Goal: Information Seeking & Learning: Compare options

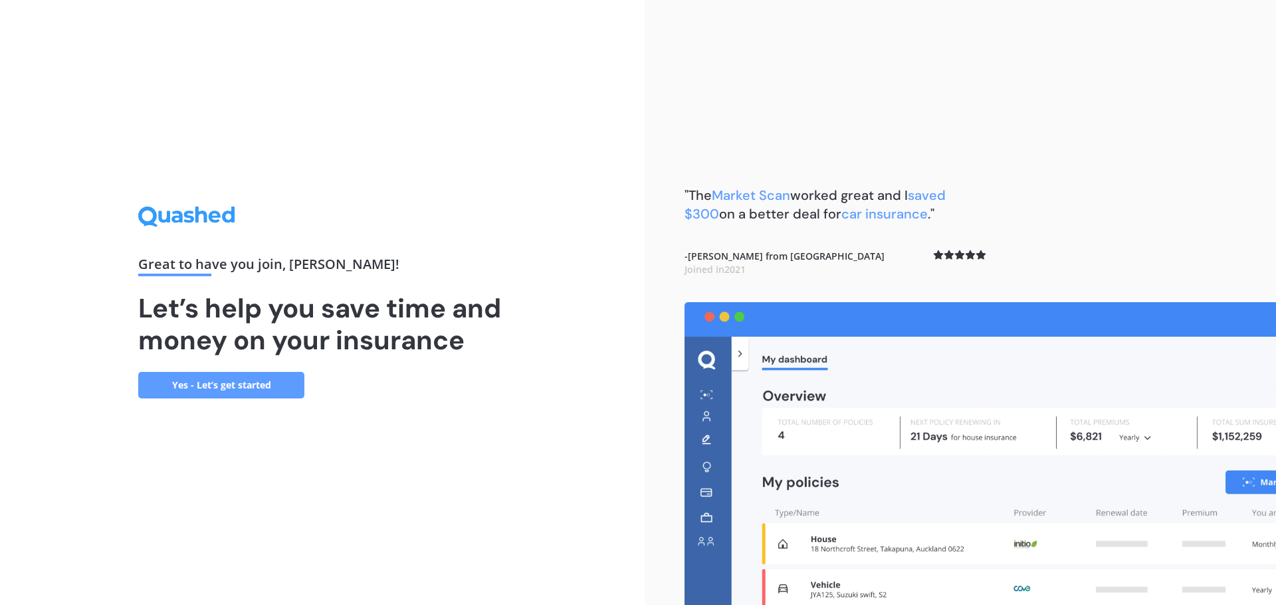
click at [213, 380] on link "Yes - Let’s get started" at bounding box center [221, 385] width 166 height 27
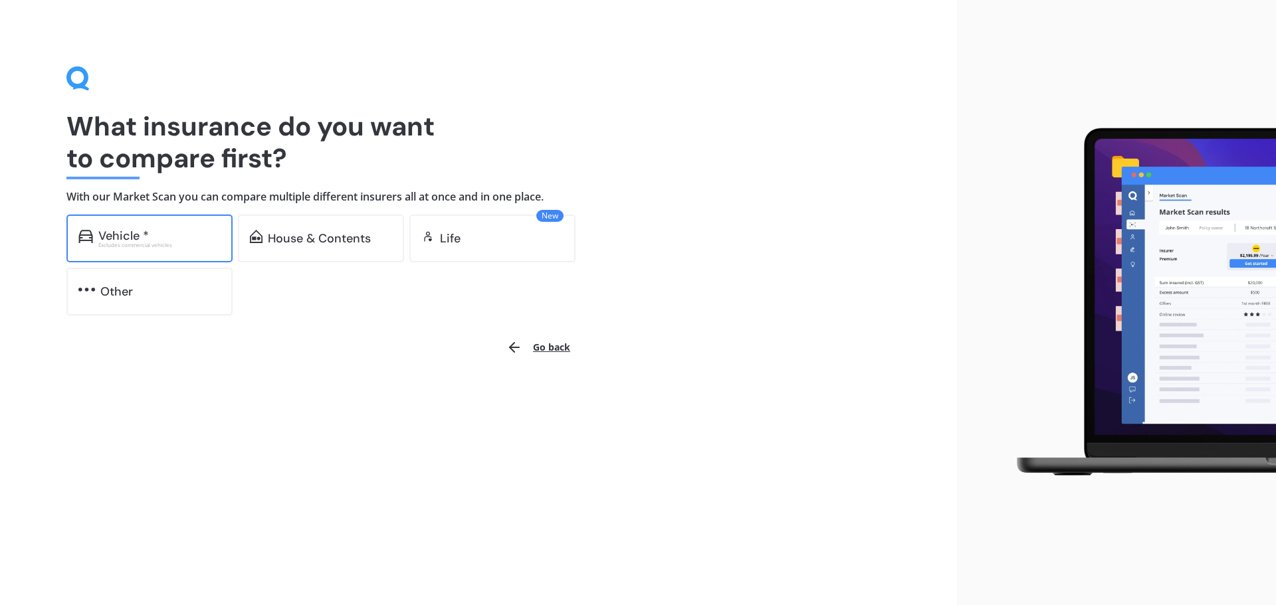
click at [107, 224] on div "Vehicle * Excludes commercial vehicles" at bounding box center [149, 239] width 166 height 48
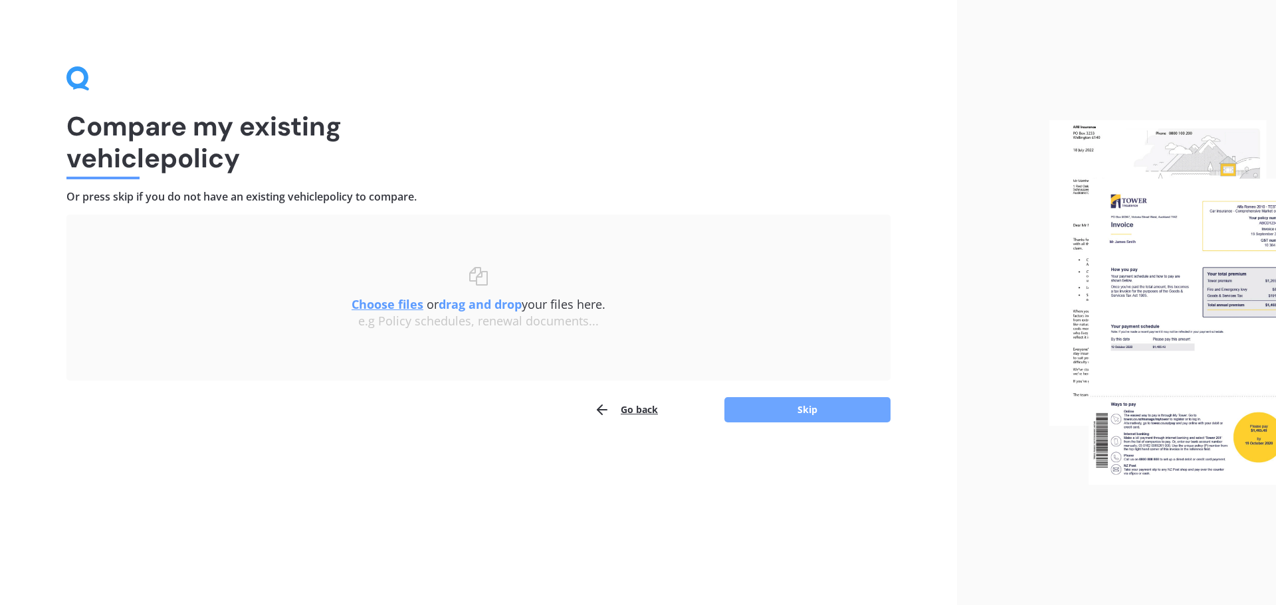
click at [836, 410] on button "Skip" at bounding box center [807, 409] width 166 height 25
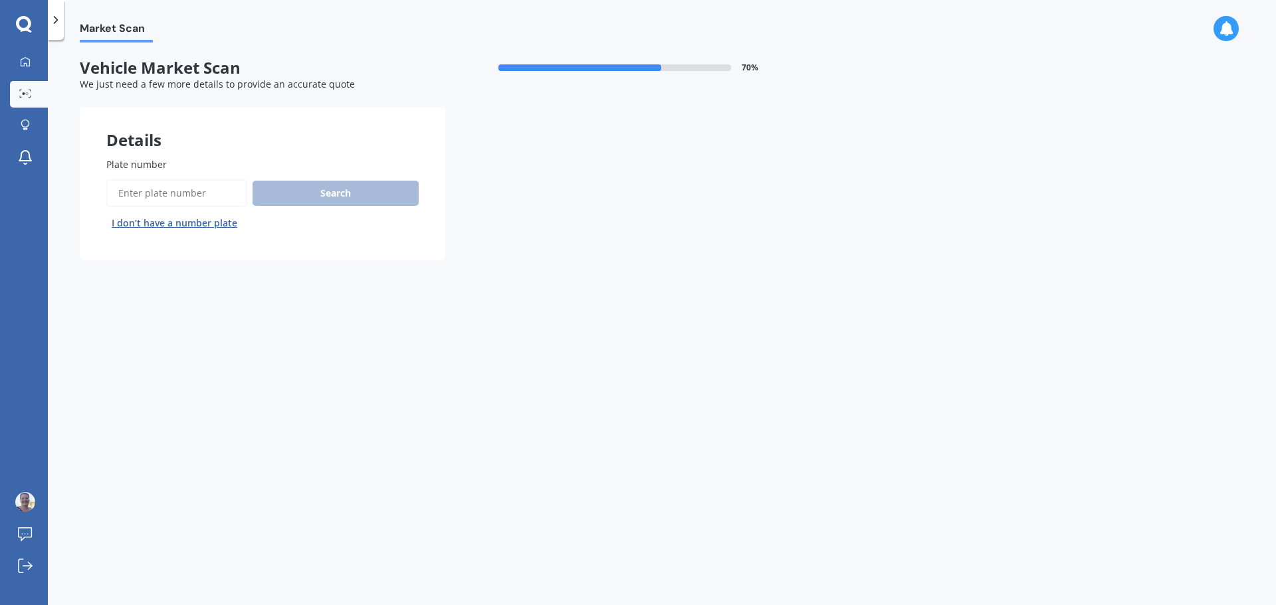
click at [161, 199] on input "Plate number" at bounding box center [176, 193] width 141 height 28
type input "lep100"
click at [0, 0] on button "Next" at bounding box center [0, 0] width 0 height 0
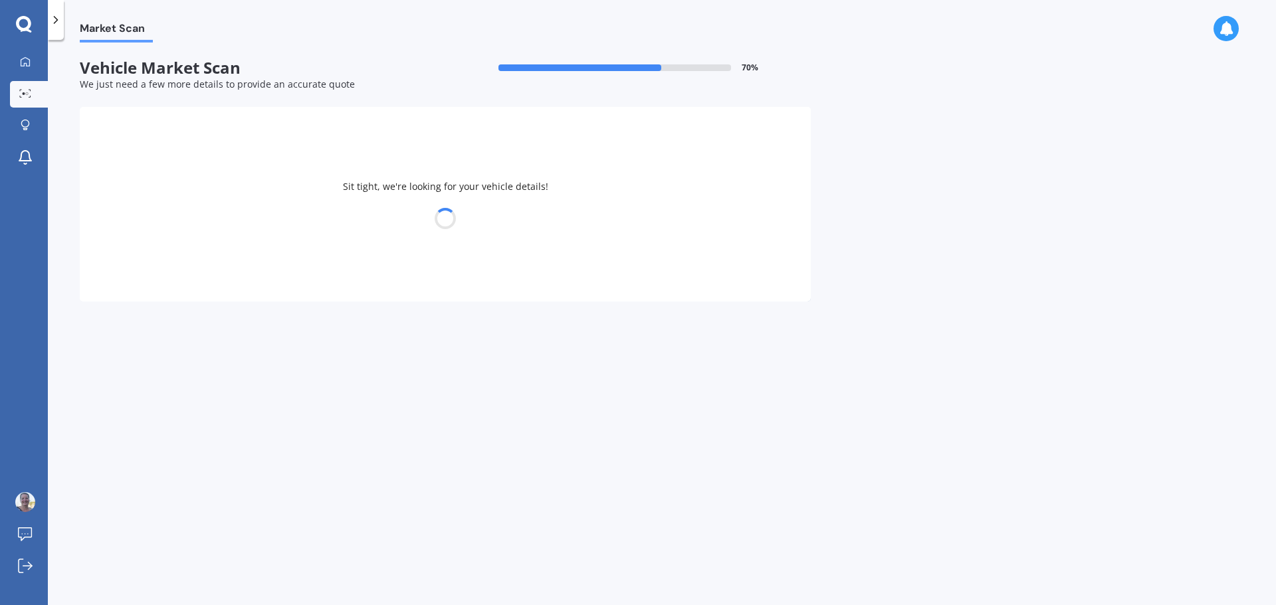
select select "VOLKSWAGEN"
select select "TIGUAN"
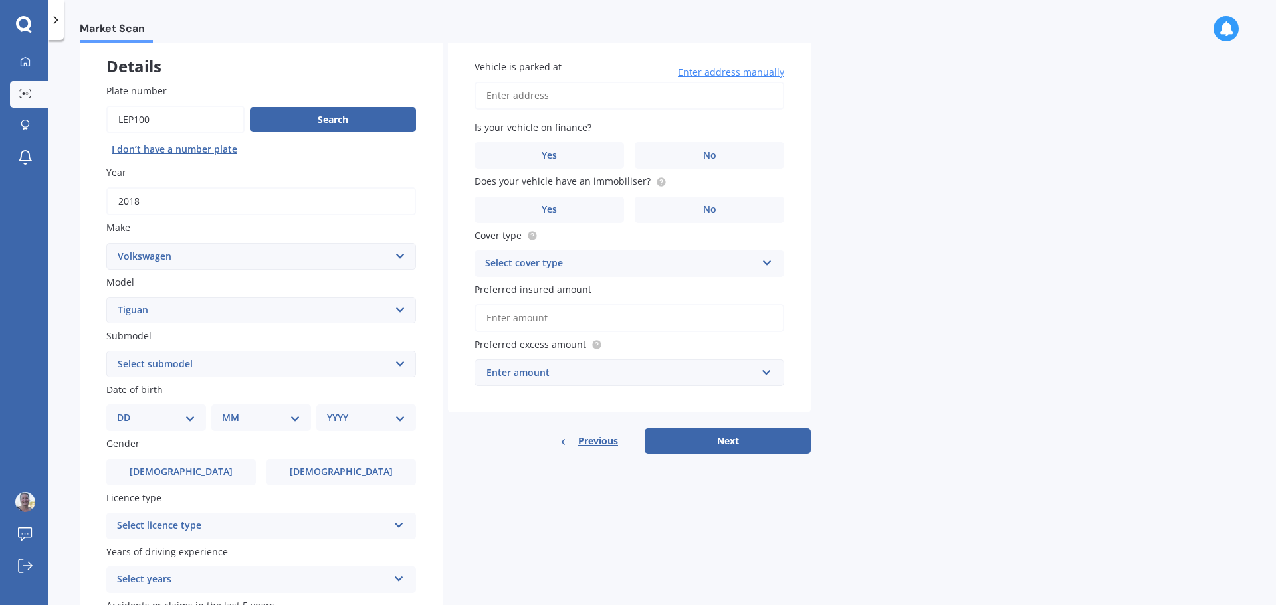
scroll to position [135, 0]
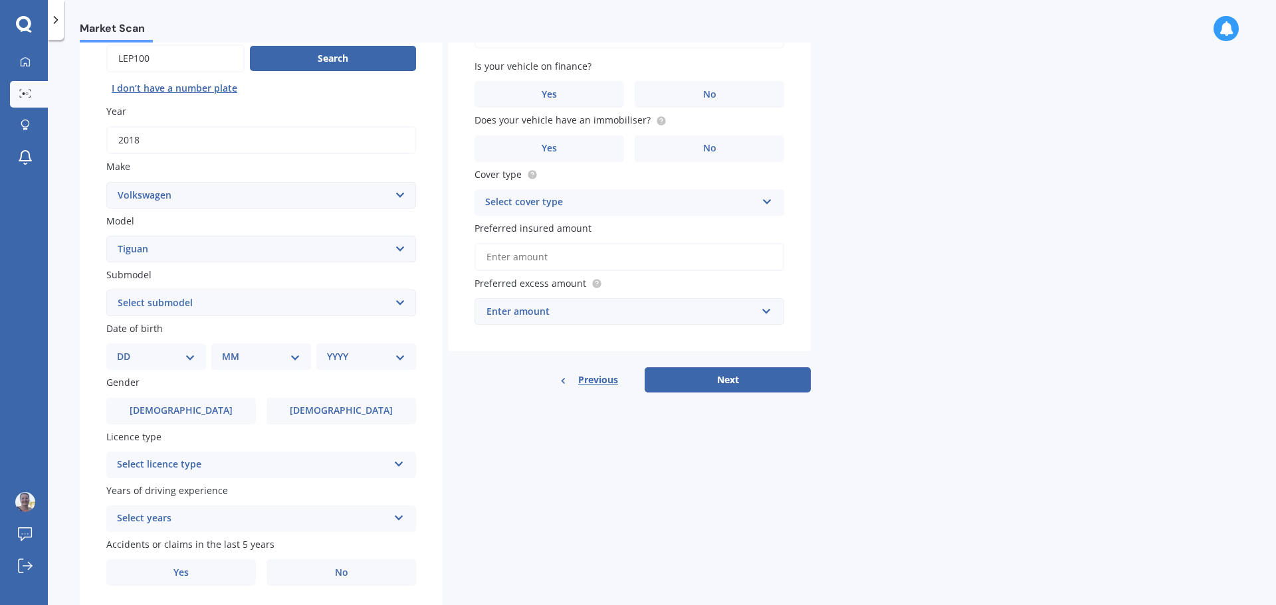
click at [310, 308] on select "Select submodel Diesel Turbo Petrol Turbo Petrol Turbo 4WD" at bounding box center [261, 303] width 310 height 27
select select "PETROL TURBO 4WD"
click at [106, 290] on select "Select submodel Diesel Turbo Petrol Turbo Petrol Turbo 4WD" at bounding box center [261, 303] width 310 height 27
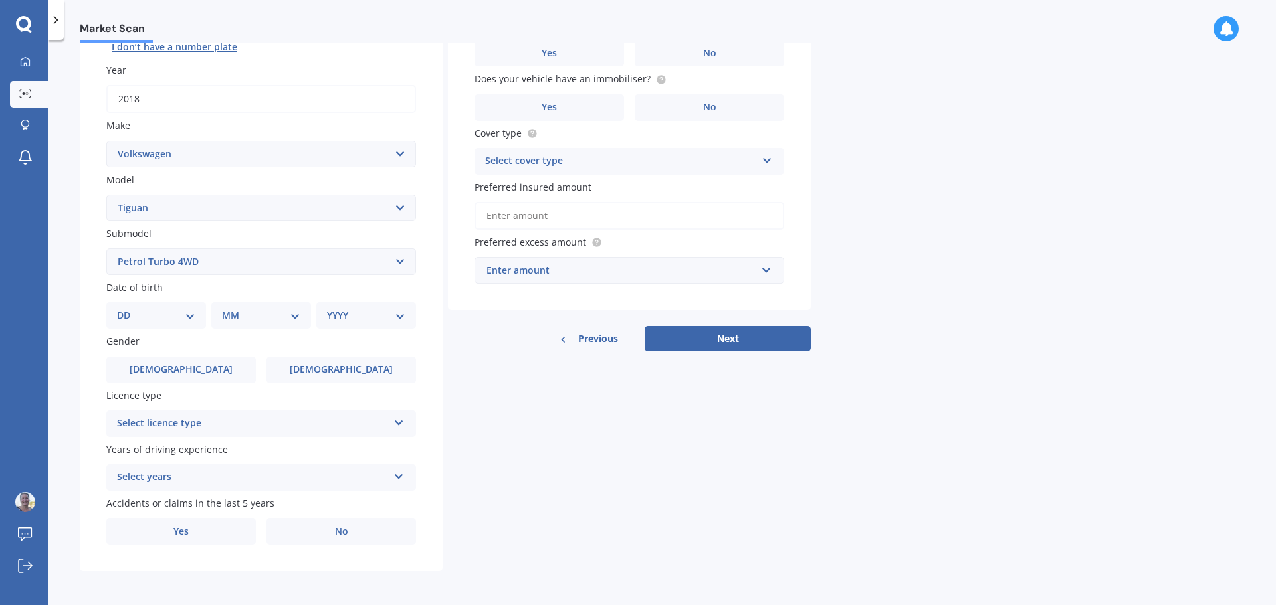
scroll to position [177, 0]
click at [235, 424] on div "Select licence type" at bounding box center [252, 423] width 271 height 16
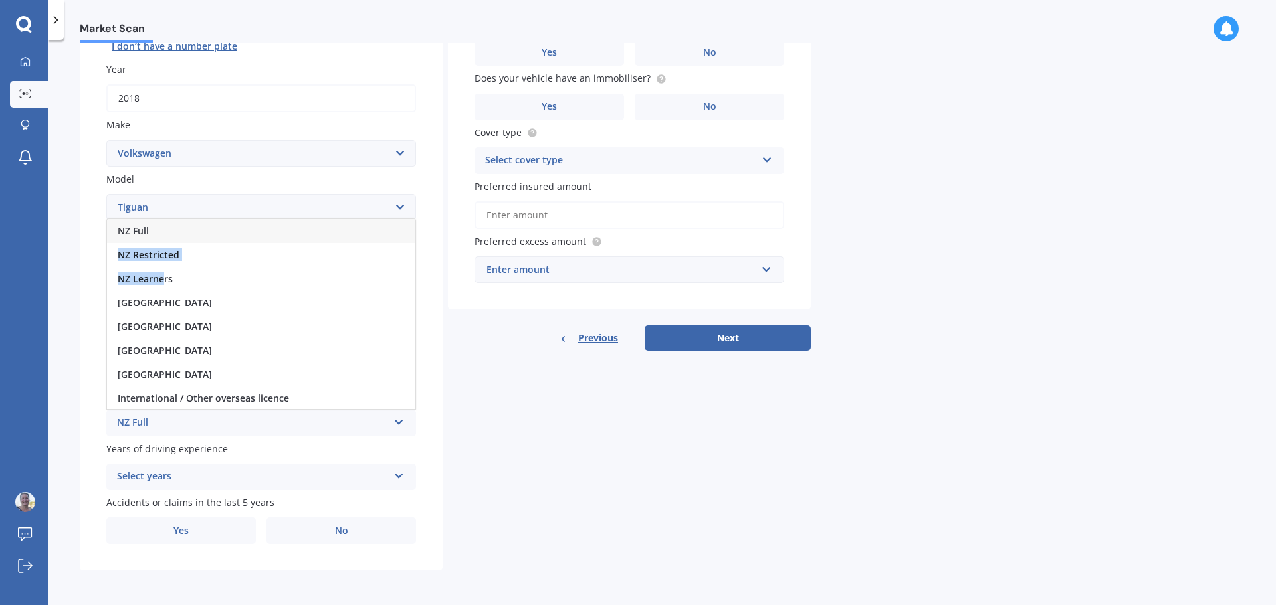
drag, startPoint x: 163, startPoint y: 276, endPoint x: 157, endPoint y: 231, distance: 45.0
click at [157, 231] on div "NZ Full NZ Restricted NZ Learners [GEOGRAPHIC_DATA] [GEOGRAPHIC_DATA] [GEOGRAPH…" at bounding box center [261, 314] width 310 height 191
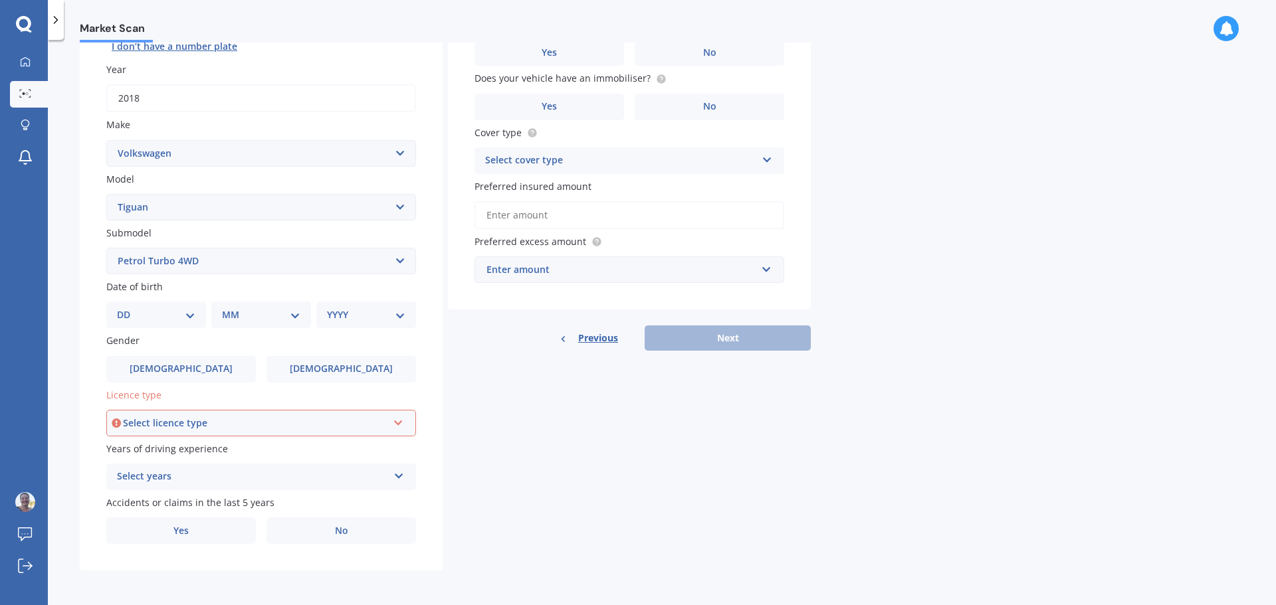
click at [225, 418] on div "Select licence type" at bounding box center [255, 423] width 264 height 15
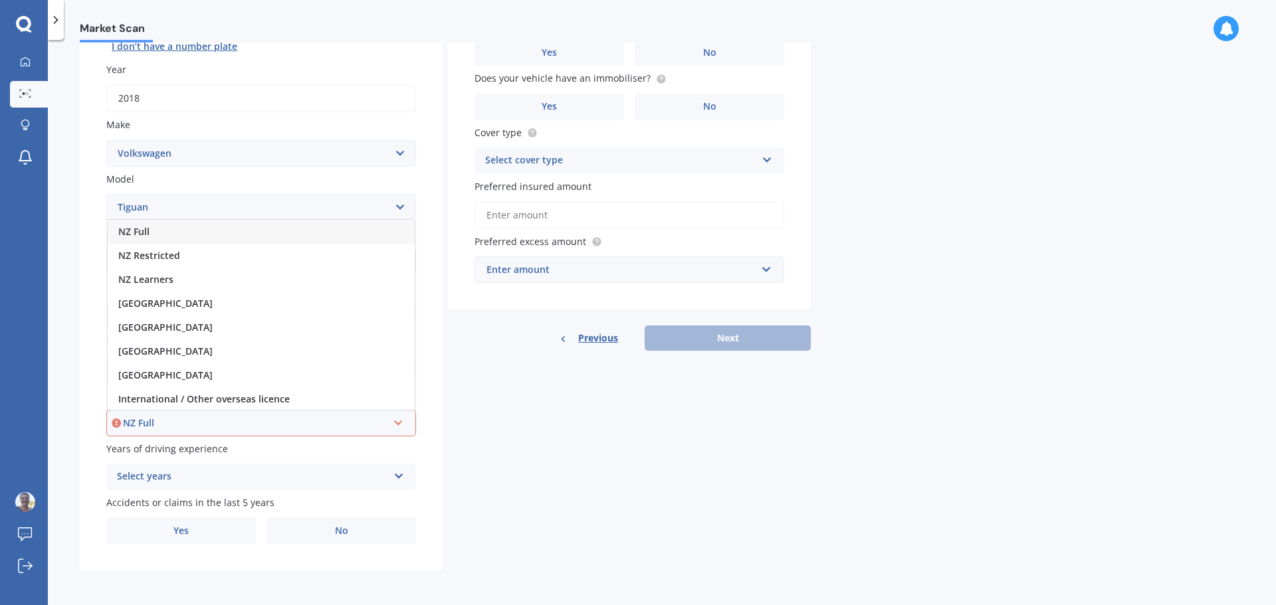
click at [167, 236] on div "NZ Full" at bounding box center [261, 232] width 307 height 24
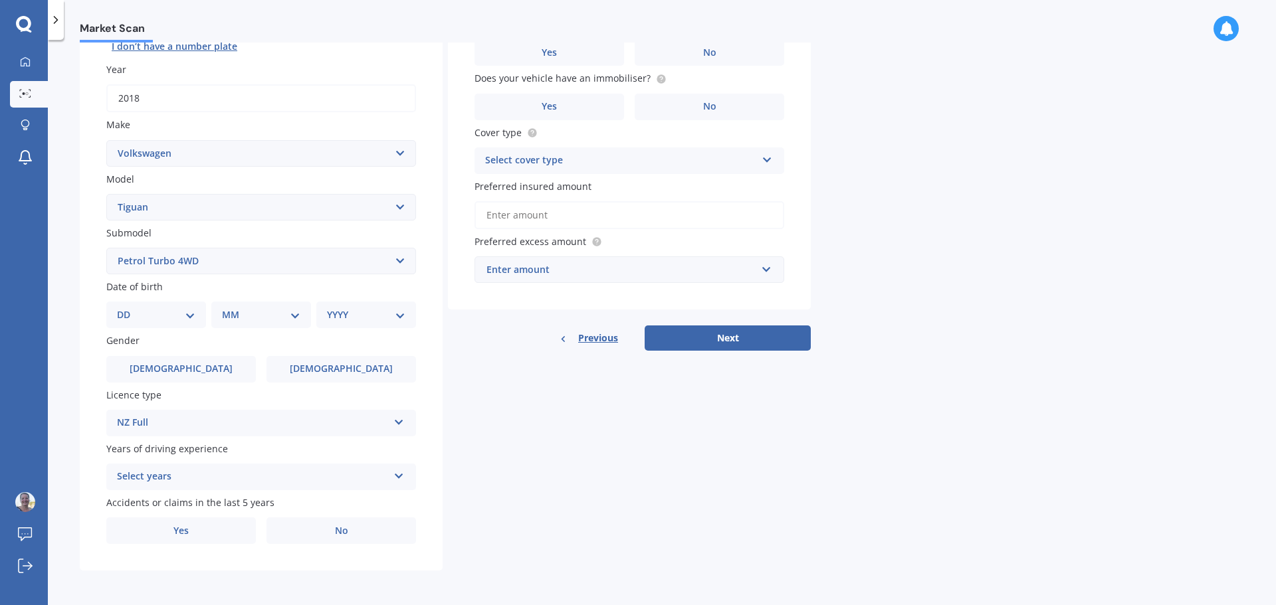
click at [160, 308] on select "DD 01 02 03 04 05 06 07 08 09 10 11 12 13 14 15 16 17 18 19 20 21 22 23 24 25 2…" at bounding box center [156, 315] width 78 height 15
select select "21"
click at [128, 308] on select "DD 01 02 03 04 05 06 07 08 09 10 11 12 13 14 15 16 17 18 19 20 21 22 23 24 25 2…" at bounding box center [156, 315] width 78 height 15
click at [282, 311] on select "MM 01 02 03 04 05 06 07 08 09 10 11 12" at bounding box center [263, 315] width 73 height 15
select select "03"
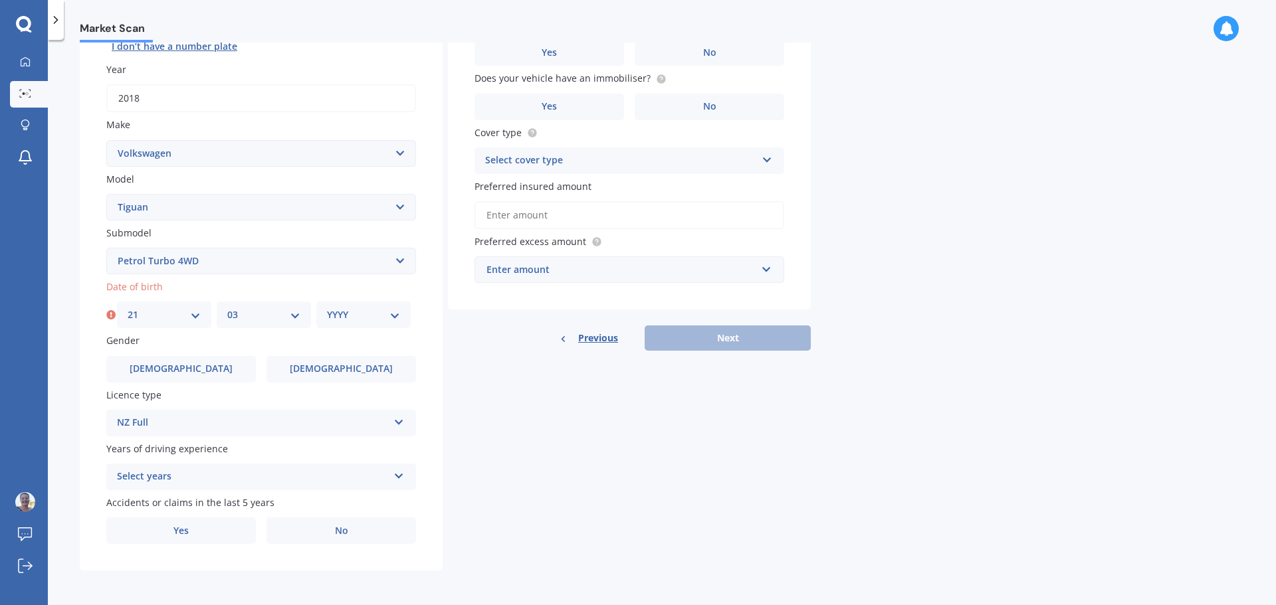
click at [227, 308] on select "MM 01 02 03 04 05 06 07 08 09 10 11 12" at bounding box center [263, 315] width 73 height 15
click at [405, 307] on div "YYYY 2025 2024 2023 2022 2021 2020 2019 2018 2017 2016 2015 2014 2013 2012 2011…" at bounding box center [363, 315] width 94 height 27
click at [395, 315] on select "YYYY 2025 2024 2023 2022 2021 2020 2019 2018 2017 2016 2015 2014 2013 2012 2011…" at bounding box center [363, 315] width 73 height 15
select select "1971"
click at [327, 308] on select "YYYY 2025 2024 2023 2022 2021 2020 2019 2018 2017 2016 2015 2014 2013 2012 2011…" at bounding box center [363, 315] width 73 height 15
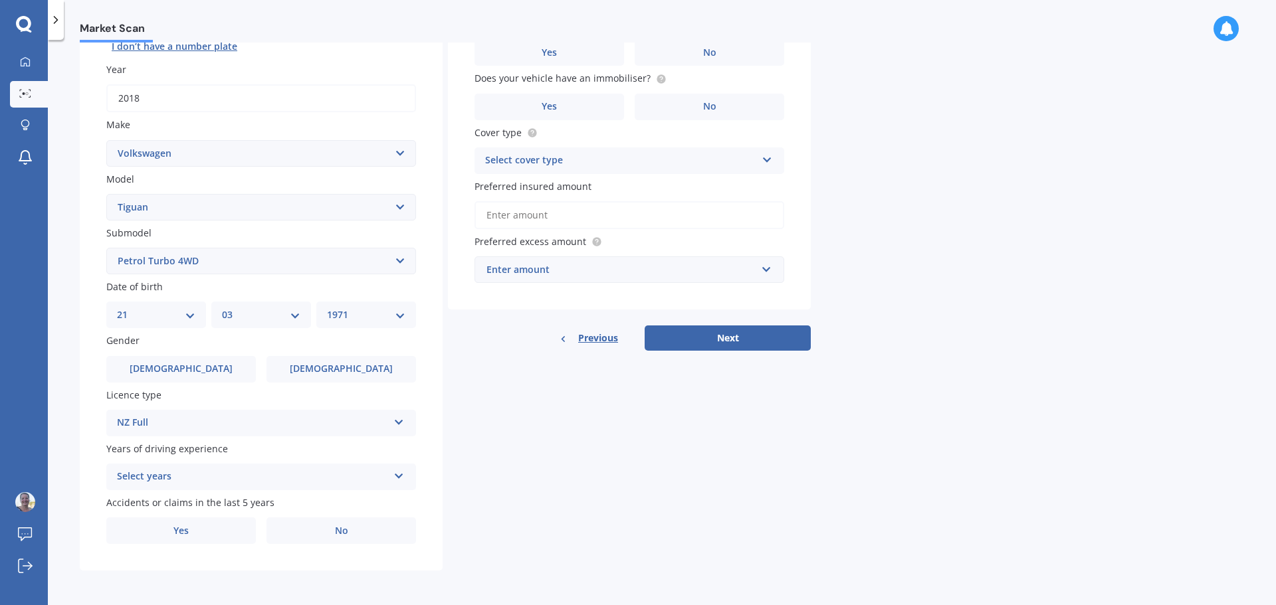
click at [298, 473] on div "Select years" at bounding box center [252, 477] width 271 height 16
click at [163, 350] on span "5 or more years" at bounding box center [154, 355] width 72 height 13
click at [299, 528] on label "No" at bounding box center [341, 531] width 150 height 27
click at [0, 0] on input "No" at bounding box center [0, 0] width 0 height 0
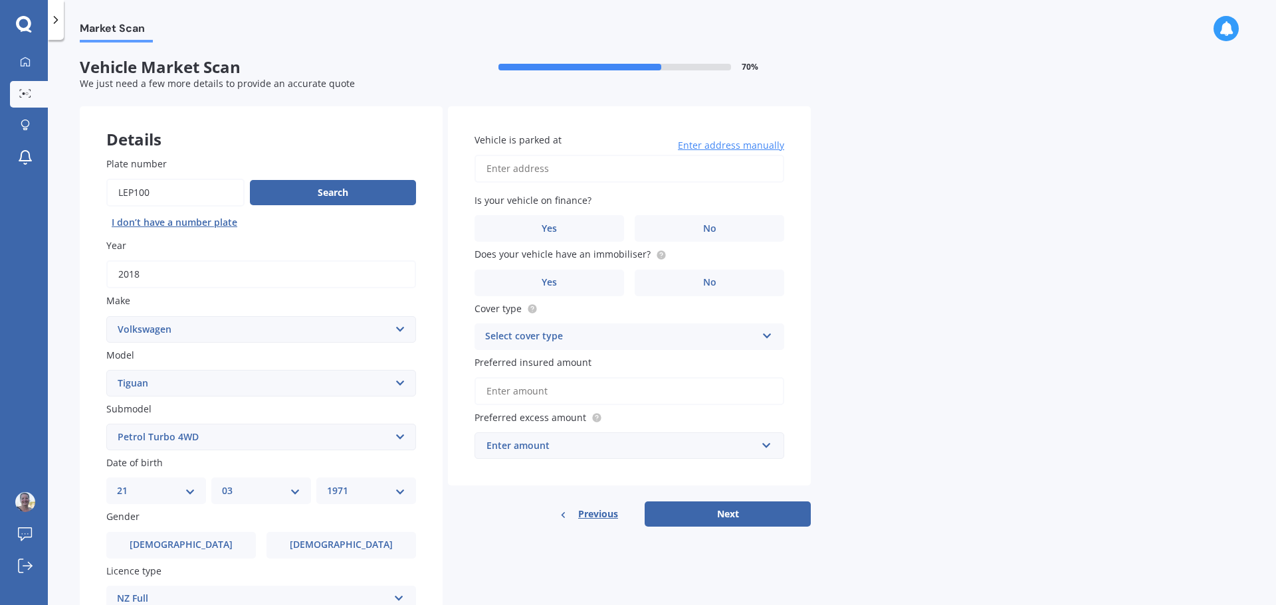
scroll to position [0, 0]
click at [589, 168] on input "Vehicle is parked at" at bounding box center [629, 169] width 310 height 28
type input "[STREET_ADDRESS][PERSON_NAME]"
click at [665, 229] on label "No" at bounding box center [710, 229] width 150 height 27
click at [0, 0] on input "No" at bounding box center [0, 0] width 0 height 0
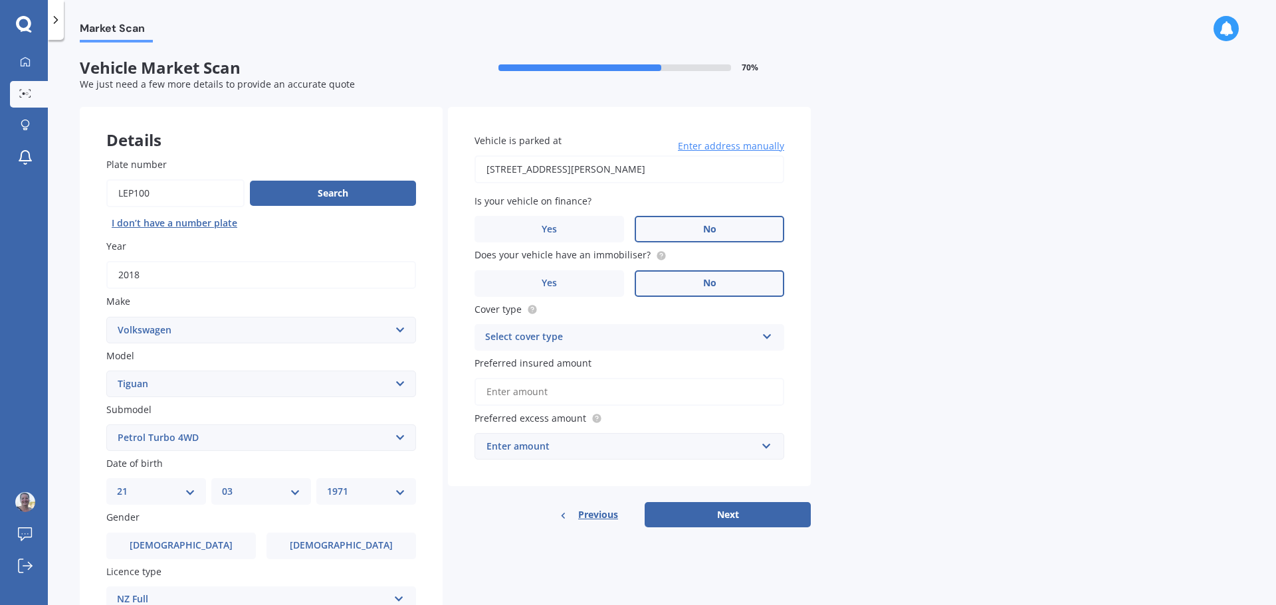
click at [708, 281] on span "No" at bounding box center [709, 283] width 13 height 11
click at [0, 0] on input "No" at bounding box center [0, 0] width 0 height 0
click at [680, 344] on div "Select cover type" at bounding box center [620, 338] width 271 height 16
click at [659, 361] on div "Comprehensive" at bounding box center [629, 364] width 308 height 24
click at [623, 395] on input "Preferred insured amount" at bounding box center [629, 392] width 310 height 28
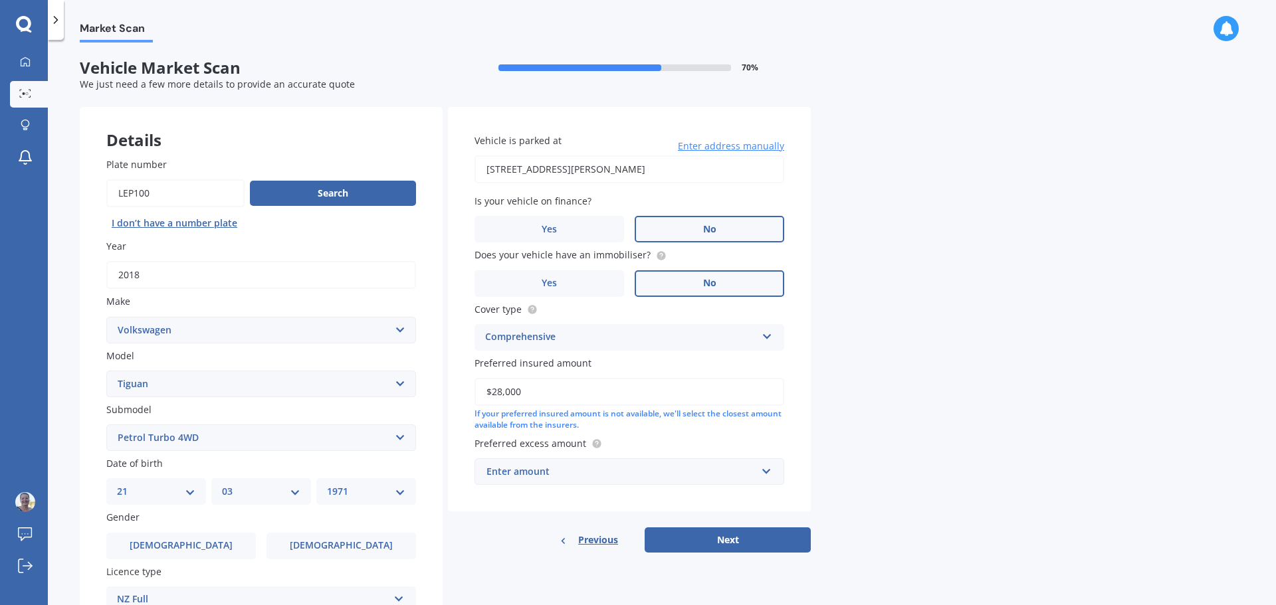
type input "$28,000"
click at [646, 470] on div "Enter amount" at bounding box center [621, 471] width 270 height 15
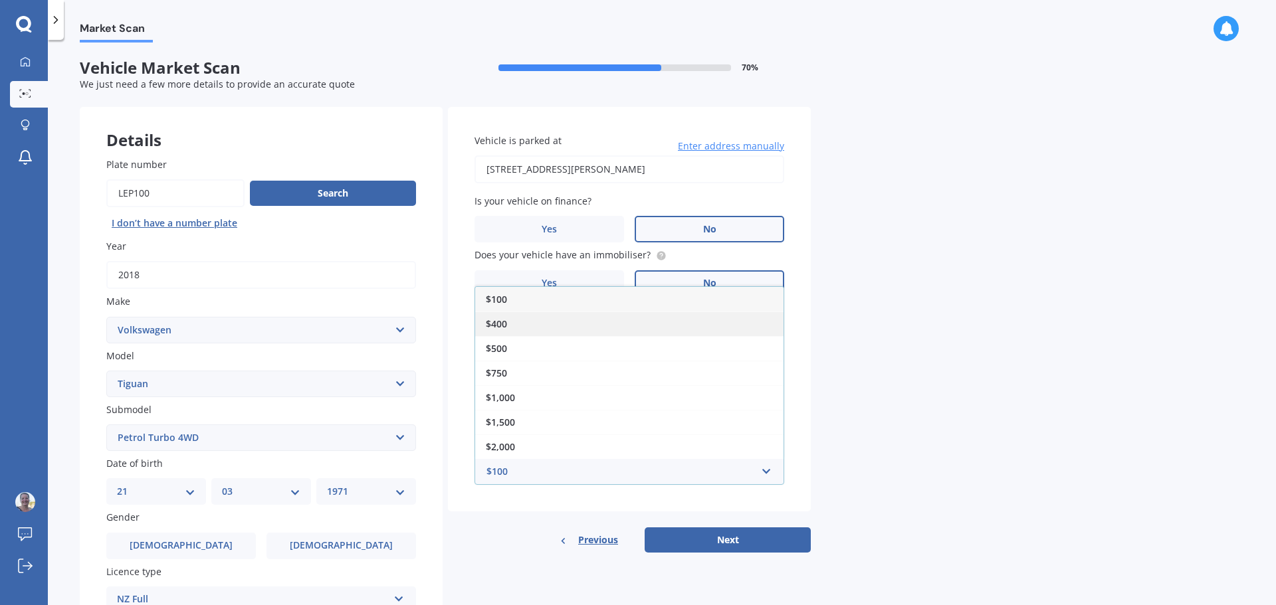
click at [504, 318] on span "$400" at bounding box center [496, 324] width 21 height 13
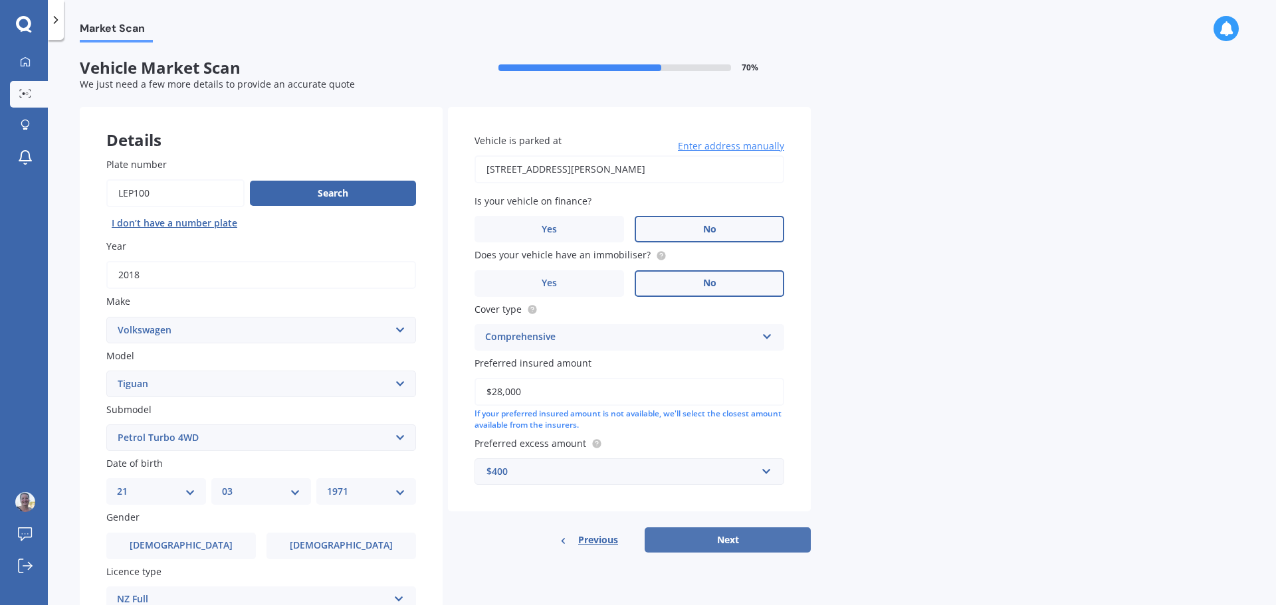
click at [766, 542] on button "Next" at bounding box center [728, 540] width 166 height 25
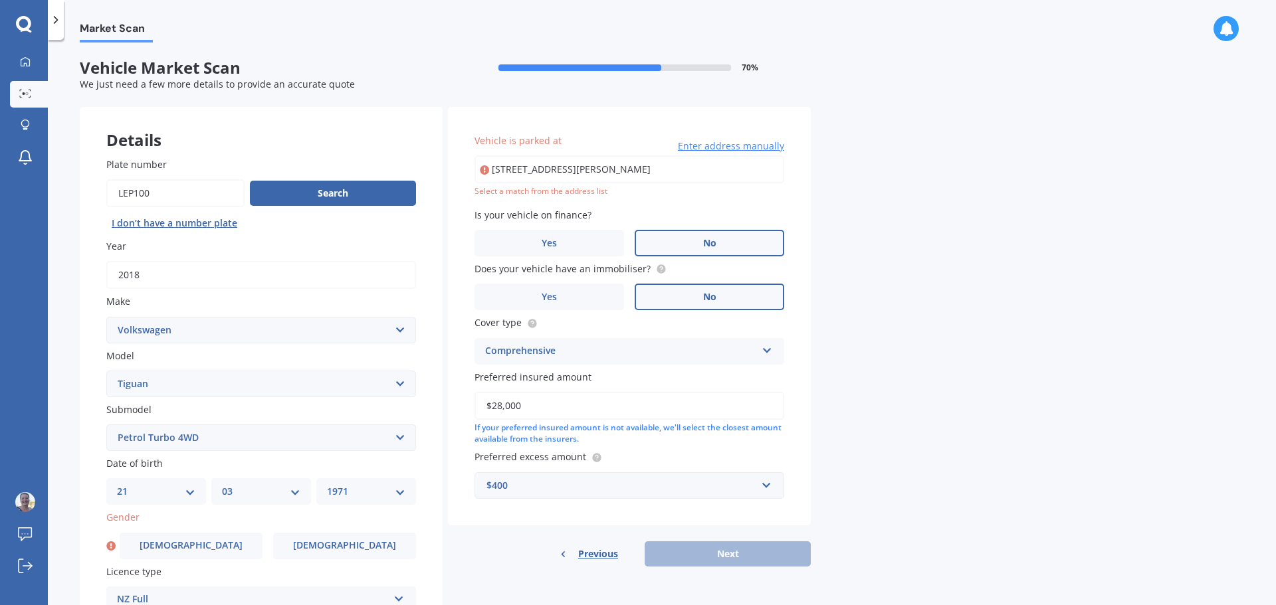
click at [518, 174] on input "[STREET_ADDRESS][PERSON_NAME]" at bounding box center [629, 169] width 310 height 28
drag, startPoint x: 761, startPoint y: 171, endPoint x: 427, endPoint y: 167, distance: 334.2
click at [427, 167] on div "Details Plate number Search I don’t have a number plate Year [DATE] Make Select…" at bounding box center [445, 427] width 731 height 641
type input "[STREET_ADDRESS]"
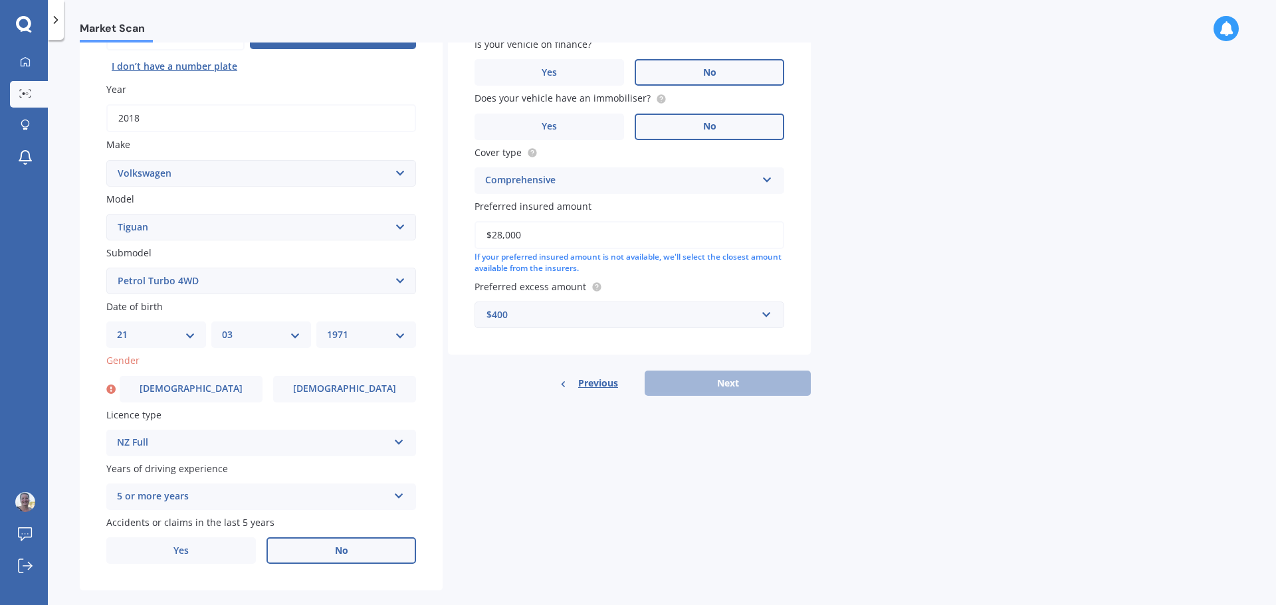
scroll to position [177, 0]
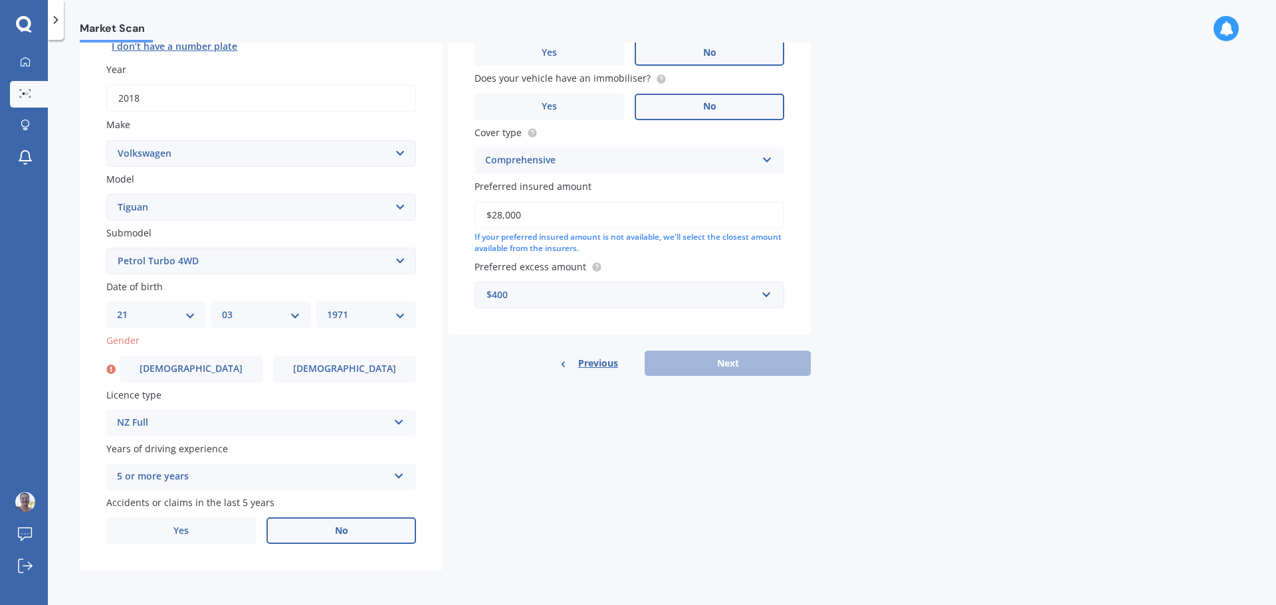
click at [740, 363] on div "Previous Next" at bounding box center [629, 363] width 363 height 25
click at [322, 363] on label "[DEMOGRAPHIC_DATA]" at bounding box center [344, 369] width 143 height 27
click at [0, 0] on input "[DEMOGRAPHIC_DATA]" at bounding box center [0, 0] width 0 height 0
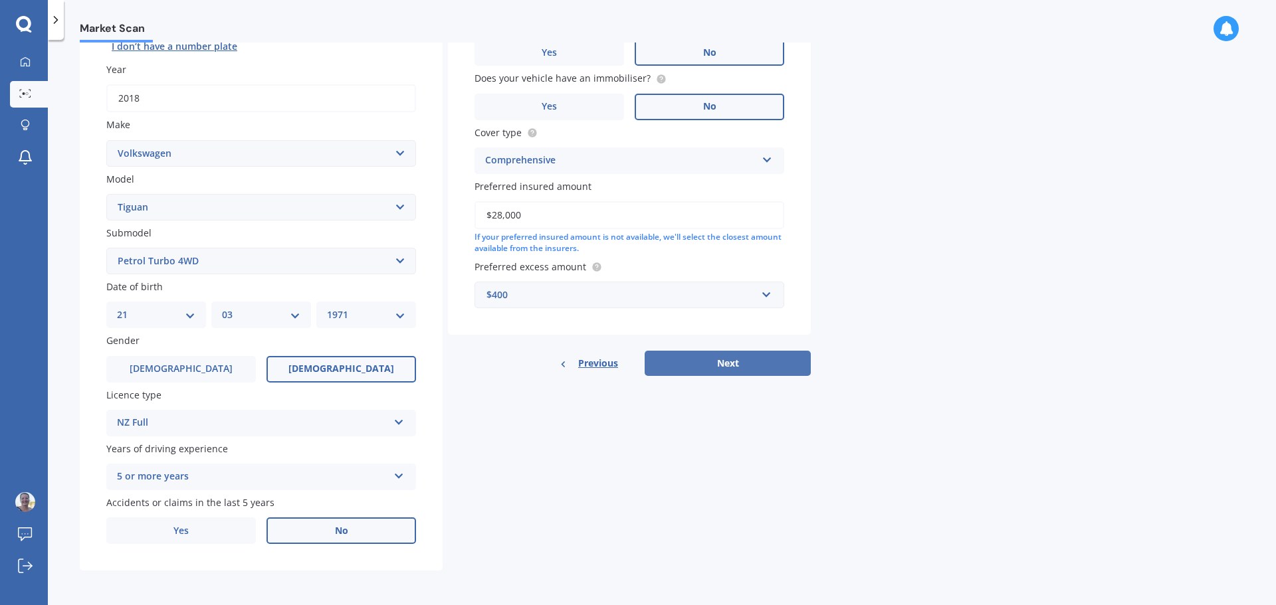
click at [746, 362] on button "Next" at bounding box center [728, 363] width 166 height 25
select select "21"
select select "03"
select select "1971"
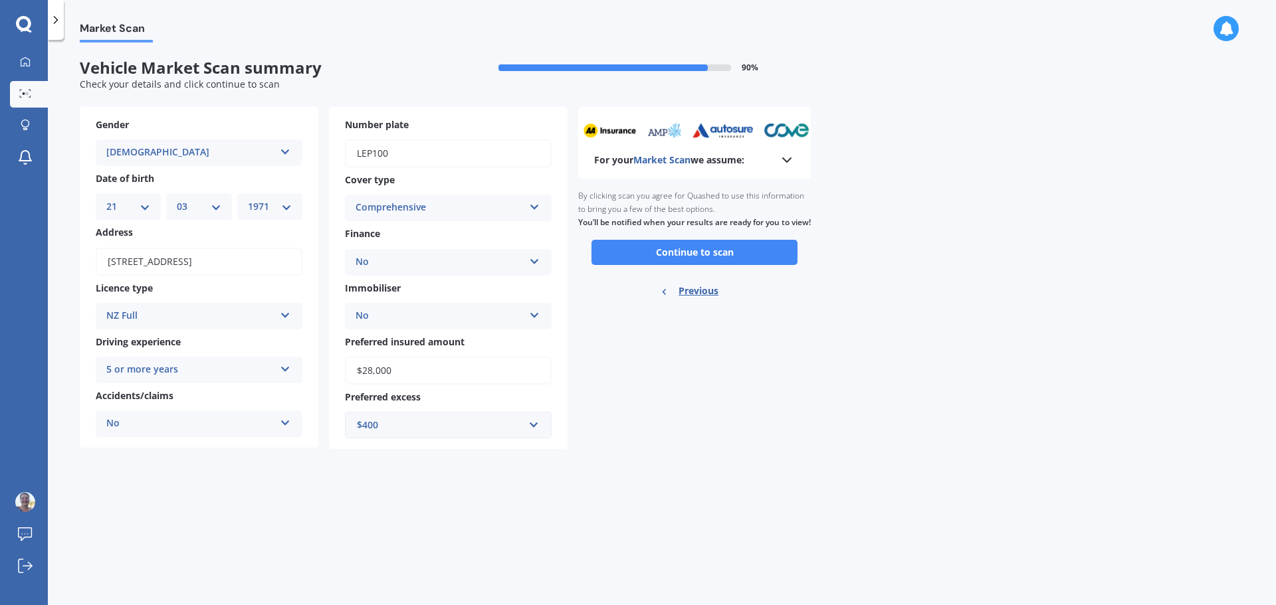
scroll to position [0, 0]
click at [732, 265] on button "Continue to scan" at bounding box center [694, 252] width 206 height 25
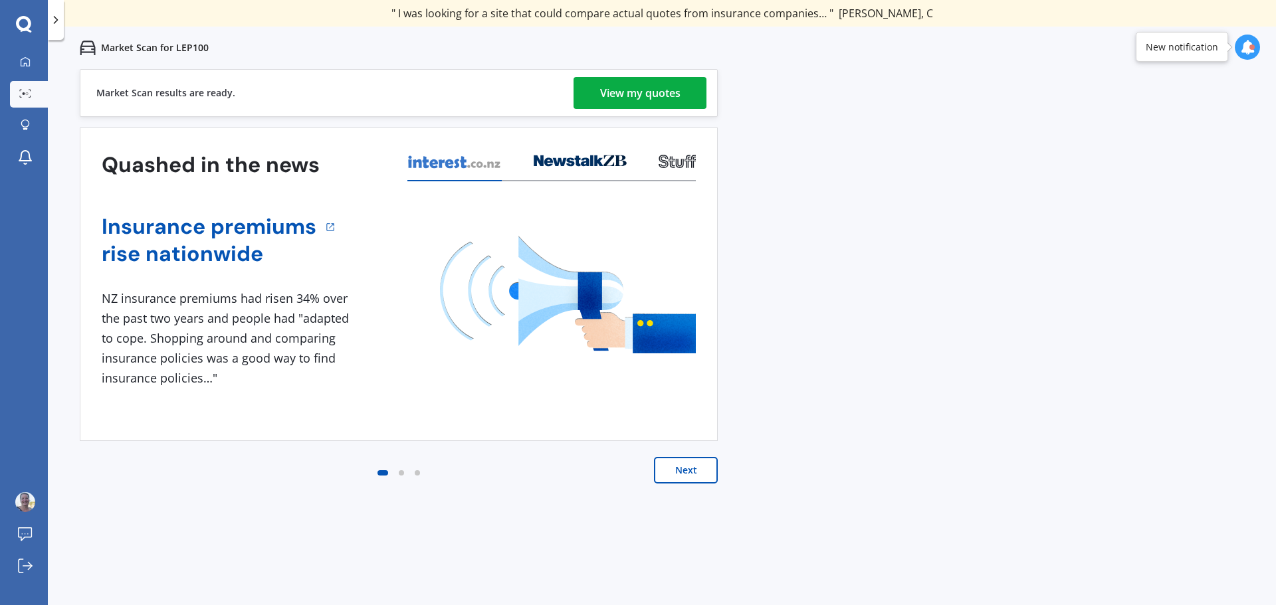
click at [662, 88] on div "View my quotes" at bounding box center [640, 93] width 80 height 32
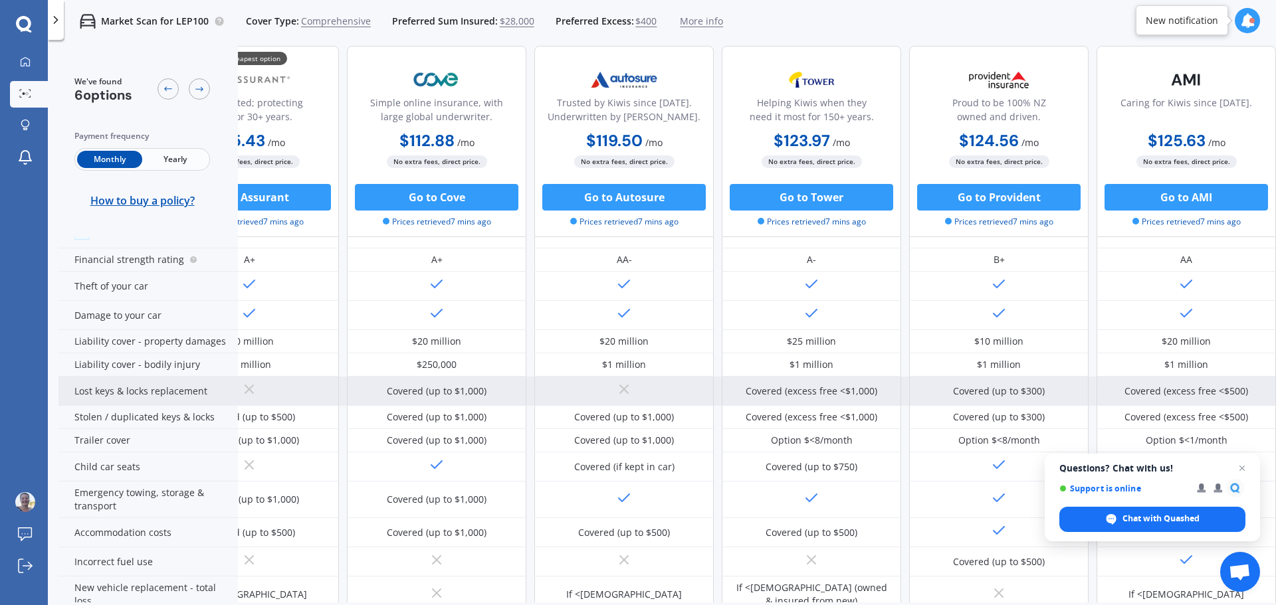
scroll to position [5, 85]
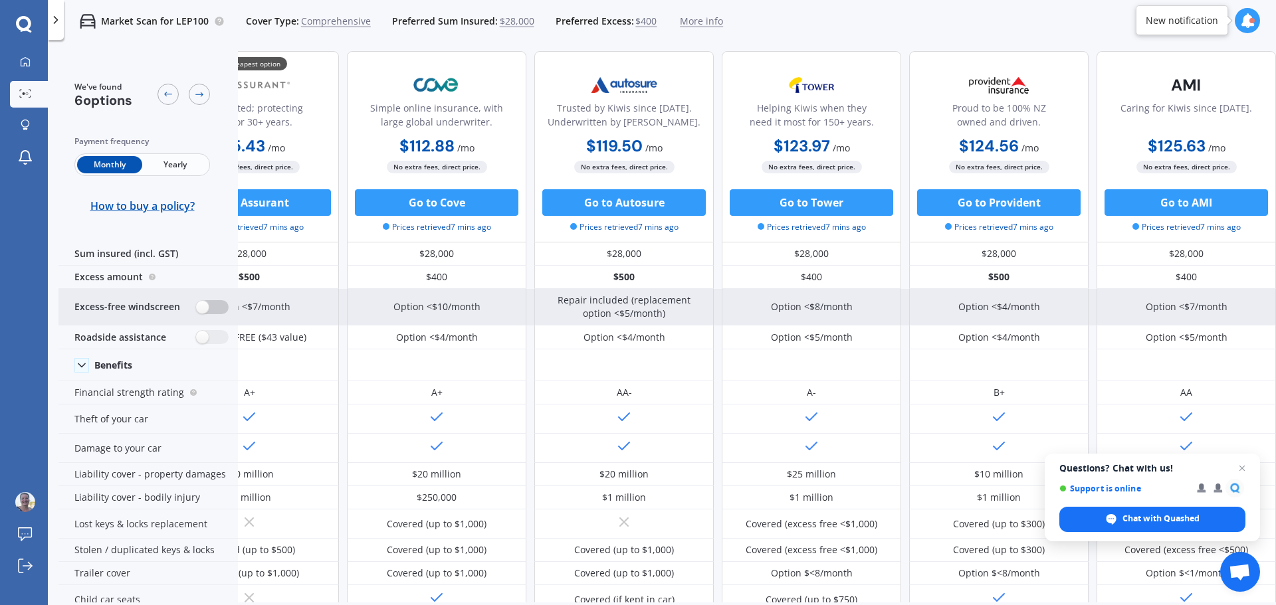
click at [208, 306] on label at bounding box center [212, 307] width 33 height 14
radio input "true"
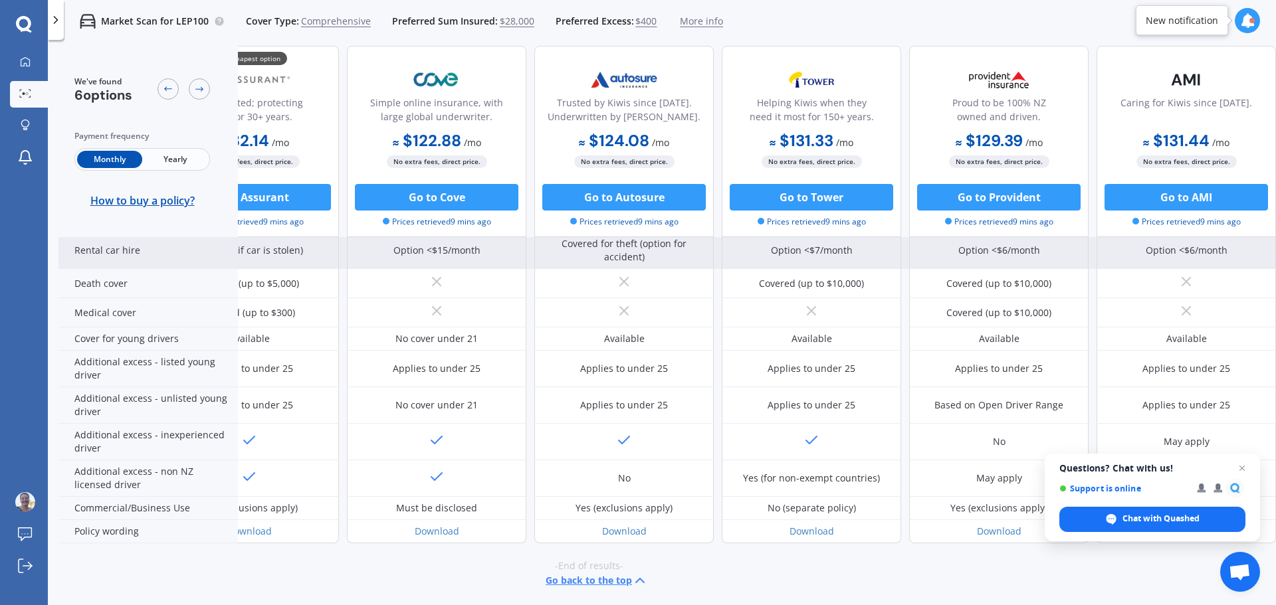
scroll to position [619, 85]
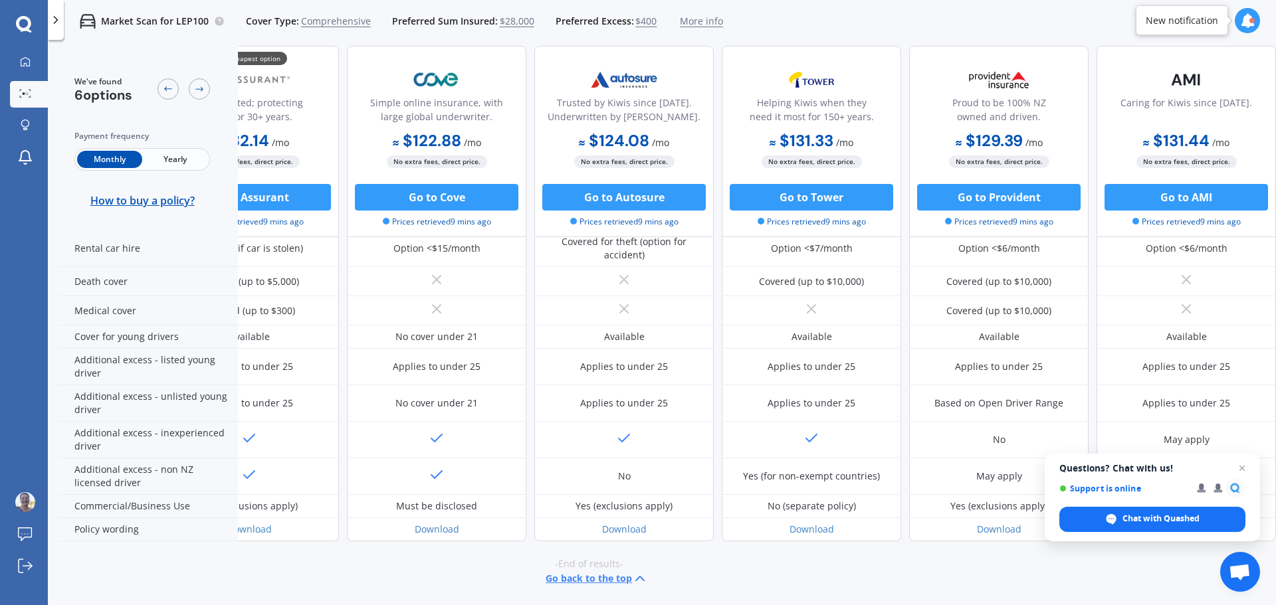
click at [60, 18] on icon at bounding box center [55, 19] width 13 height 13
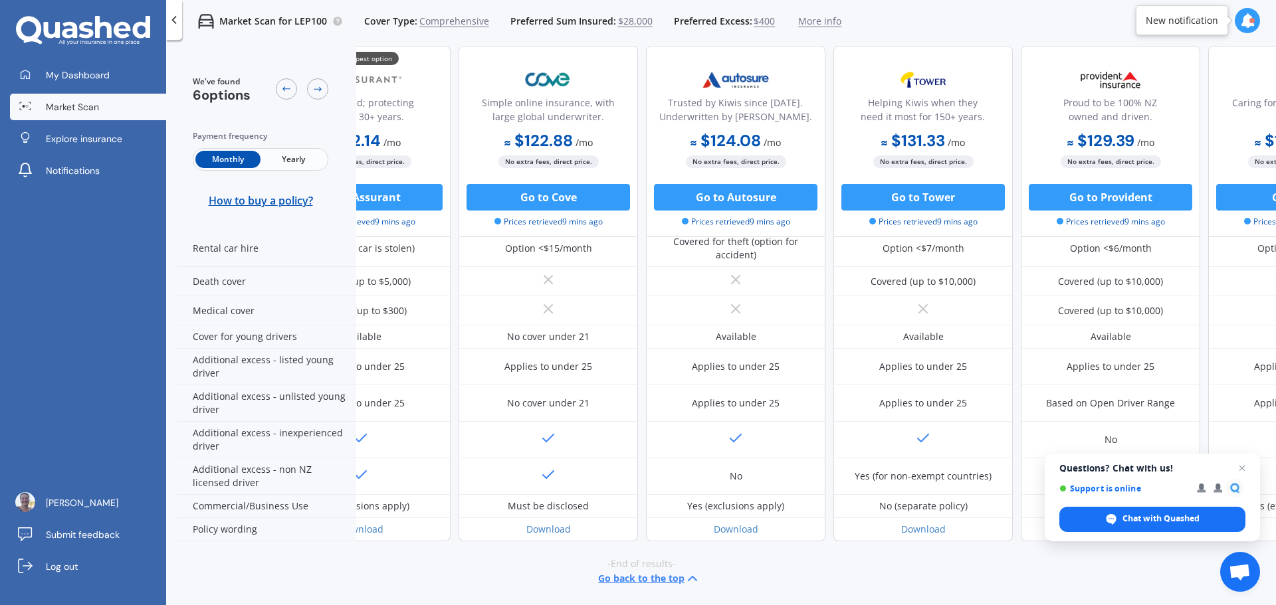
click at [171, 15] on icon at bounding box center [173, 19] width 13 height 13
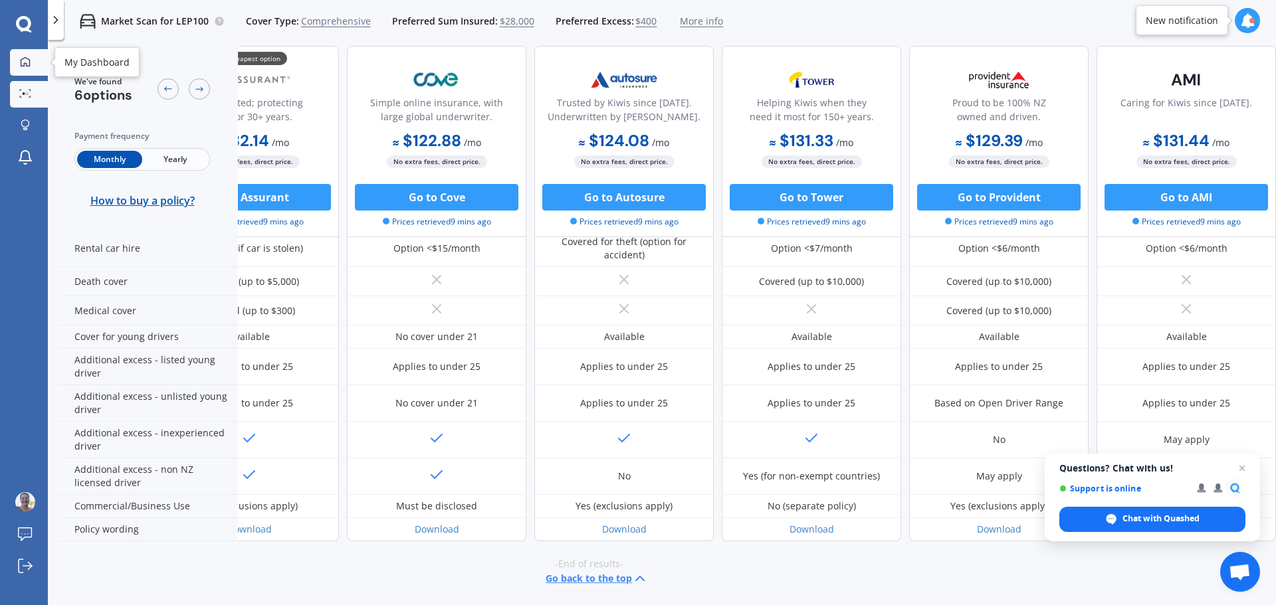
click at [28, 66] on icon at bounding box center [25, 61] width 11 height 11
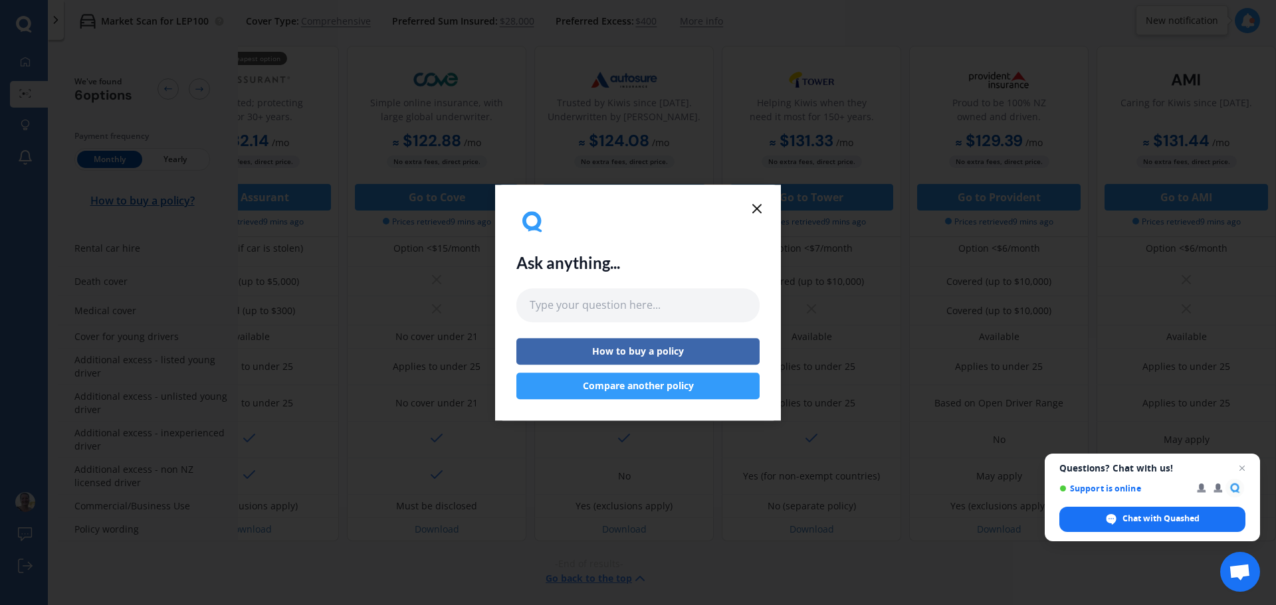
click at [761, 210] on icon at bounding box center [757, 209] width 16 height 16
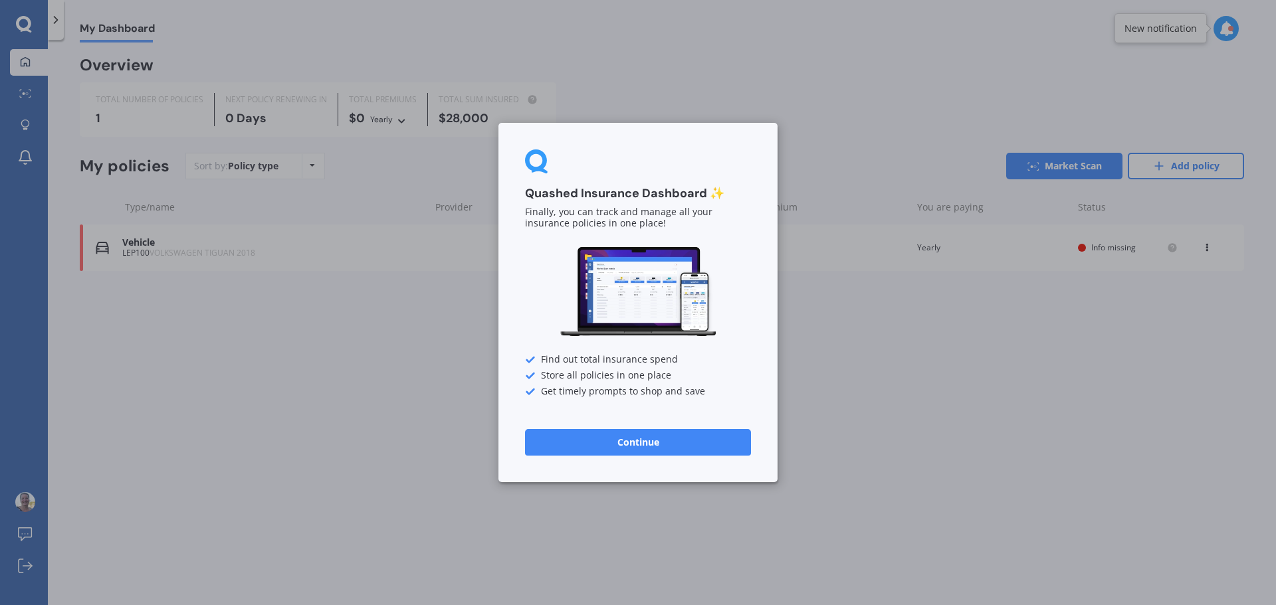
click at [675, 448] on button "Continue" at bounding box center [638, 442] width 226 height 27
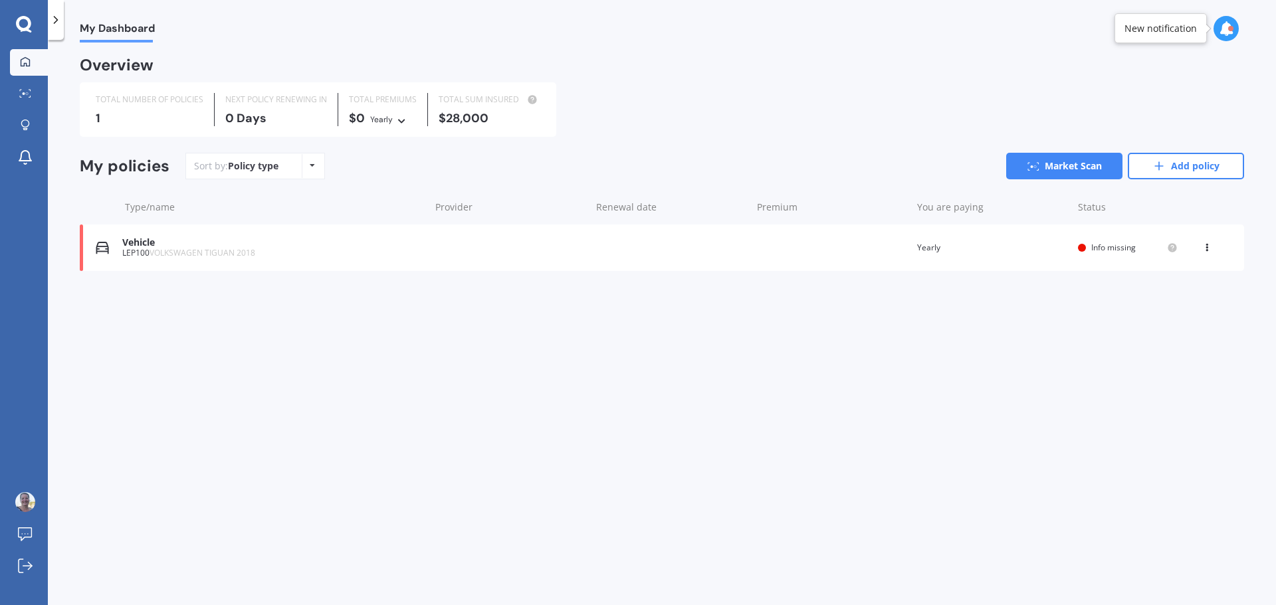
click at [25, 23] on icon at bounding box center [24, 24] width 16 height 17
click at [1209, 165] on link "Add policy" at bounding box center [1186, 166] width 116 height 27
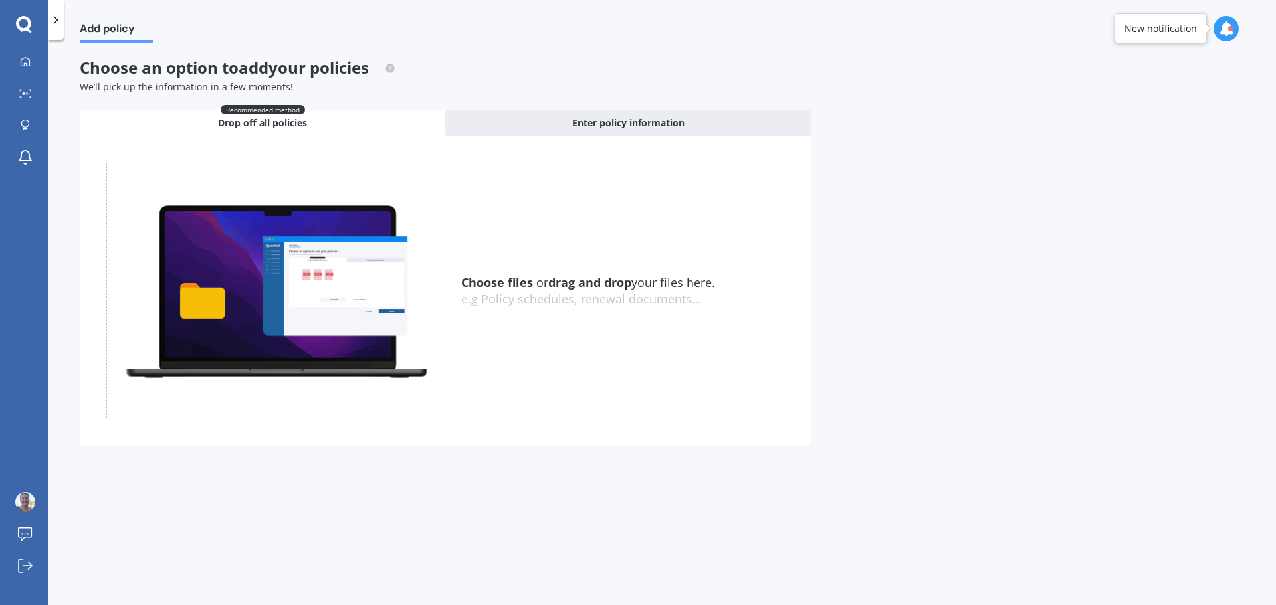
click at [395, 307] on img at bounding box center [276, 290] width 338 height 187
click at [542, 326] on div "Choose files or drag and drop your files here. Choose files or photos e.g Polic…" at bounding box center [445, 291] width 678 height 256
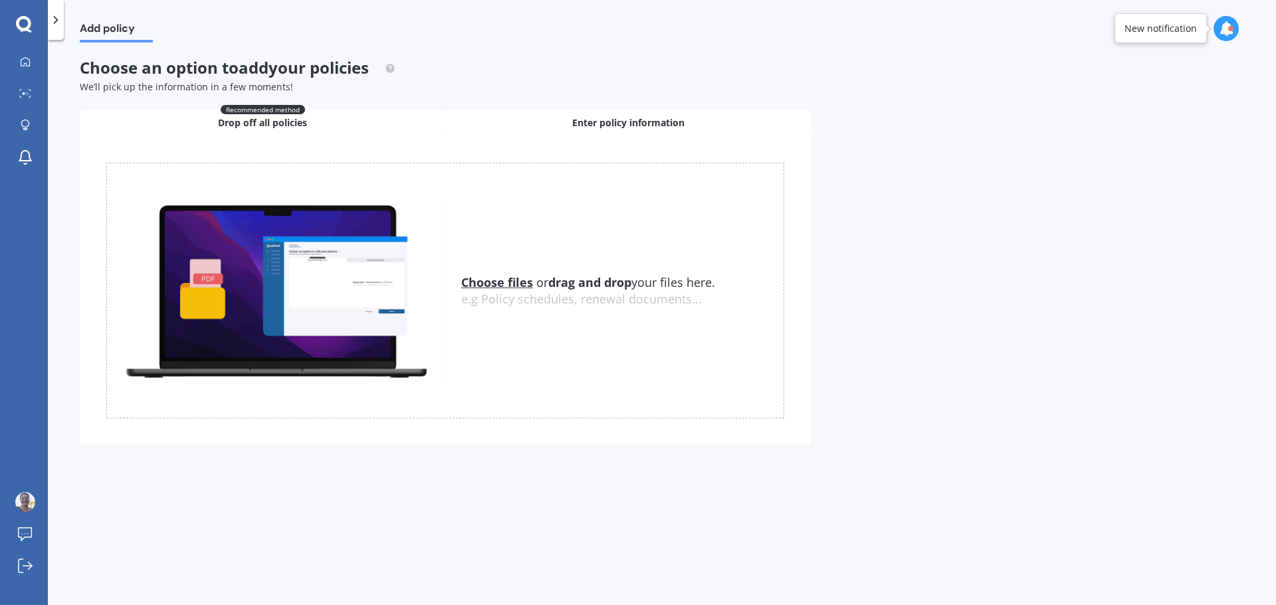
click at [586, 126] on span "Enter policy information" at bounding box center [628, 122] width 112 height 13
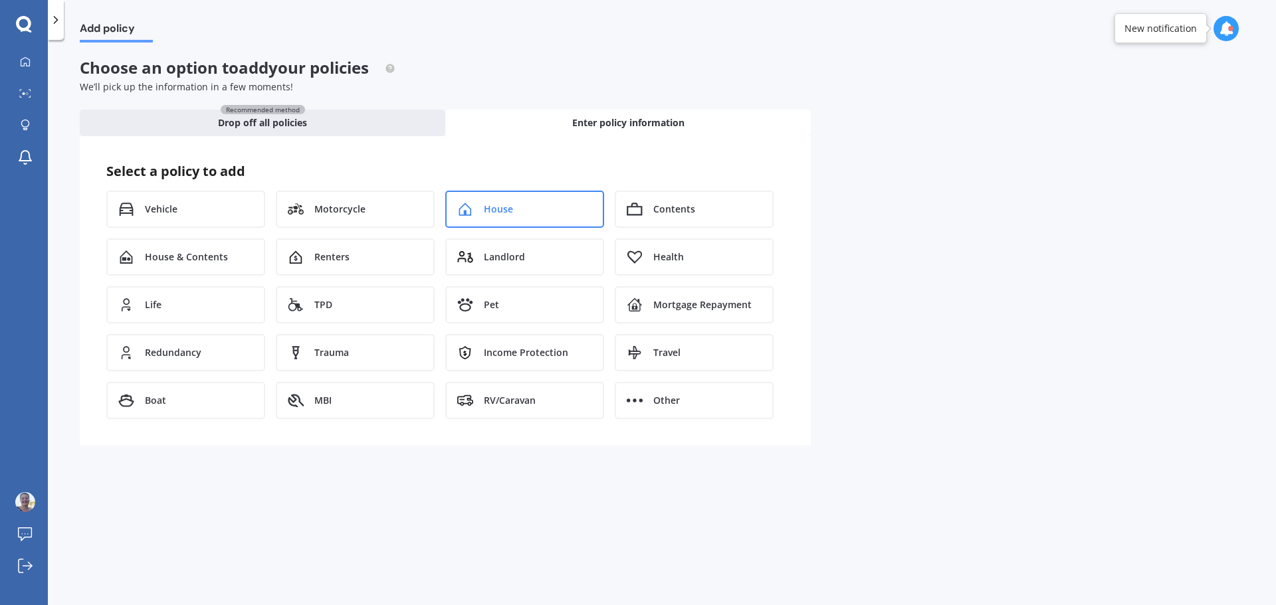
click at [515, 211] on div "House" at bounding box center [524, 209] width 159 height 37
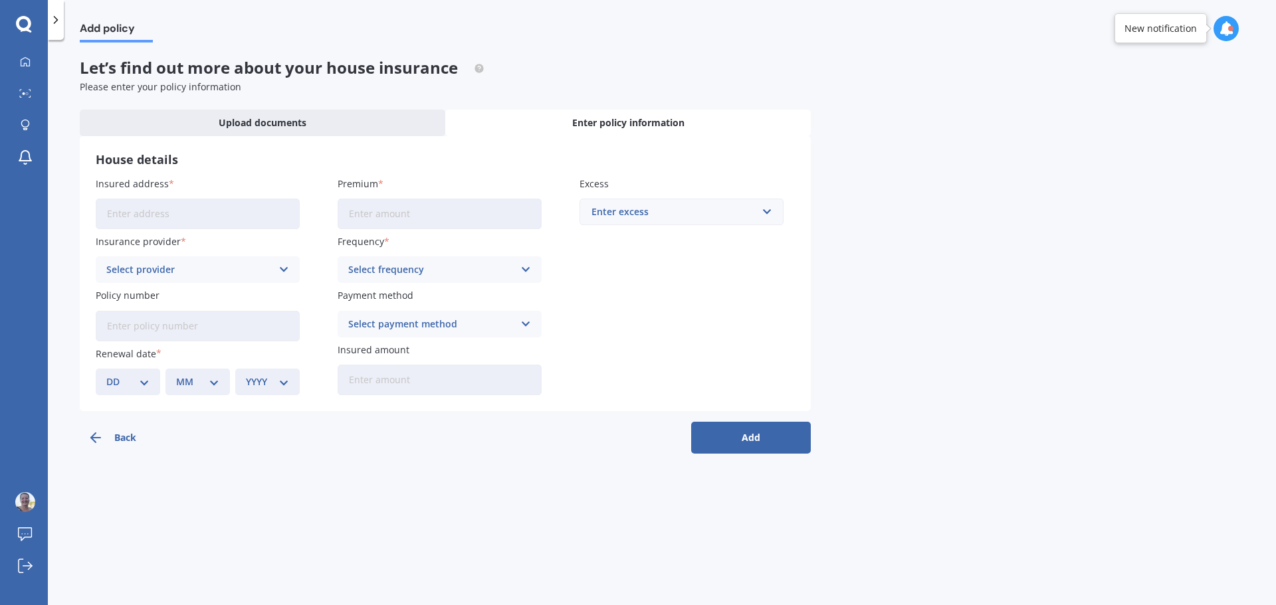
click at [235, 221] on input "Insured address" at bounding box center [198, 214] width 204 height 31
type input "[STREET_ADDRESS]"
click at [238, 270] on div "Select provider" at bounding box center [188, 269] width 165 height 15
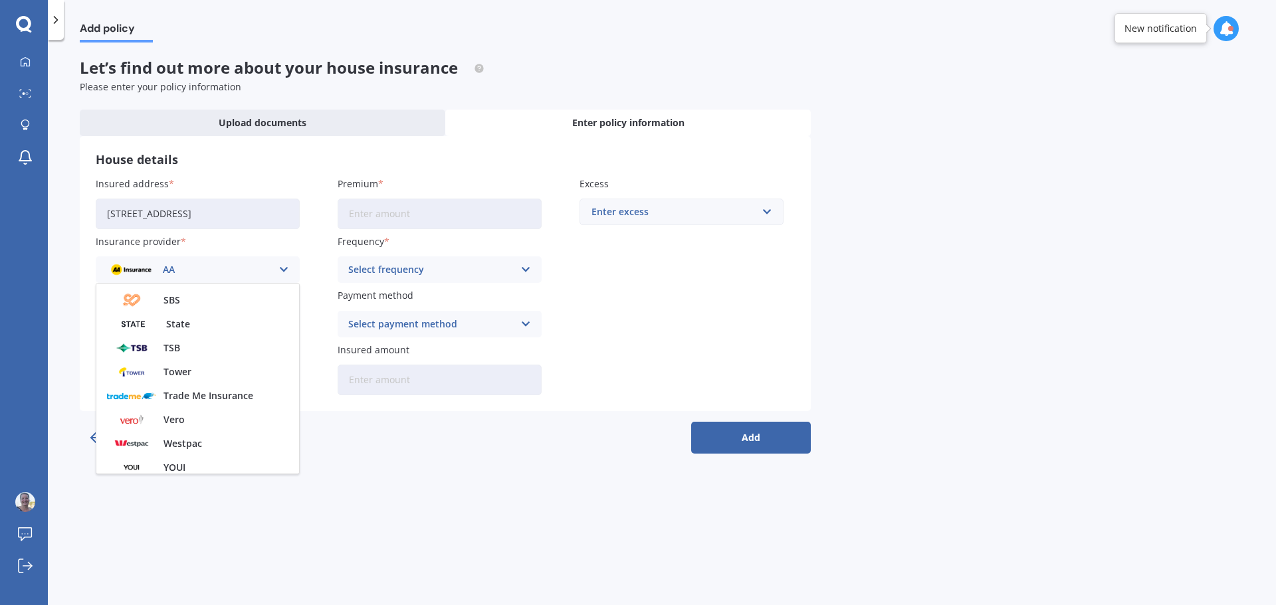
scroll to position [360, 0]
click at [179, 410] on span "Vero" at bounding box center [173, 413] width 21 height 9
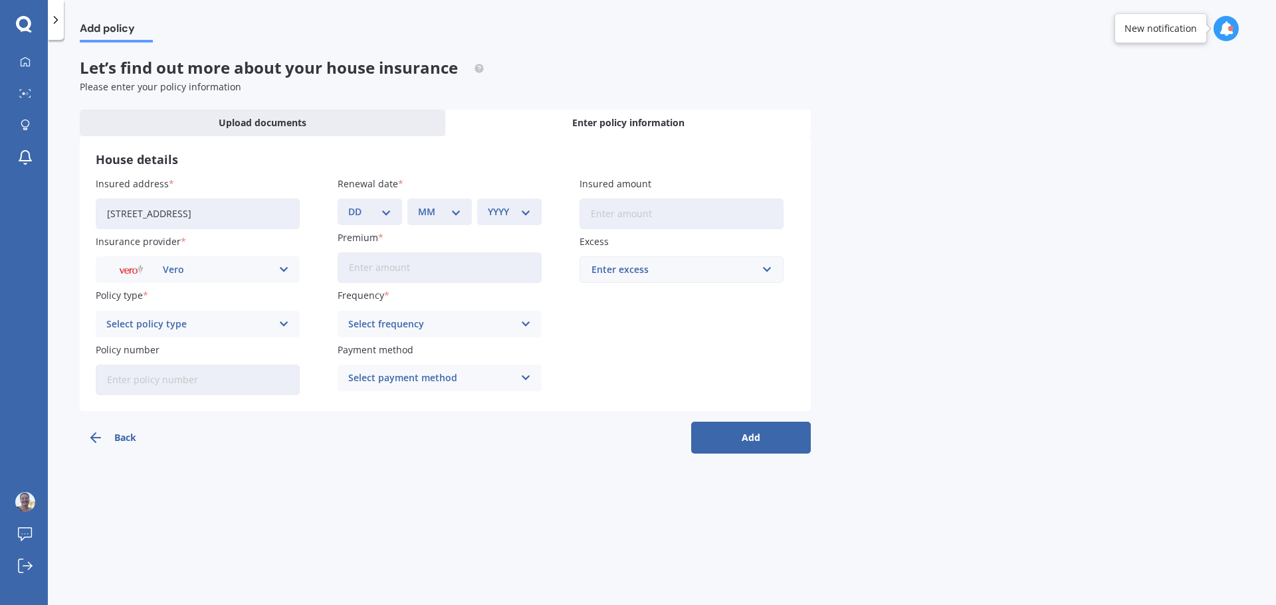
click at [522, 318] on icon at bounding box center [525, 324] width 11 height 15
click at [399, 415] on div "Monthly" at bounding box center [439, 422] width 203 height 24
click at [381, 271] on input "Premium" at bounding box center [440, 267] width 204 height 31
type input "$549.49"
click at [686, 217] on input "Insured amount" at bounding box center [681, 214] width 204 height 31
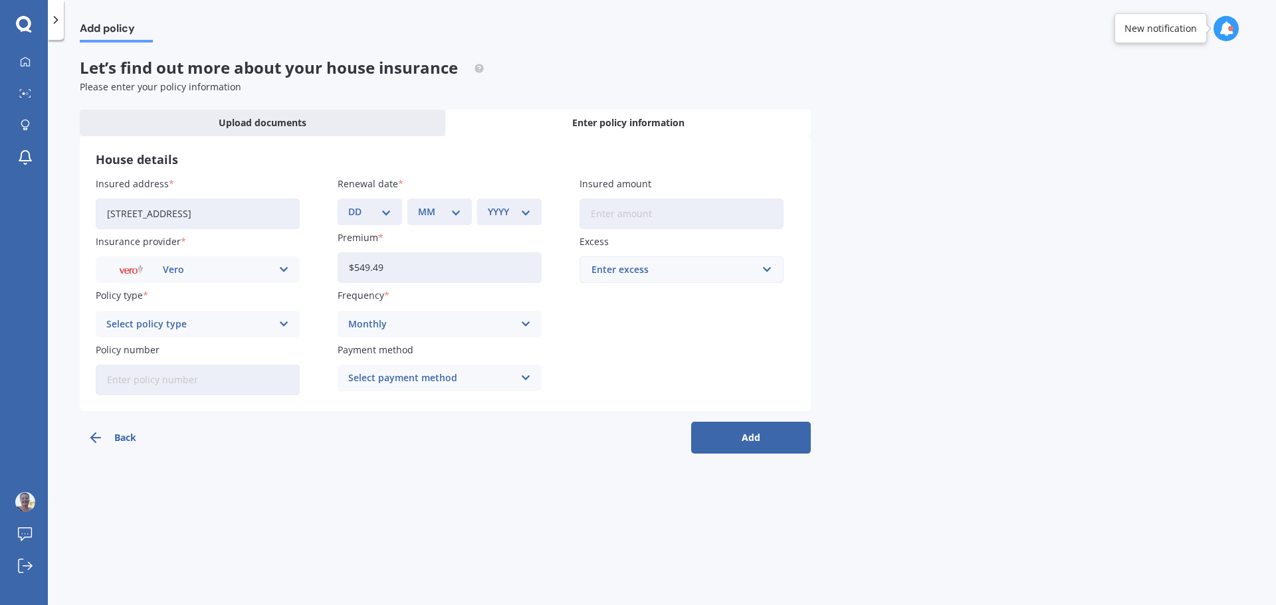
click at [603, 343] on div "Insured address [STREET_ADDRESS] Insurance provider Vero AA AMI AMP ANZ ASB And…" at bounding box center [445, 286] width 699 height 219
click at [183, 320] on div "Select policy type" at bounding box center [188, 324] width 165 height 15
click at [148, 381] on div "Home - Maxi" at bounding box center [197, 374] width 203 height 24
click at [173, 383] on input "Policy number" at bounding box center [198, 380] width 204 height 31
paste input "ANZ4582622"
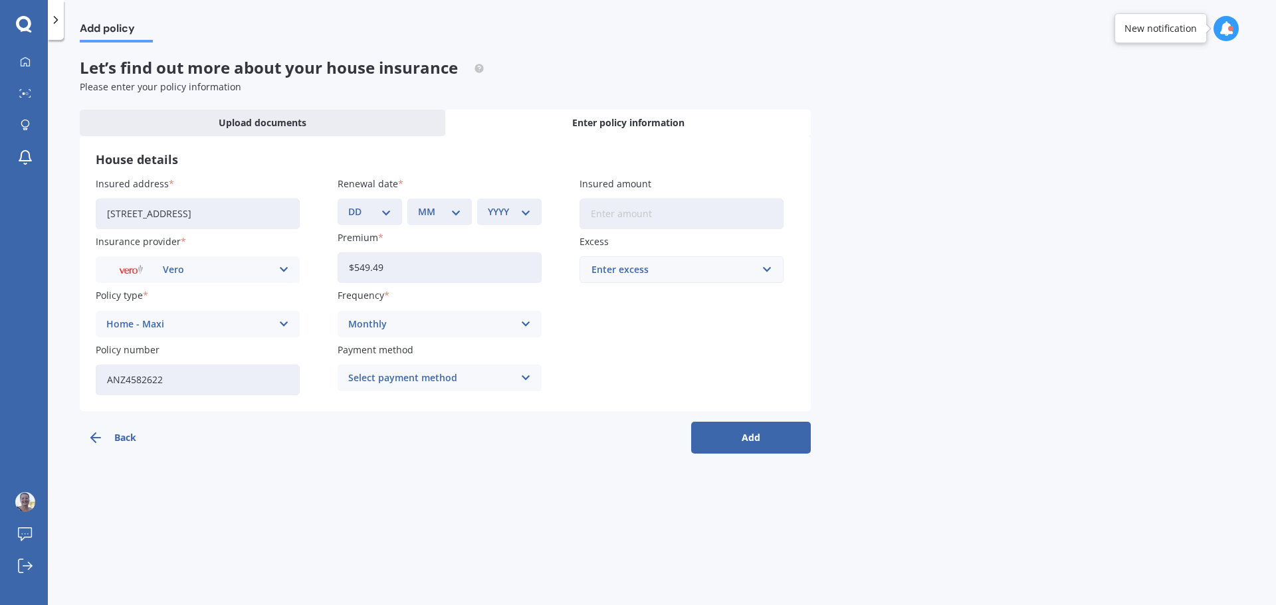
type input "ANZ4582622"
click at [516, 372] on div "Select payment method Direct debit - bank account Direct debit - credit/debit c…" at bounding box center [440, 378] width 204 height 27
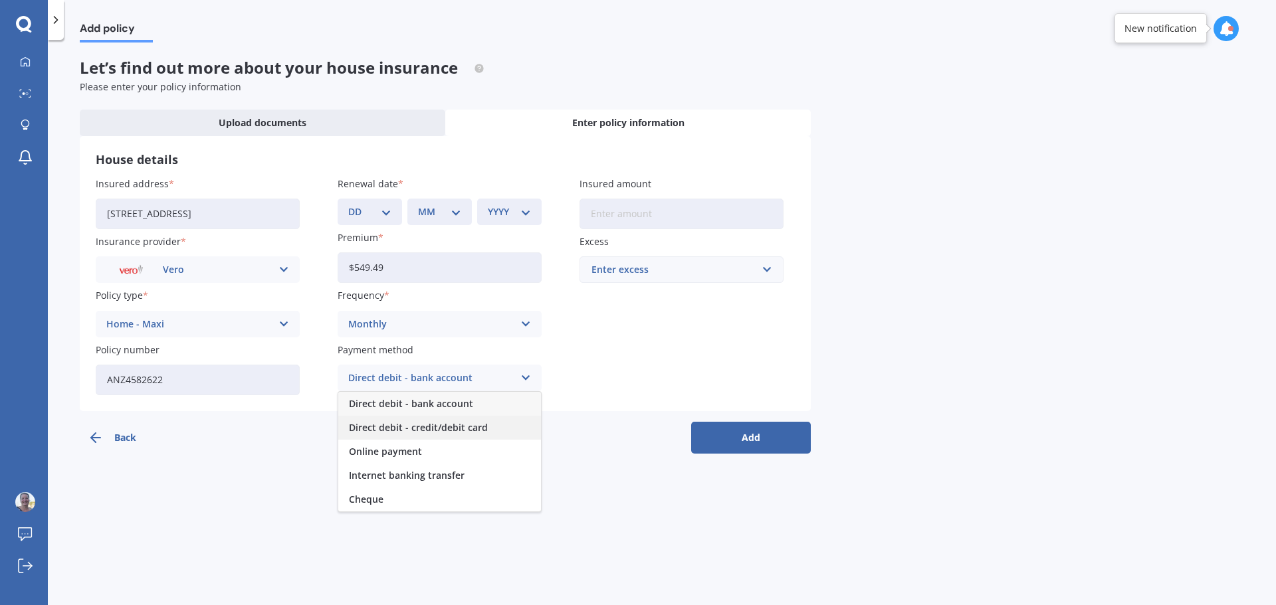
click at [483, 431] on span "Direct debit - credit/debit card" at bounding box center [418, 427] width 139 height 9
click at [512, 379] on div "Direct debit - credit/debit card" at bounding box center [430, 378] width 165 height 15
click at [464, 471] on div "Internet banking transfer" at bounding box center [439, 476] width 203 height 24
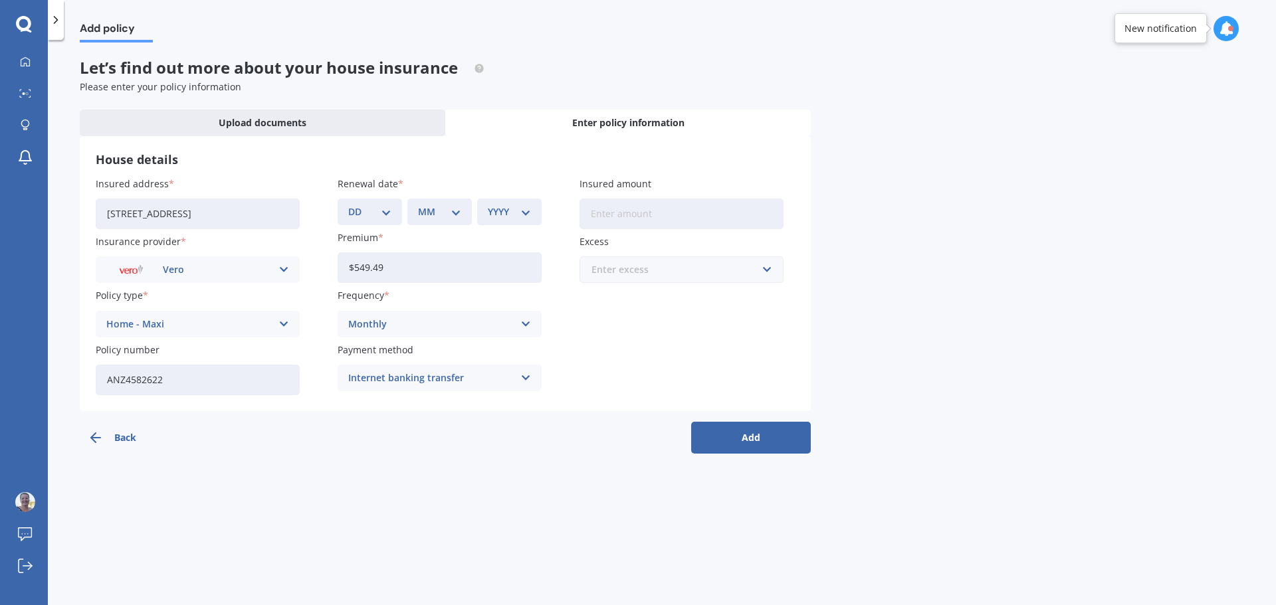
click at [768, 264] on input "text" at bounding box center [677, 269] width 192 height 25
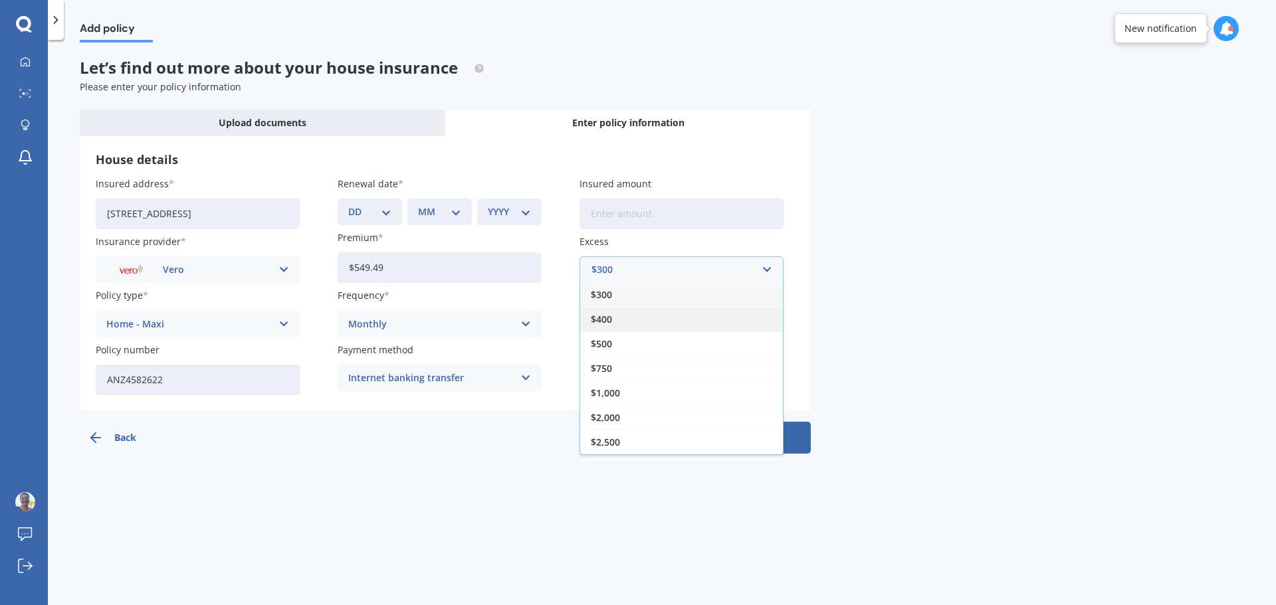
click at [654, 311] on div "$400" at bounding box center [681, 319] width 203 height 25
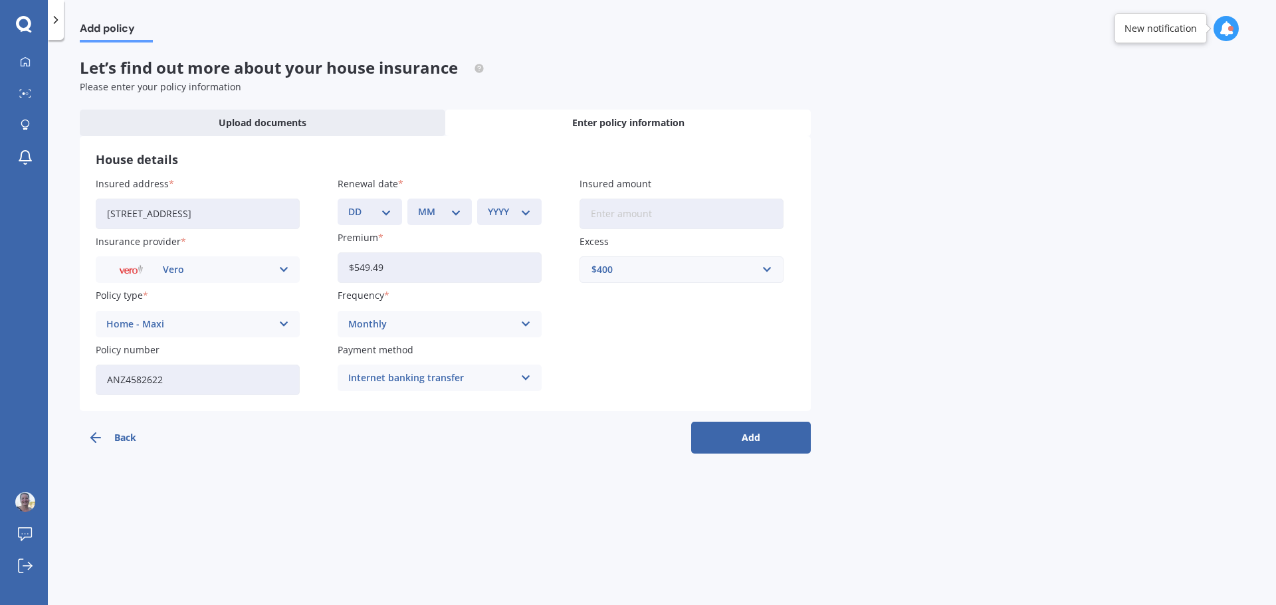
click at [765, 432] on button "Add" at bounding box center [751, 438] width 120 height 32
click at [387, 207] on select "DD 01 02 03 04 05 06 07 08 09 10 11 12 13 14 15 16 17 18 19 20 21 22 23 24 25 2…" at bounding box center [378, 212] width 38 height 15
select select "01"
click at [359, 205] on select "DD 01 02 03 04 05 06 07 08 09 10 11 12 13 14 15 16 17 18 19 20 21 22 23 24 25 2…" at bounding box center [378, 212] width 38 height 15
click at [450, 209] on select "MM 01 02 03 04 05 06 07 08 09 10 11 12" at bounding box center [442, 212] width 38 height 15
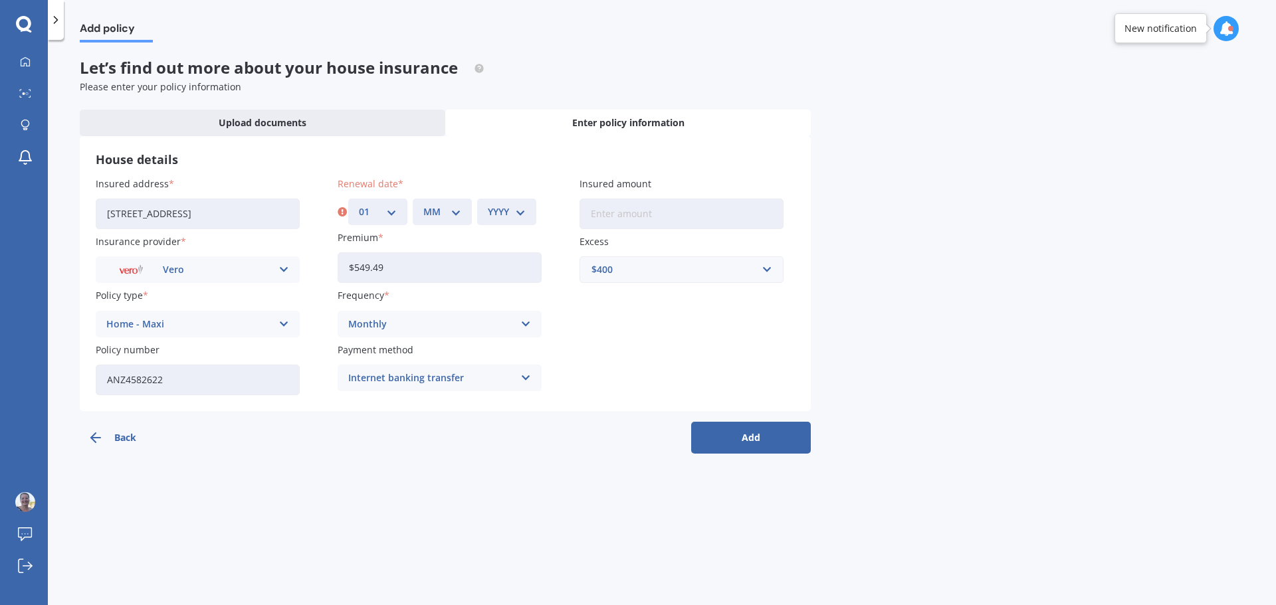
select select "03"
click at [423, 205] on select "MM 01 02 03 04 05 06 07 08 09 10 11 12" at bounding box center [442, 212] width 38 height 15
click at [510, 207] on select "YYYY 2027 2026 2025 2024 2023 2022 2021 2020 2019 2018 2017 2016 2015 2014 2013…" at bounding box center [507, 212] width 38 height 15
select select "2026"
click at [488, 205] on select "YYYY 2027 2026 2025 2024 2023 2022 2021 2020 2019 2018 2017 2016 2015 2014 2013…" at bounding box center [507, 212] width 38 height 15
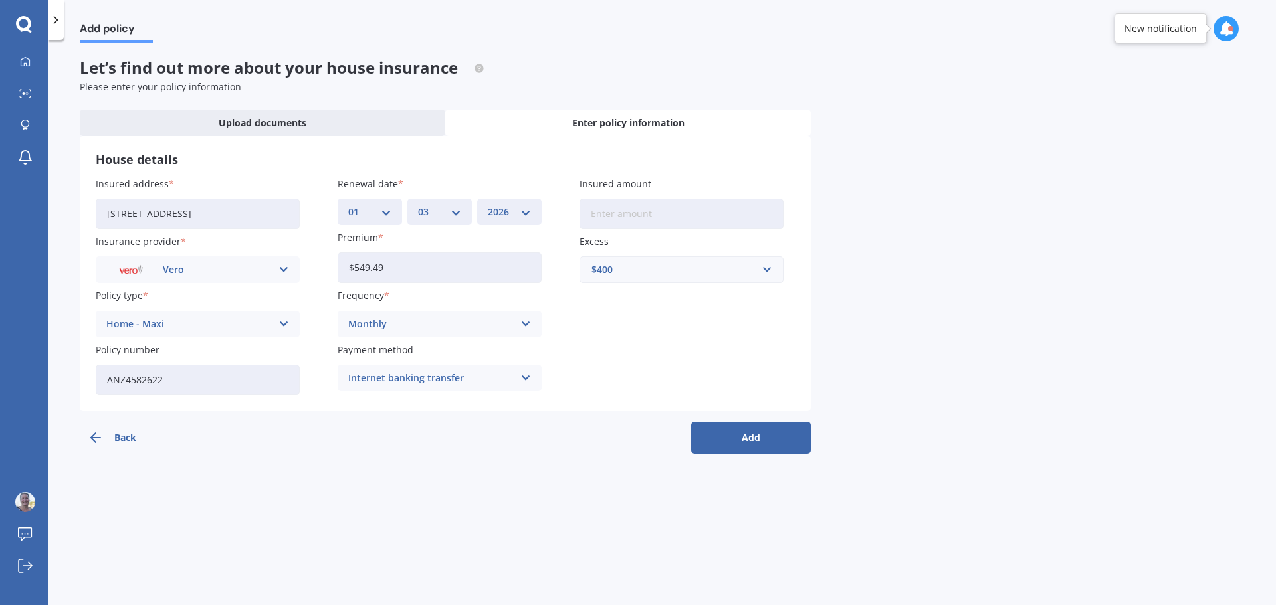
click at [762, 437] on button "Add" at bounding box center [751, 438] width 120 height 32
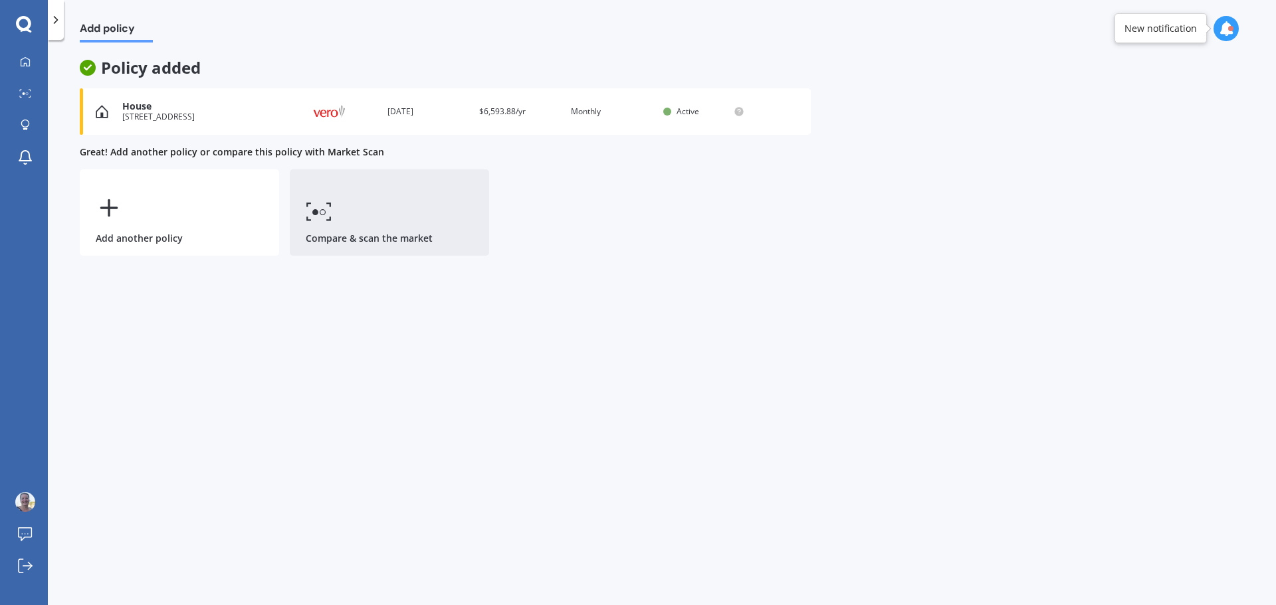
click at [338, 220] on link "Compare & scan the market" at bounding box center [389, 212] width 199 height 86
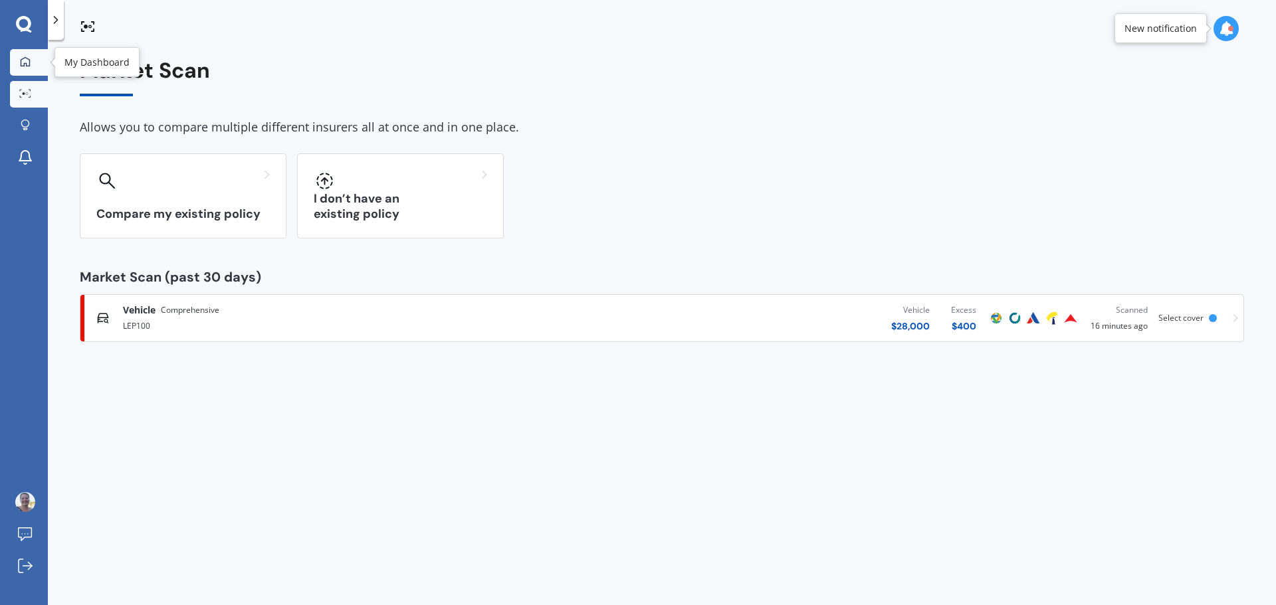
click at [25, 57] on icon at bounding box center [25, 60] width 9 height 9
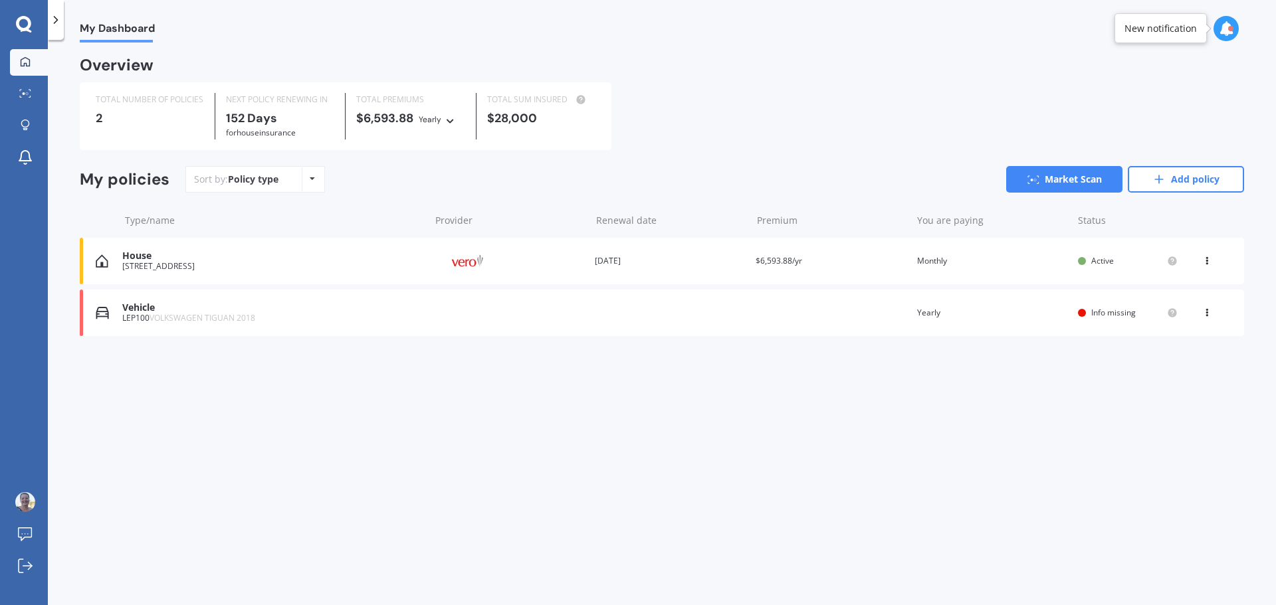
click at [134, 258] on div "House" at bounding box center [272, 256] width 301 height 11
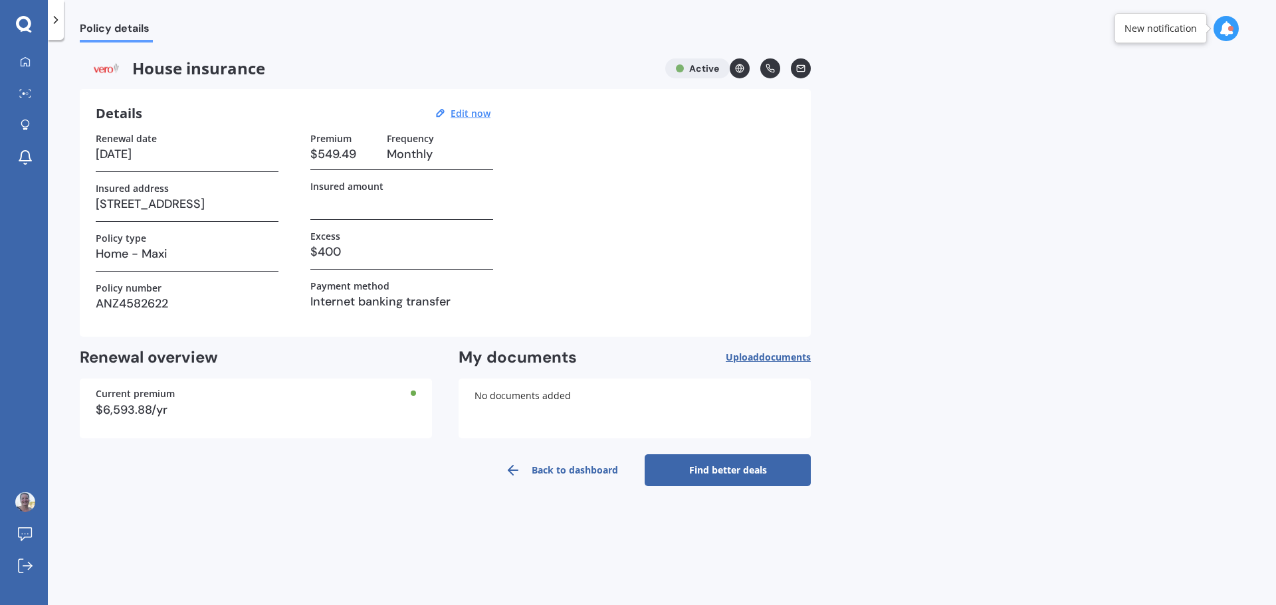
click at [755, 474] on link "Find better deals" at bounding box center [728, 470] width 166 height 32
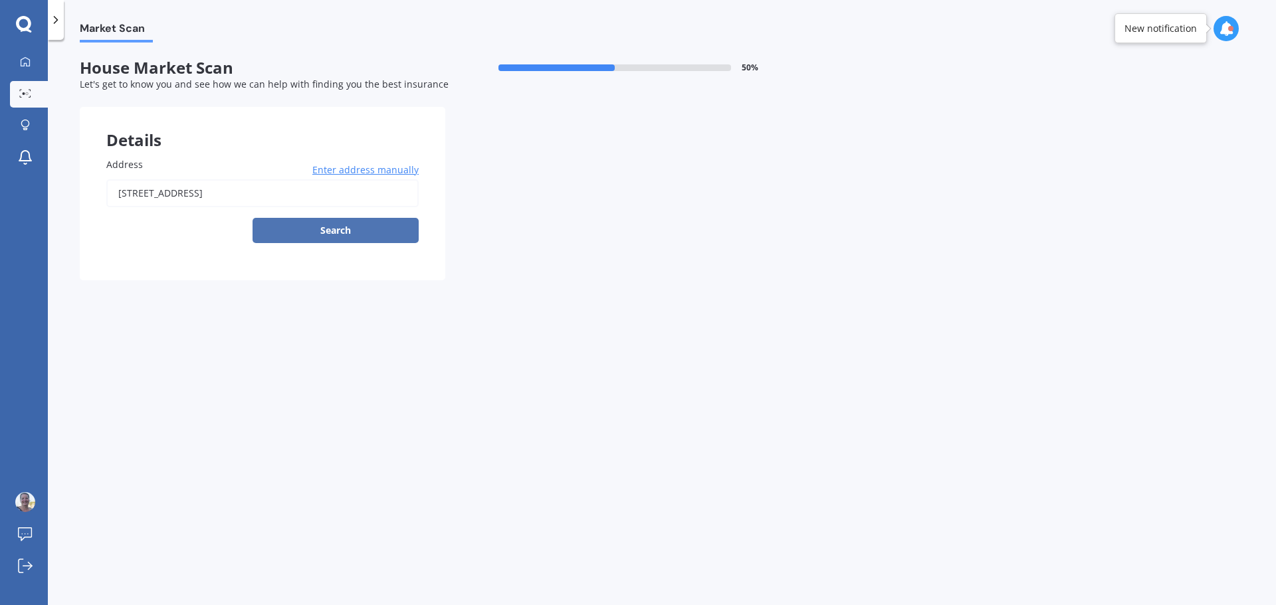
click at [359, 238] on button "Search" at bounding box center [335, 230] width 166 height 25
type input "[STREET_ADDRESS]"
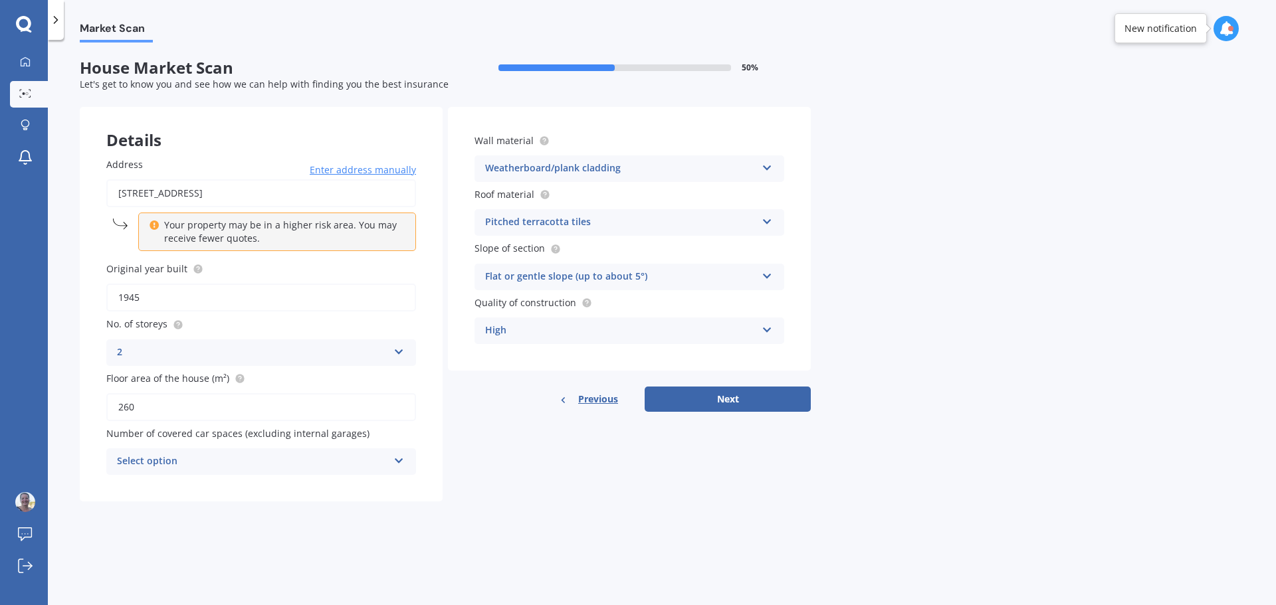
click at [181, 358] on div "2" at bounding box center [252, 353] width 271 height 16
click at [135, 426] on div "3" at bounding box center [261, 427] width 308 height 24
click at [365, 457] on div "Select option" at bounding box center [252, 462] width 271 height 16
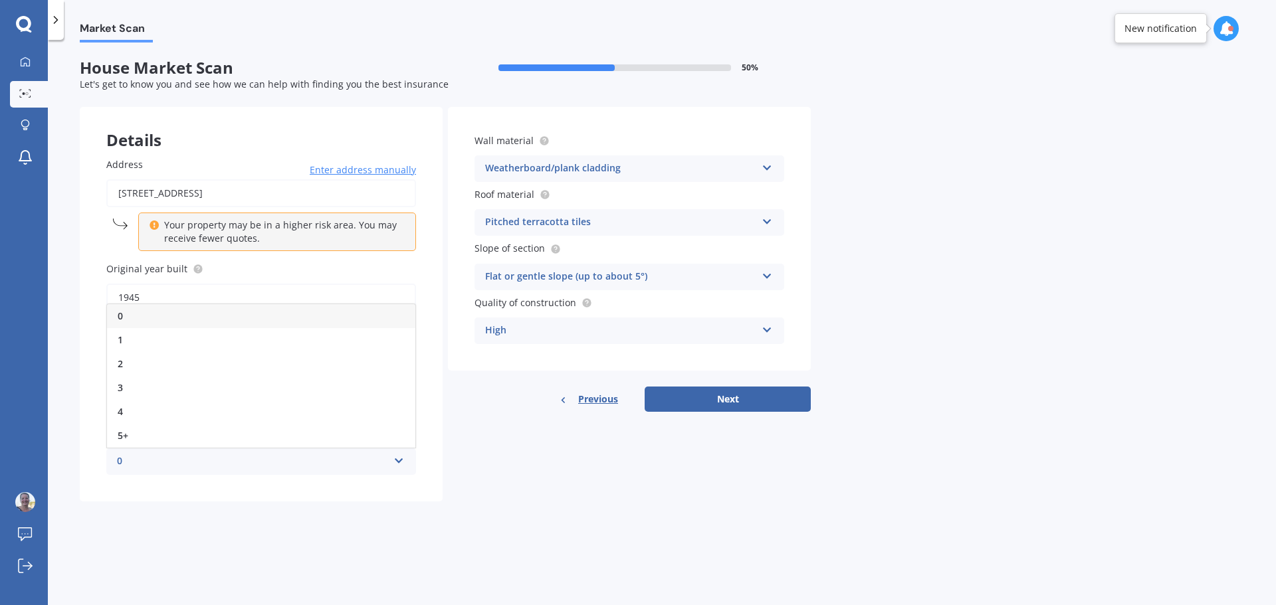
click at [266, 314] on div "0" at bounding box center [261, 316] width 308 height 24
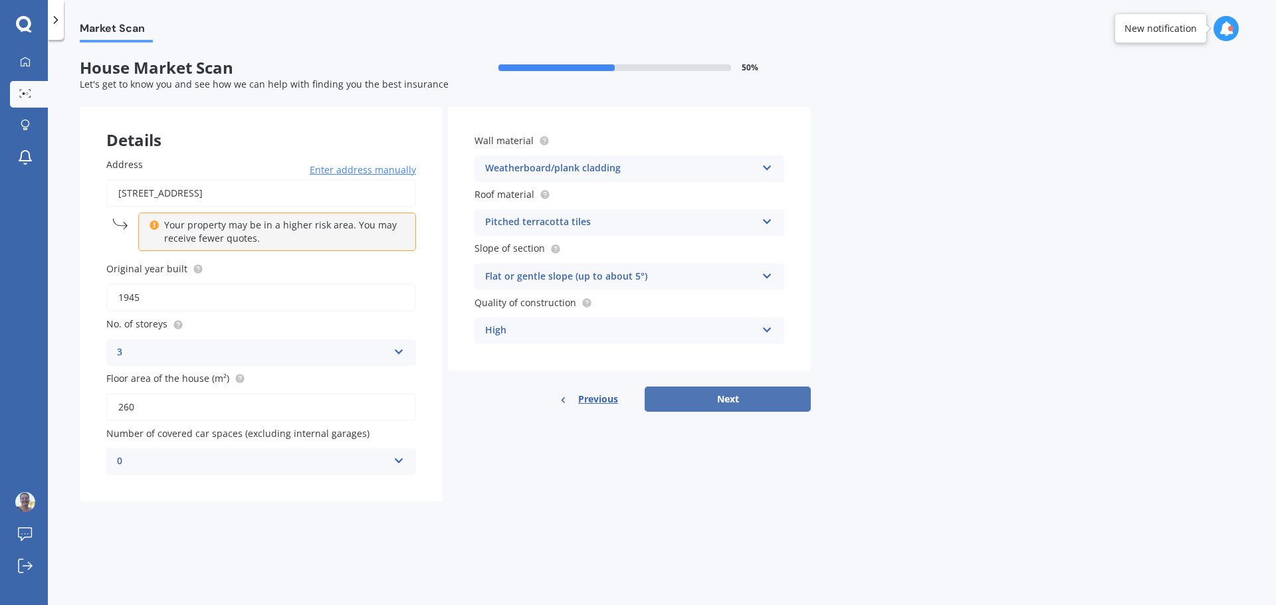
click at [748, 399] on button "Next" at bounding box center [728, 399] width 166 height 25
select select "21"
select select "03"
select select "1971"
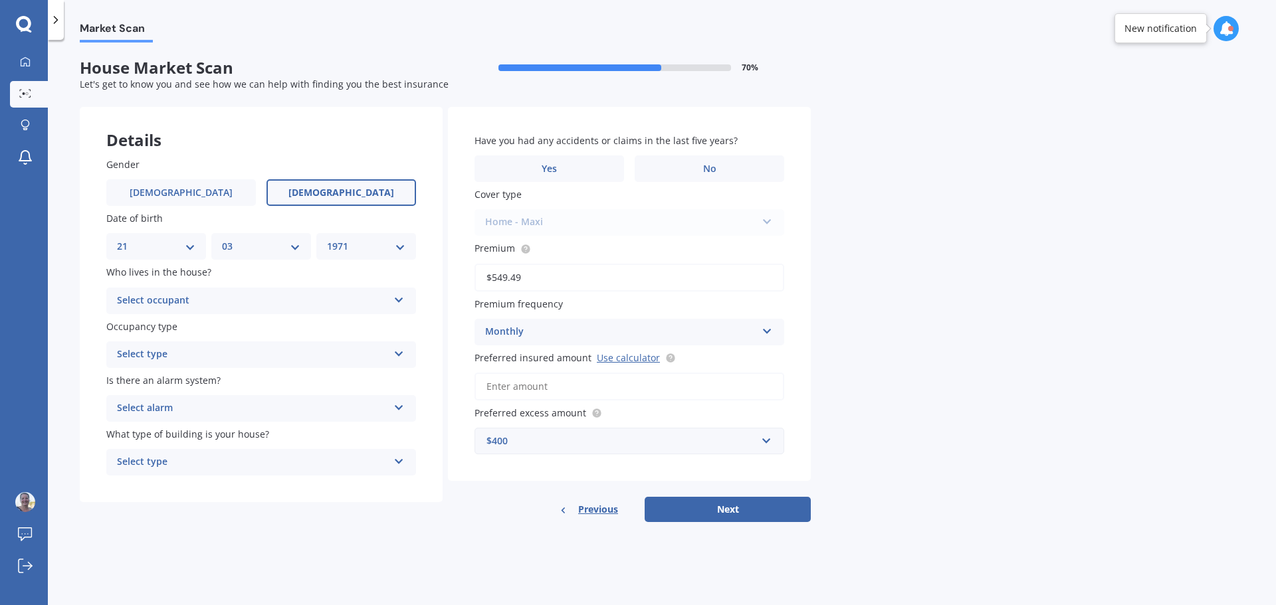
click at [399, 402] on icon at bounding box center [398, 405] width 11 height 9
click at [162, 459] on span "Yes, not monitored" at bounding box center [162, 458] width 88 height 13
click at [318, 351] on div "Select type" at bounding box center [252, 355] width 271 height 16
click at [239, 383] on div "Permanent" at bounding box center [261, 381] width 308 height 24
click at [258, 300] on div "Select occupant" at bounding box center [252, 301] width 271 height 16
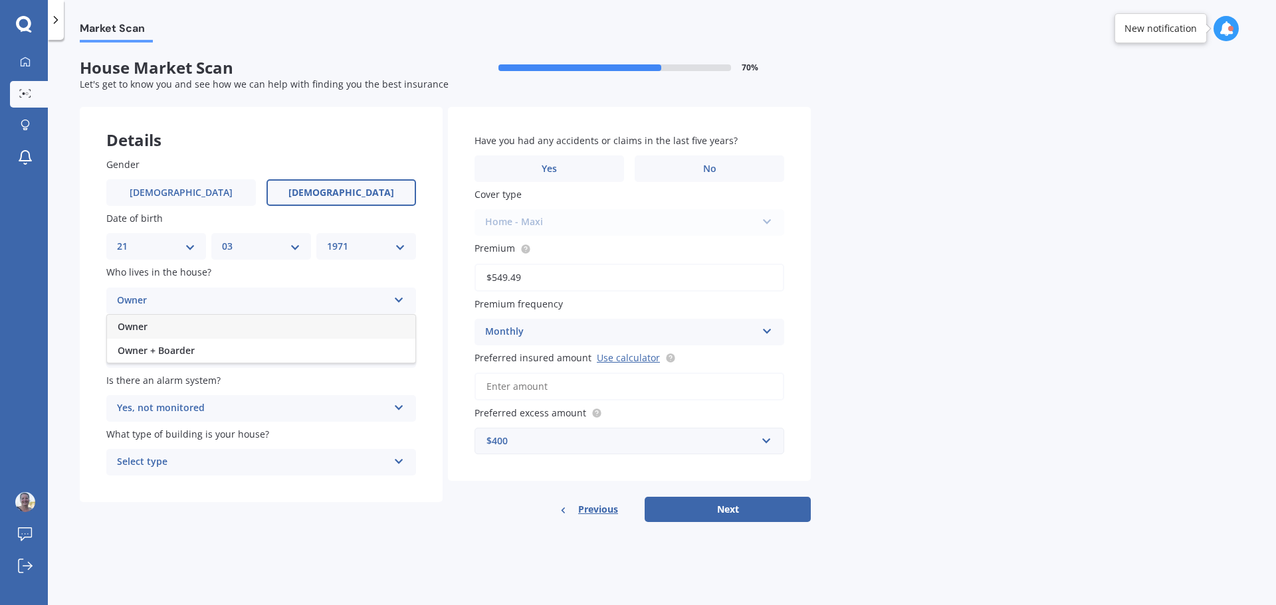
click at [225, 326] on div "Owner" at bounding box center [261, 327] width 308 height 24
click at [267, 460] on div "Select type" at bounding box center [252, 462] width 271 height 16
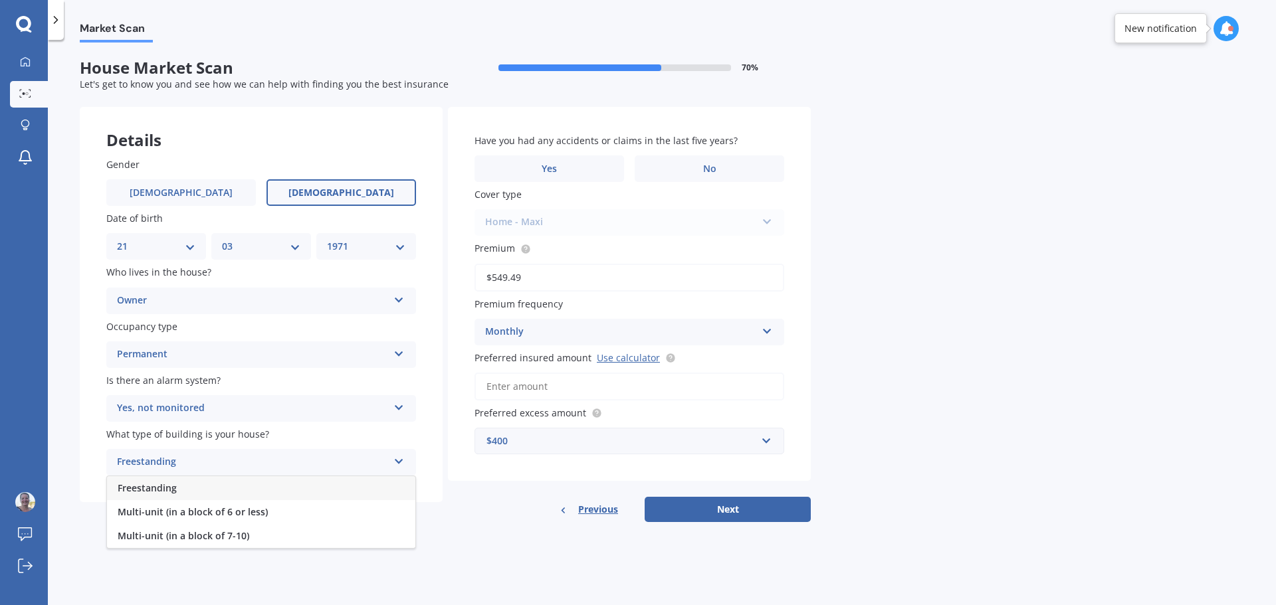
click at [237, 488] on div "Freestanding" at bounding box center [261, 488] width 308 height 24
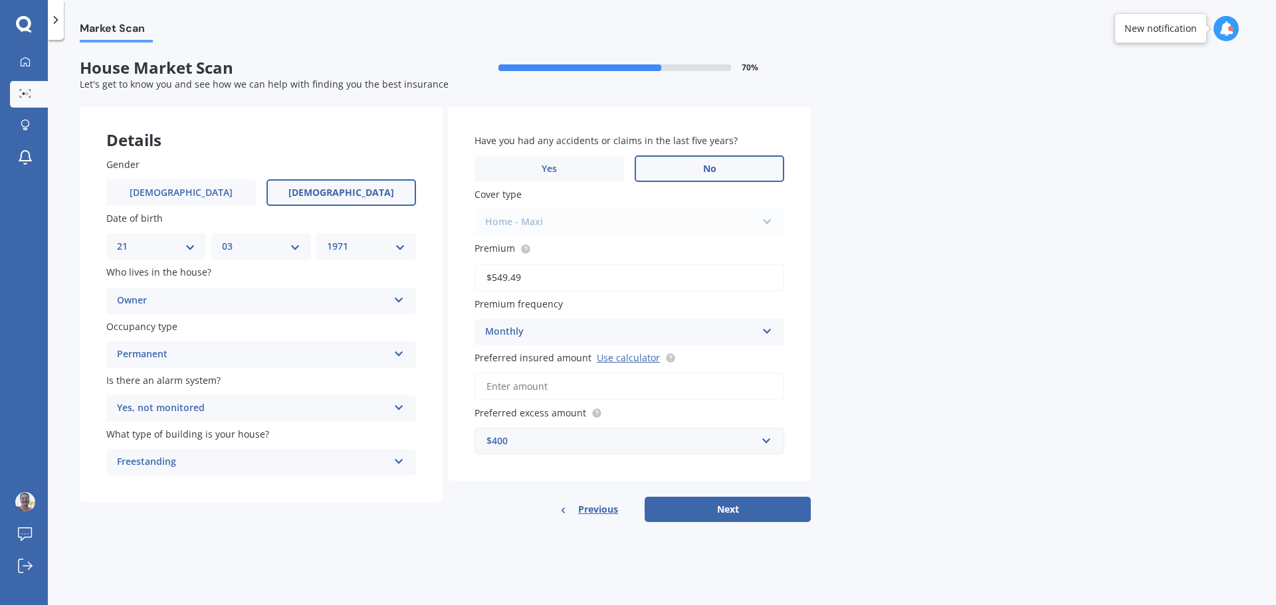
click at [678, 161] on label "No" at bounding box center [710, 168] width 150 height 27
click at [0, 0] on input "No" at bounding box center [0, 0] width 0 height 0
click at [583, 170] on label "Yes" at bounding box center [549, 168] width 150 height 27
click at [0, 0] on input "Yes" at bounding box center [0, 0] width 0 height 0
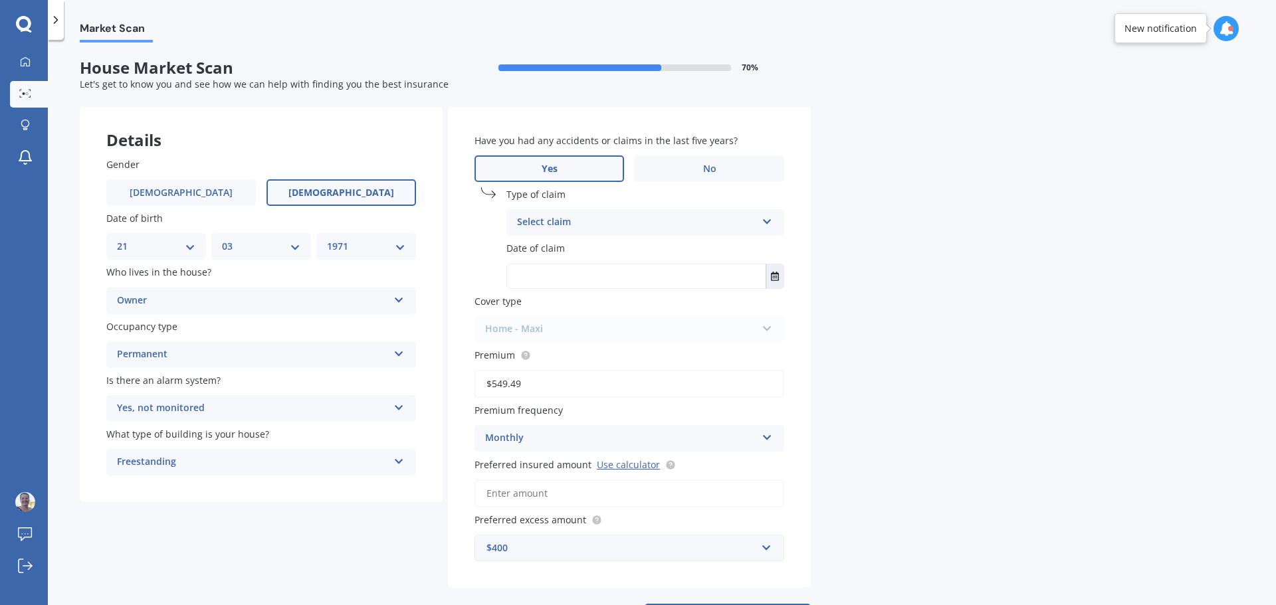
click at [672, 220] on div "Select claim" at bounding box center [636, 223] width 239 height 16
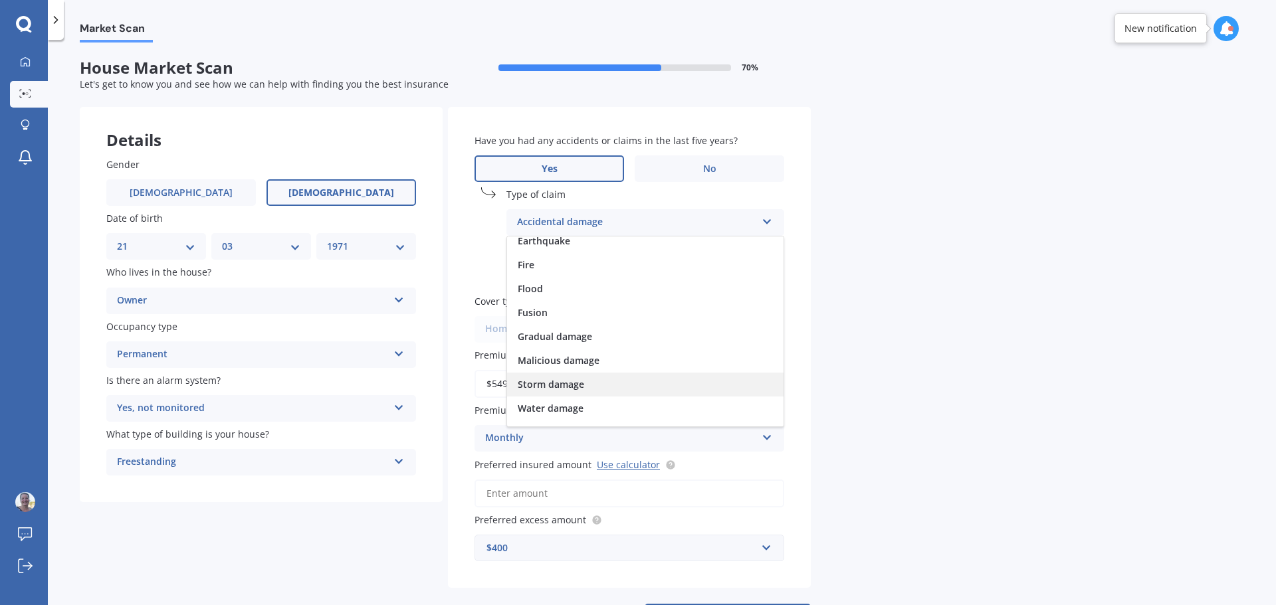
scroll to position [81, 0]
click at [581, 379] on span "Storm damage" at bounding box center [551, 382] width 66 height 13
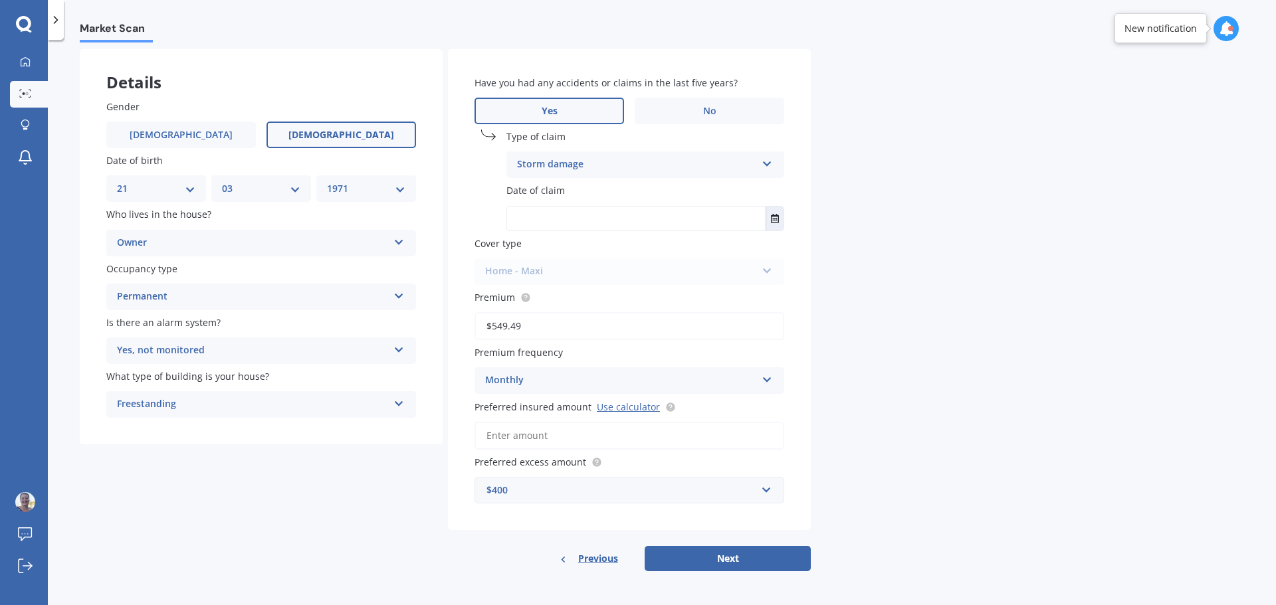
scroll to position [58, 0]
click at [687, 225] on input "text" at bounding box center [636, 218] width 258 height 24
type input "[DATE]"
click at [737, 557] on button "Next" at bounding box center [728, 558] width 166 height 25
click at [627, 407] on link "Use calculator" at bounding box center [628, 406] width 63 height 13
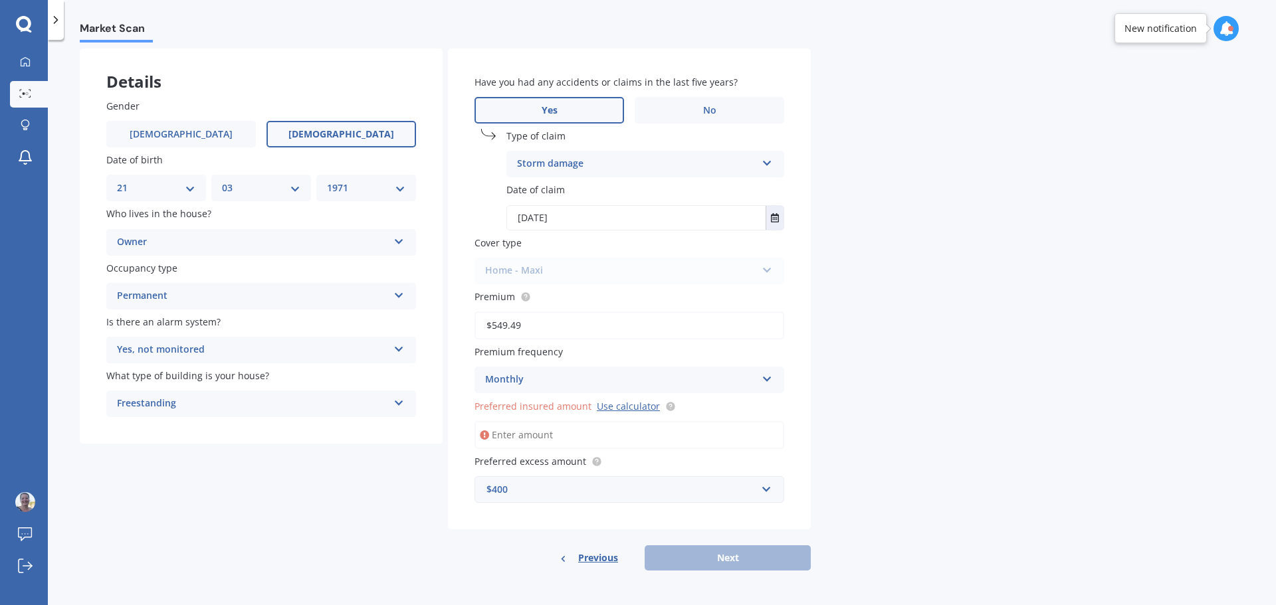
click at [555, 437] on input "Preferred insured amount Use calculator" at bounding box center [629, 435] width 310 height 28
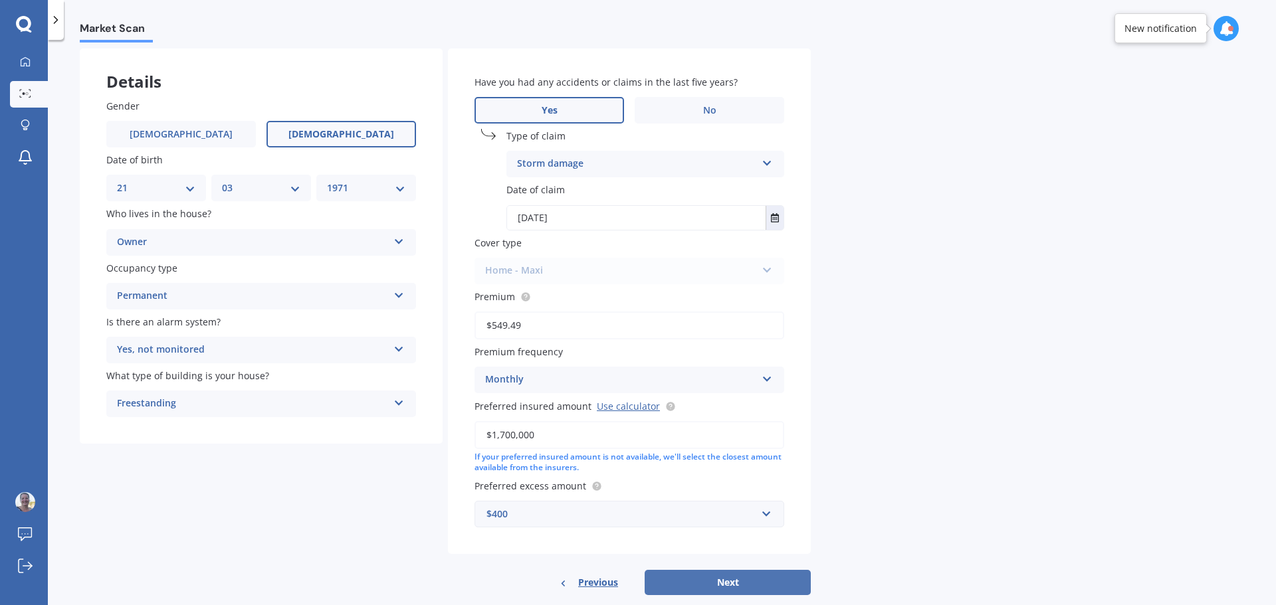
type input "$1,700,000"
click at [729, 577] on button "Next" at bounding box center [728, 582] width 166 height 25
select select "21"
select select "03"
select select "1971"
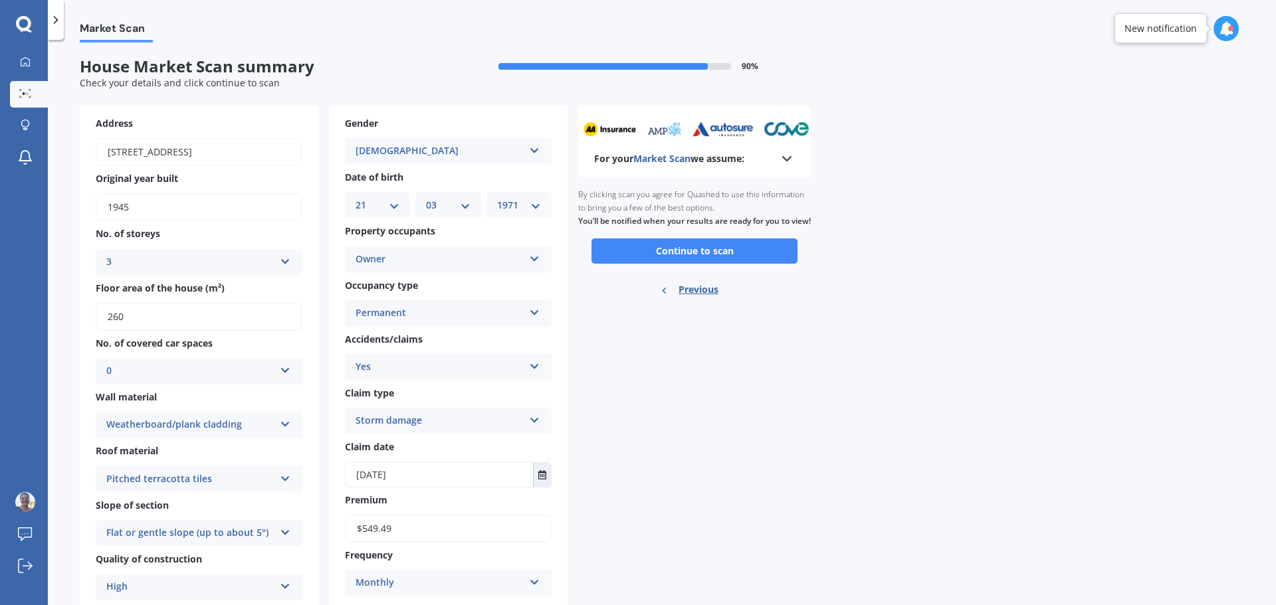
scroll to position [0, 0]
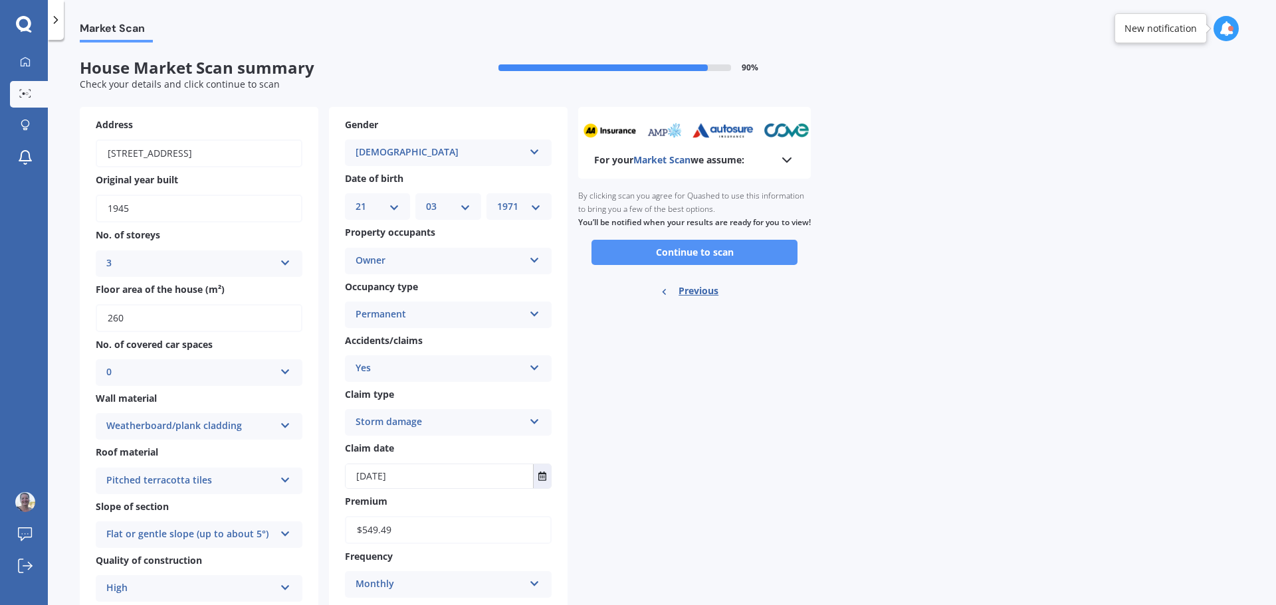
click at [724, 264] on button "Continue to scan" at bounding box center [694, 252] width 206 height 25
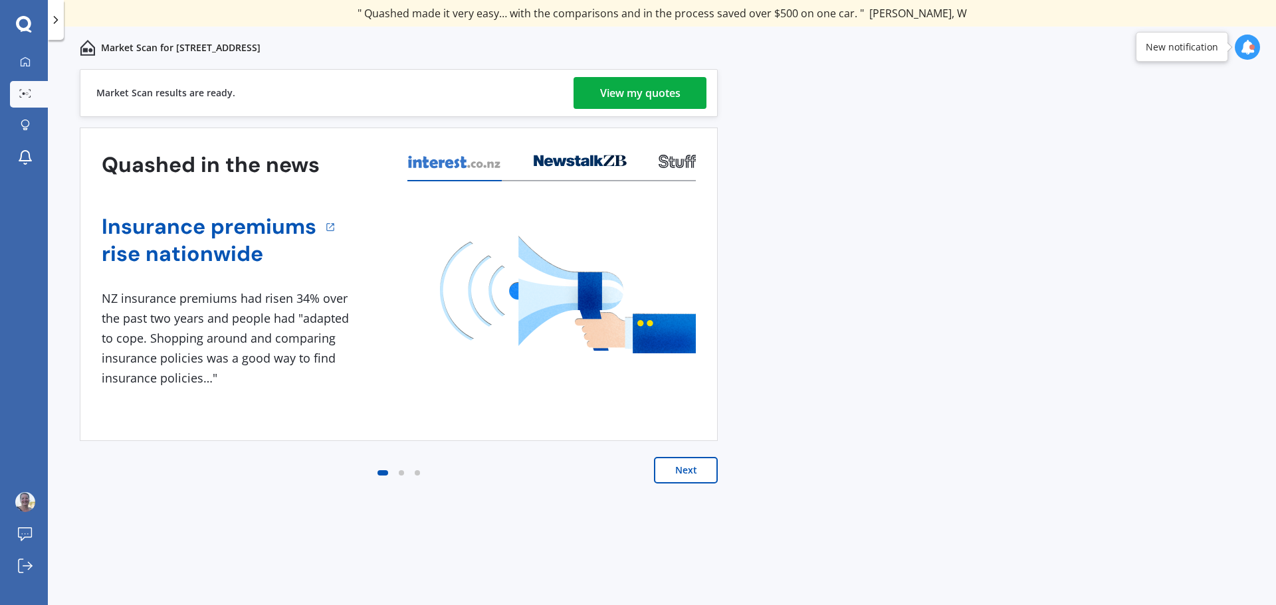
click at [649, 95] on div "View my quotes" at bounding box center [640, 93] width 80 height 32
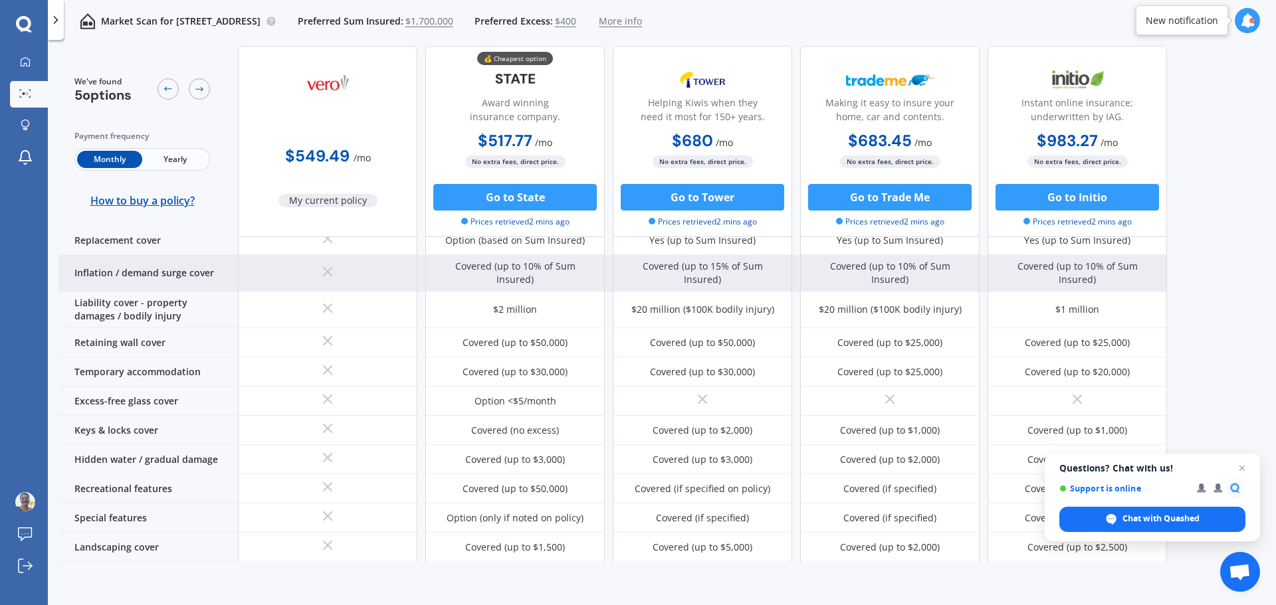
scroll to position [120, 0]
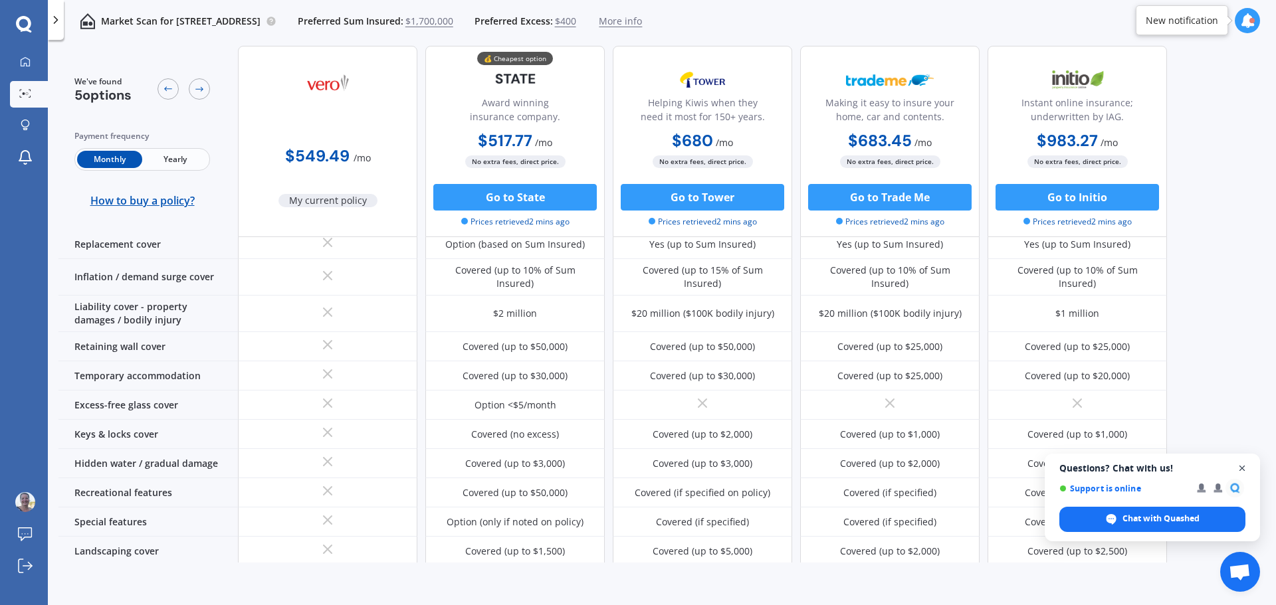
click at [1241, 465] on span "Close chat" at bounding box center [1242, 468] width 17 height 17
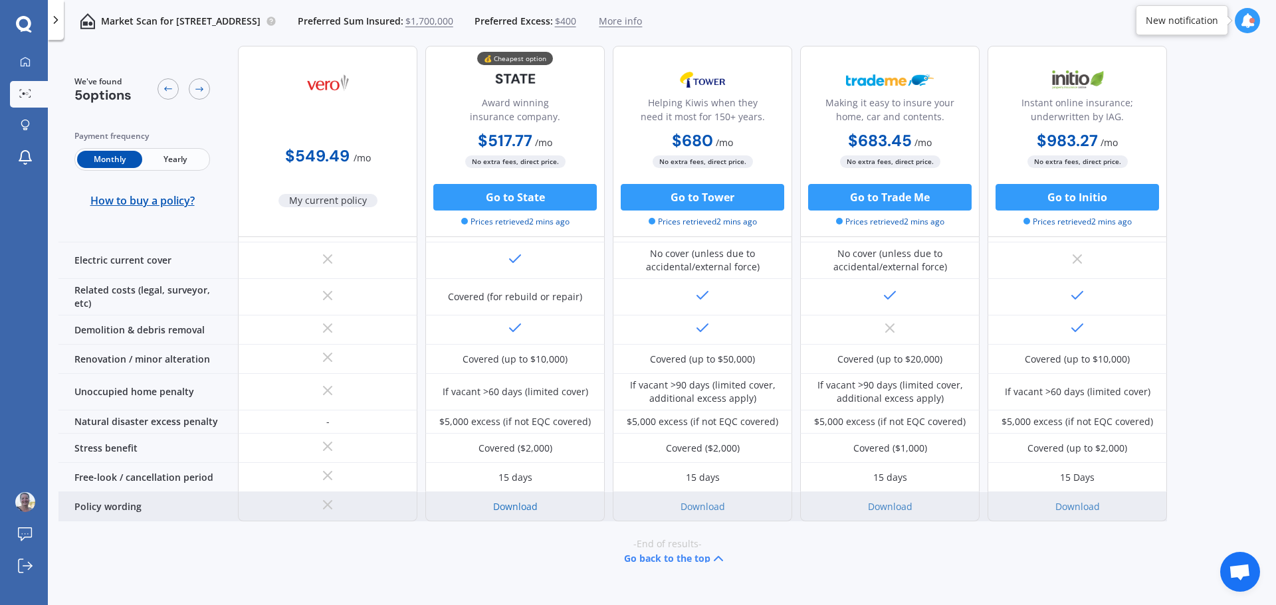
scroll to position [551, 0]
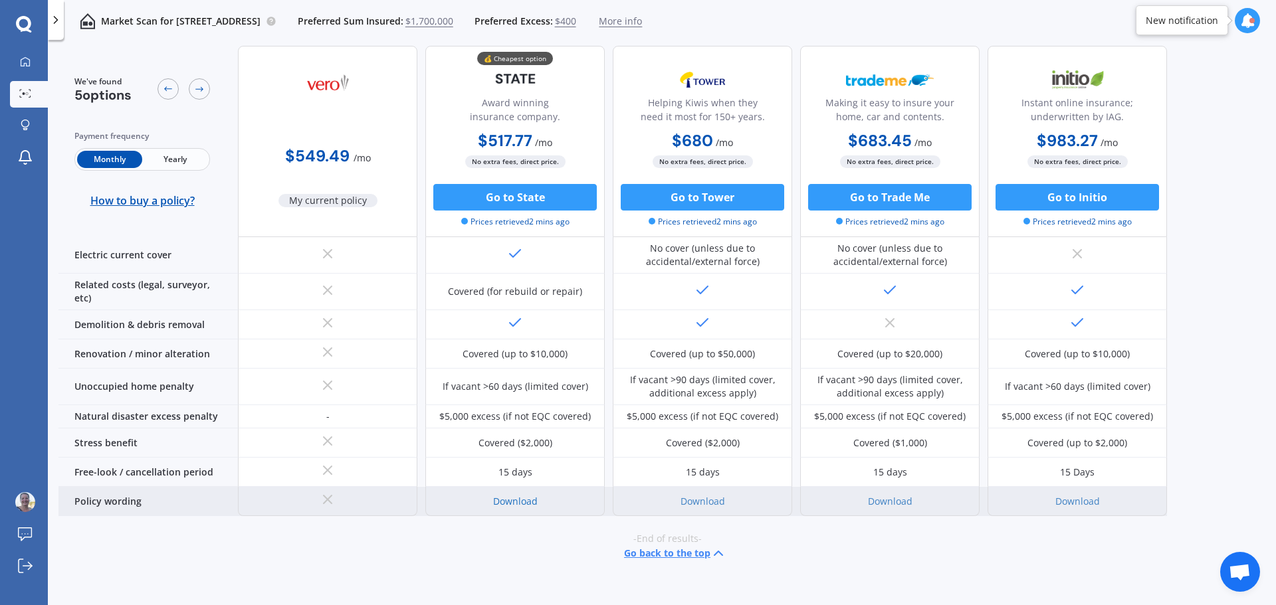
click at [518, 495] on link "Download" at bounding box center [515, 501] width 45 height 13
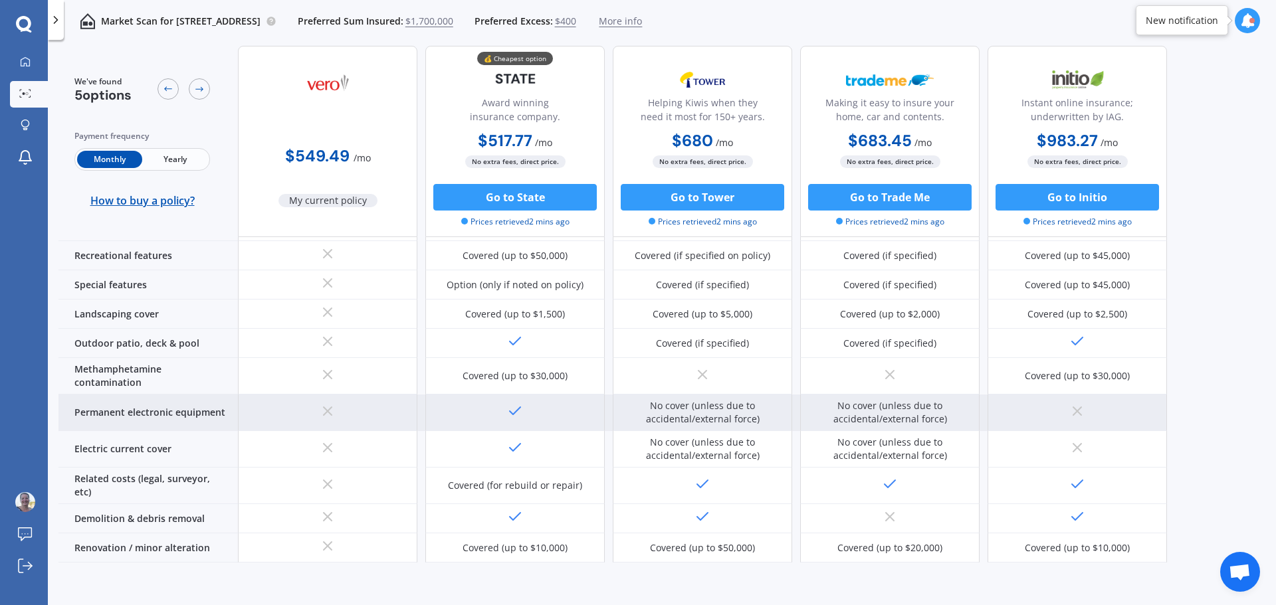
scroll to position [320, 0]
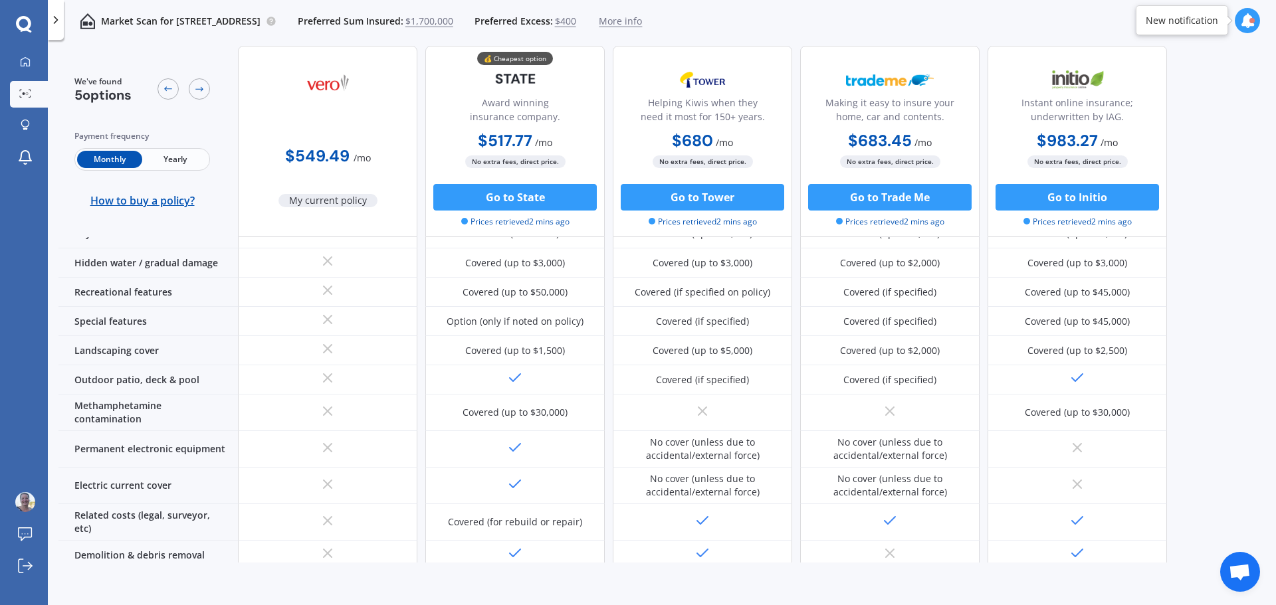
click at [175, 155] on span "Yearly" at bounding box center [174, 159] width 65 height 17
click at [101, 155] on span "Monthly" at bounding box center [109, 159] width 65 height 17
click at [190, 155] on span "Yearly" at bounding box center [174, 159] width 65 height 17
click at [104, 156] on span "Monthly" at bounding box center [109, 159] width 65 height 17
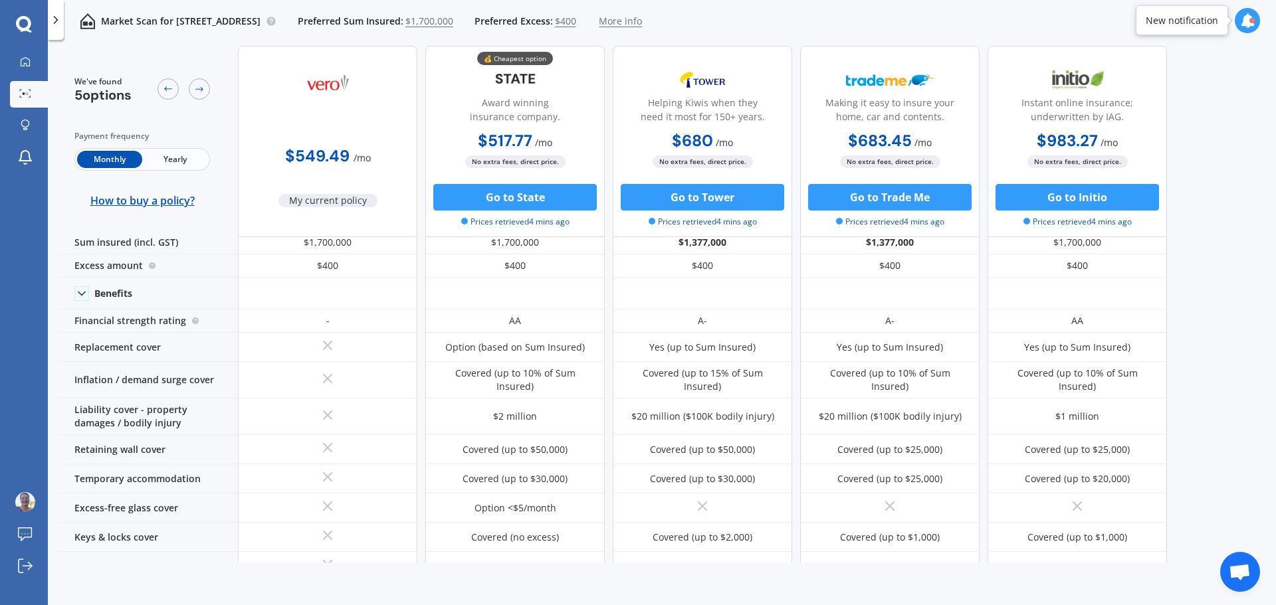
scroll to position [0, 0]
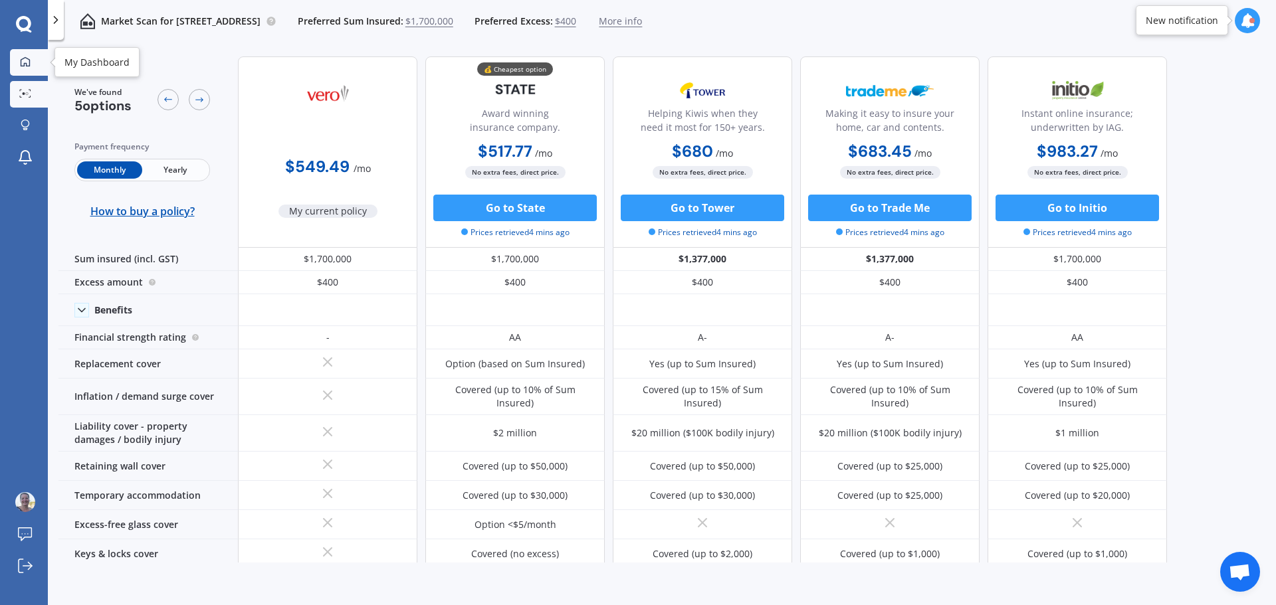
click at [17, 70] on link "My Dashboard" at bounding box center [29, 62] width 38 height 27
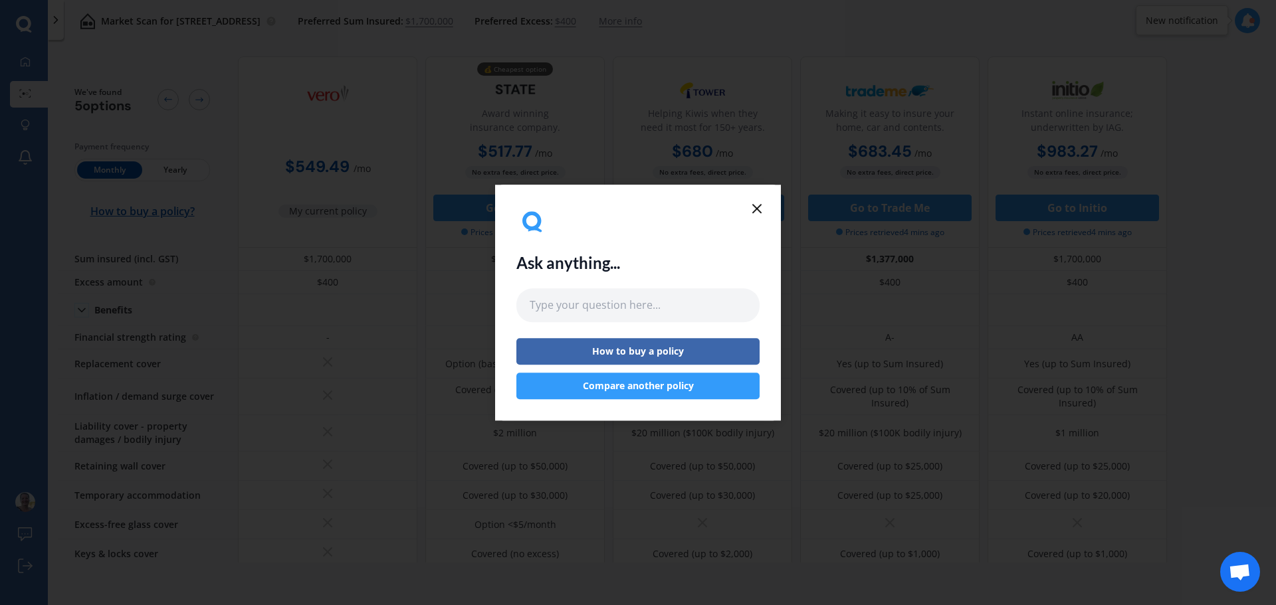
click at [755, 203] on icon at bounding box center [757, 209] width 16 height 16
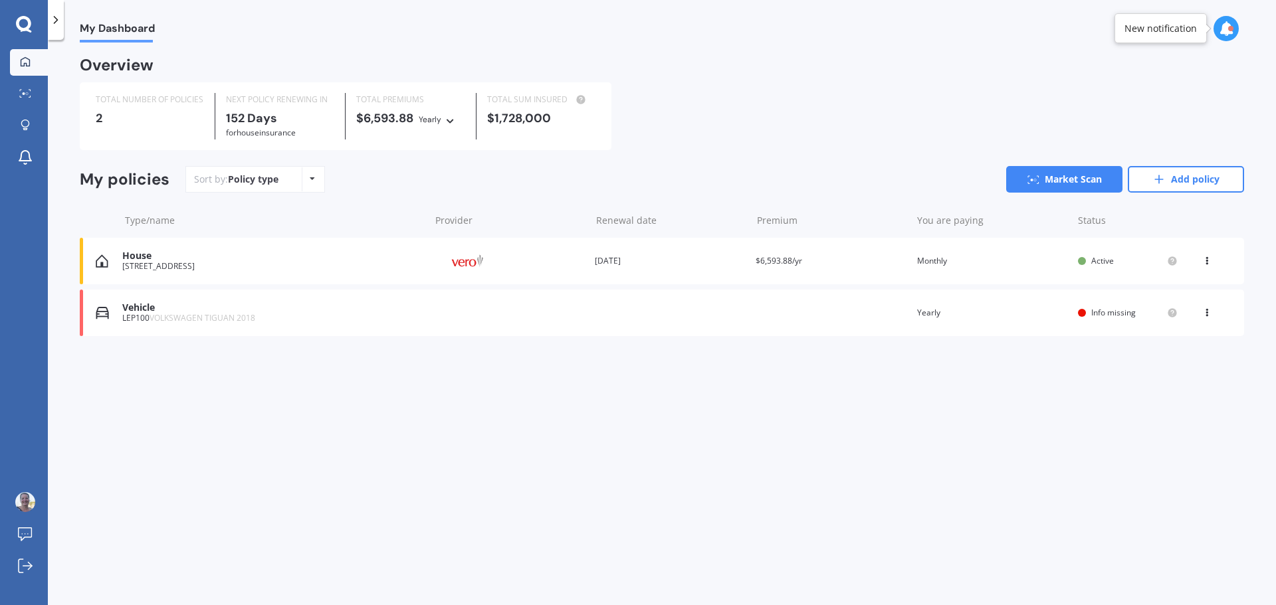
click at [1207, 261] on icon at bounding box center [1206, 258] width 9 height 8
click at [1189, 288] on div "View policy" at bounding box center [1178, 286] width 132 height 27
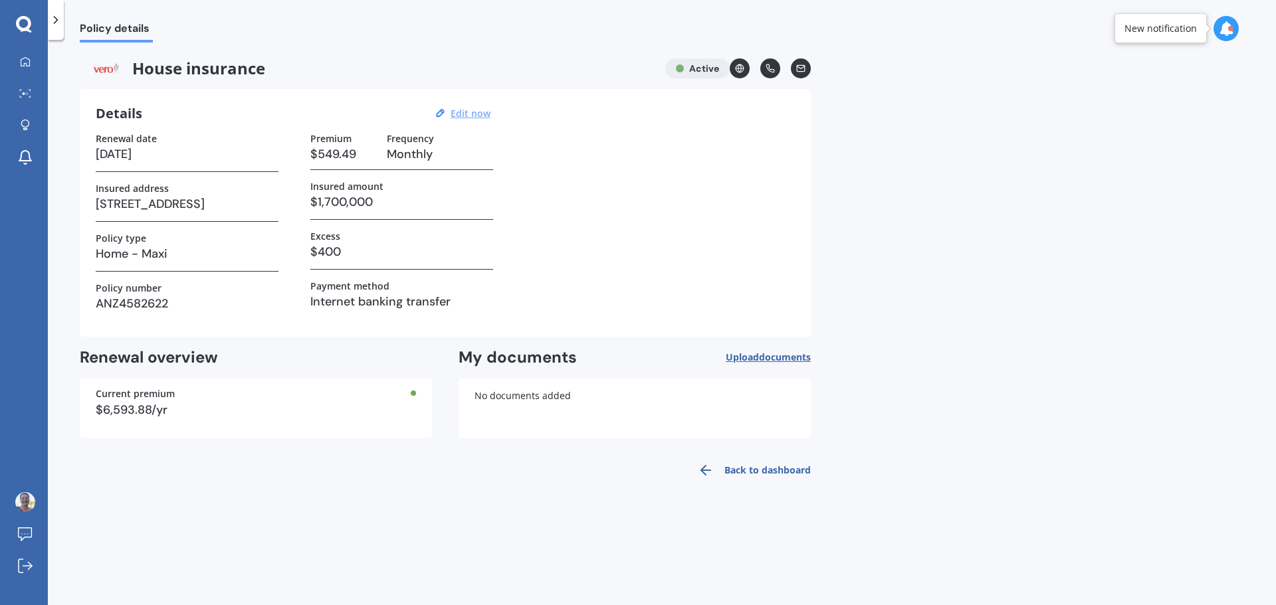
click at [478, 114] on u "Edit now" at bounding box center [471, 113] width 40 height 13
select select "01"
select select "03"
select select "2026"
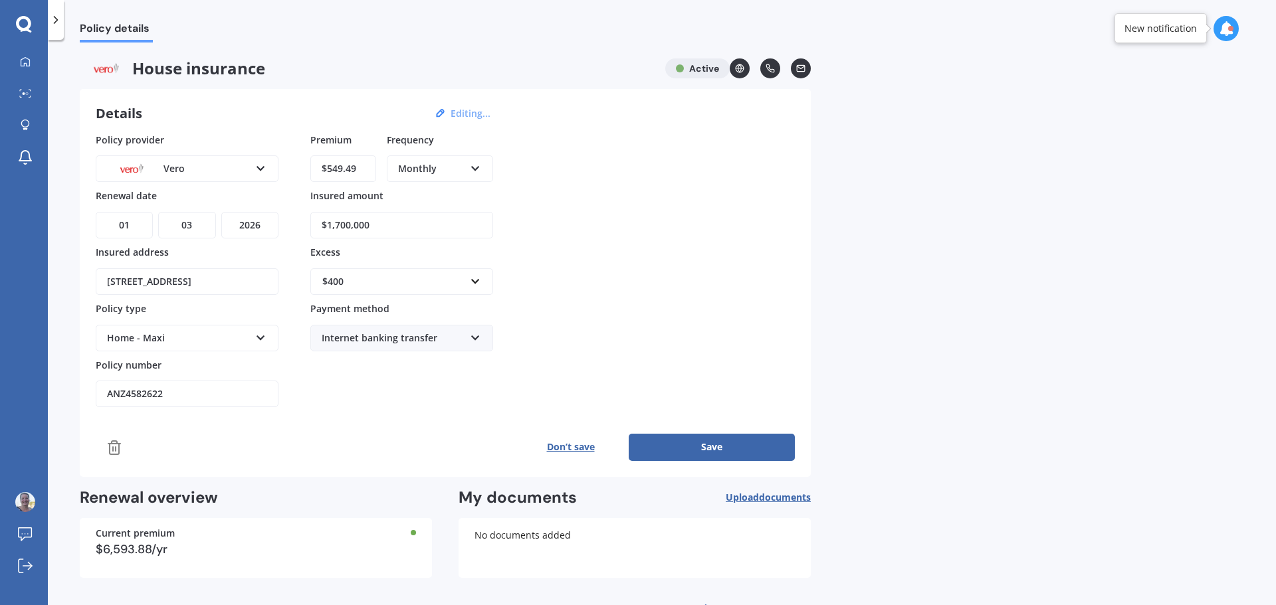
click at [263, 331] on icon at bounding box center [260, 335] width 11 height 9
click at [230, 355] on div "Home - Flexi" at bounding box center [187, 364] width 180 height 24
click at [746, 449] on button "Save" at bounding box center [712, 447] width 166 height 27
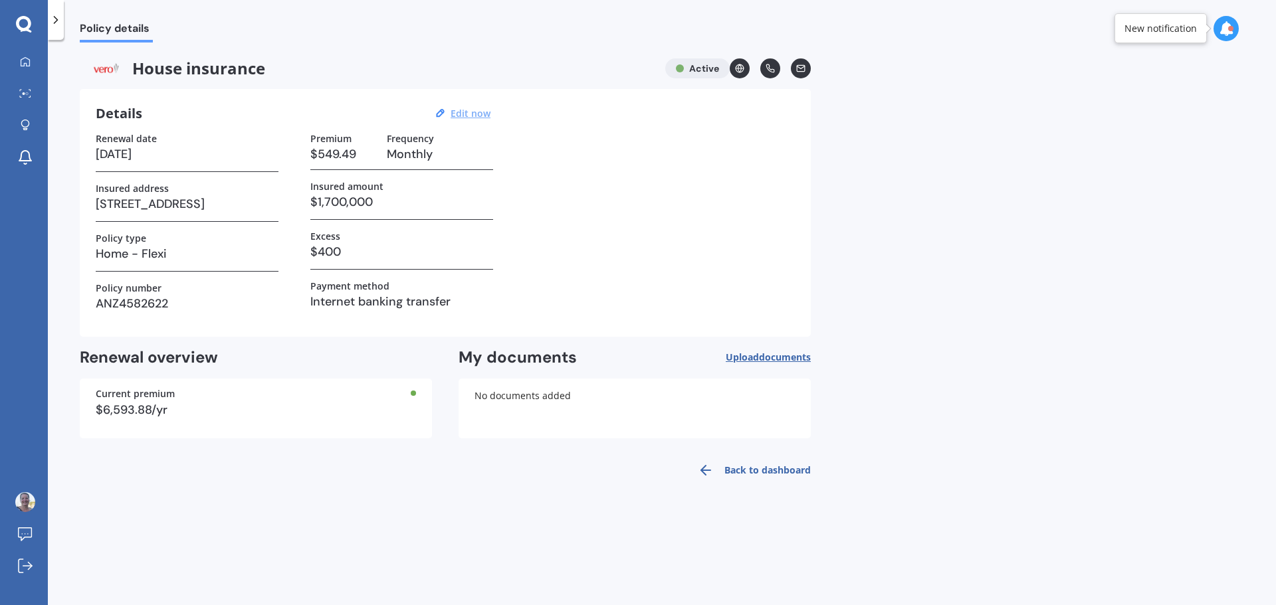
click at [56, 19] on polyline at bounding box center [55, 20] width 3 height 7
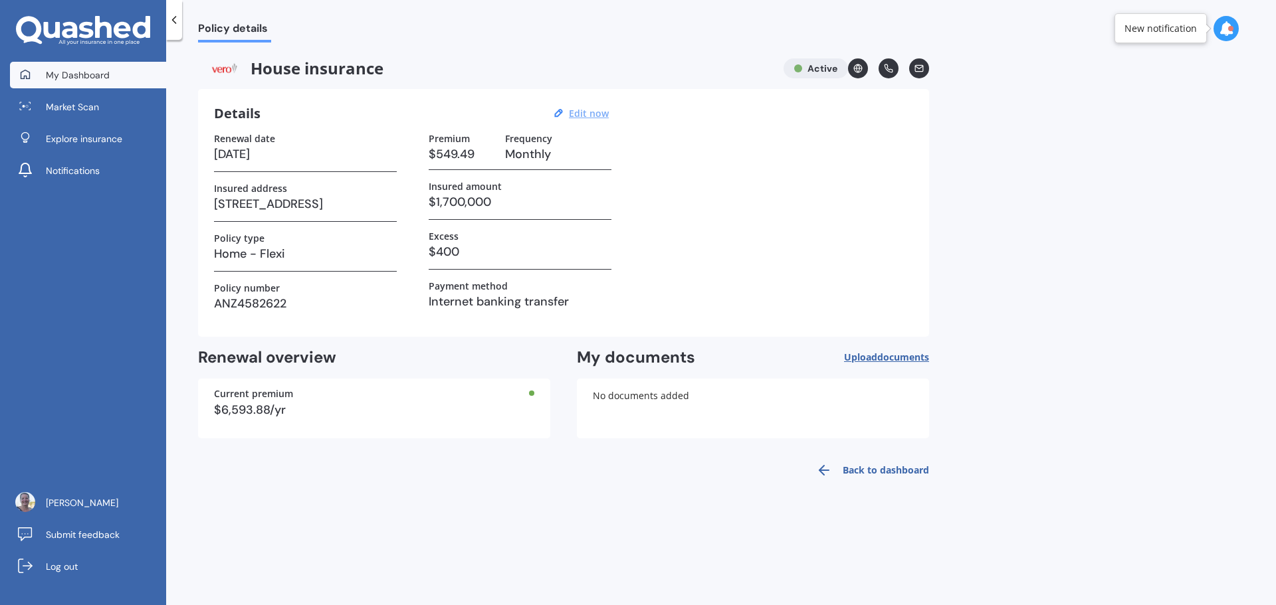
click at [70, 76] on span "My Dashboard" at bounding box center [78, 74] width 64 height 13
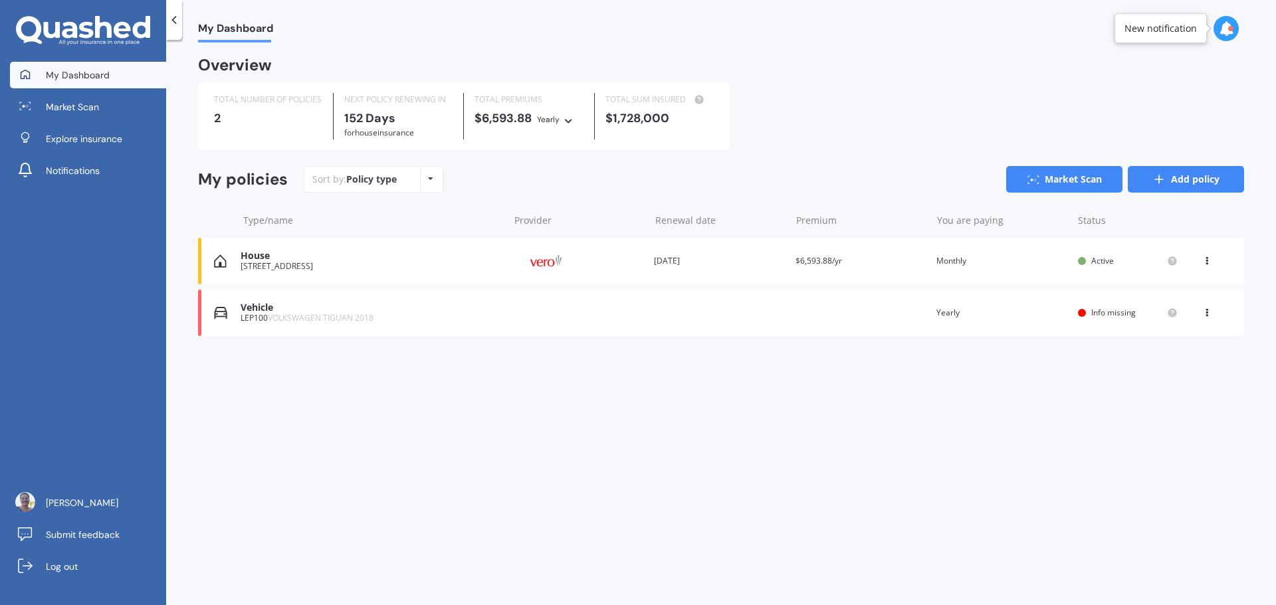
click at [1203, 175] on link "Add policy" at bounding box center [1186, 179] width 116 height 27
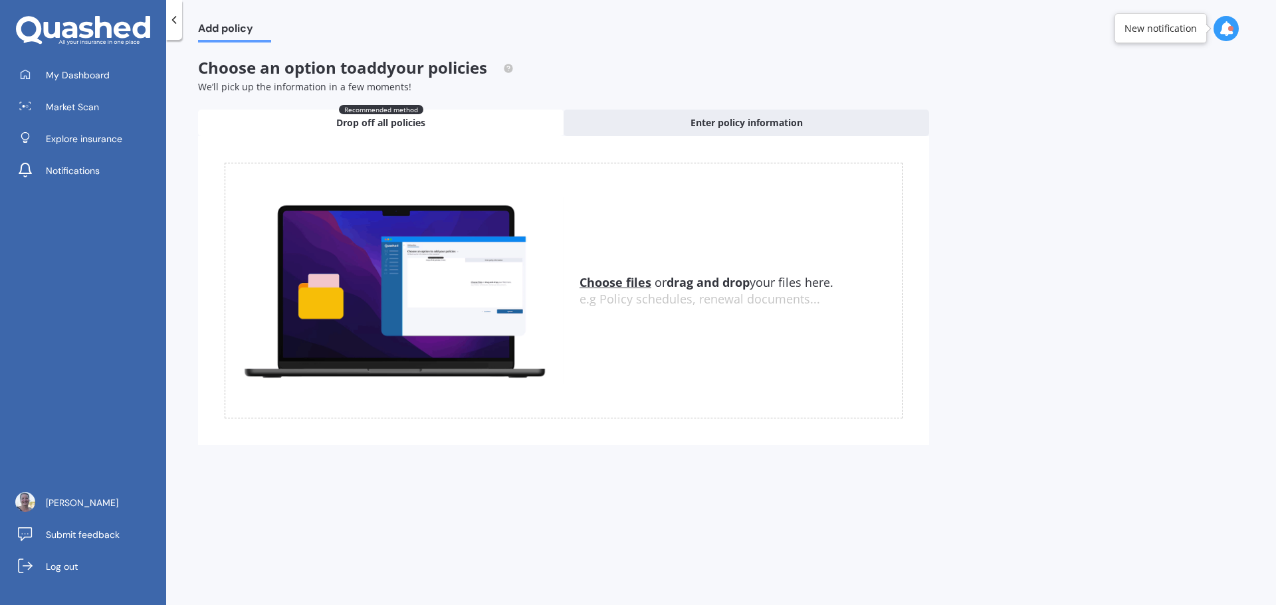
click at [177, 19] on icon at bounding box center [173, 19] width 13 height 13
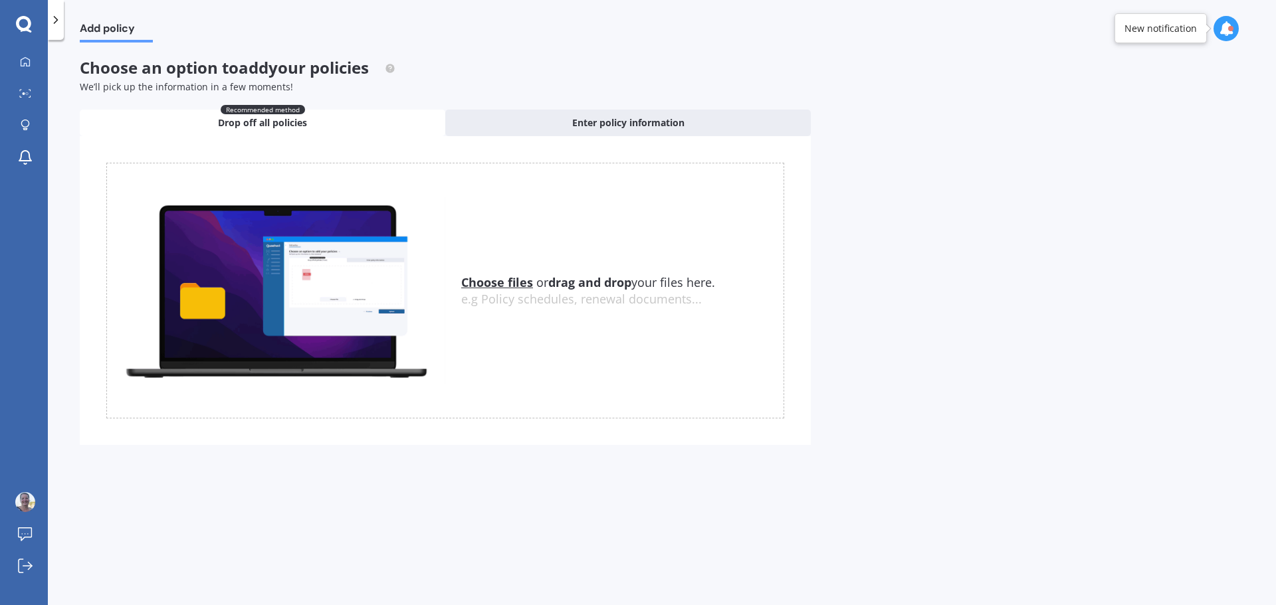
click at [38, 19] on div at bounding box center [24, 24] width 48 height 17
click at [29, 21] on icon at bounding box center [23, 23] width 15 height 15
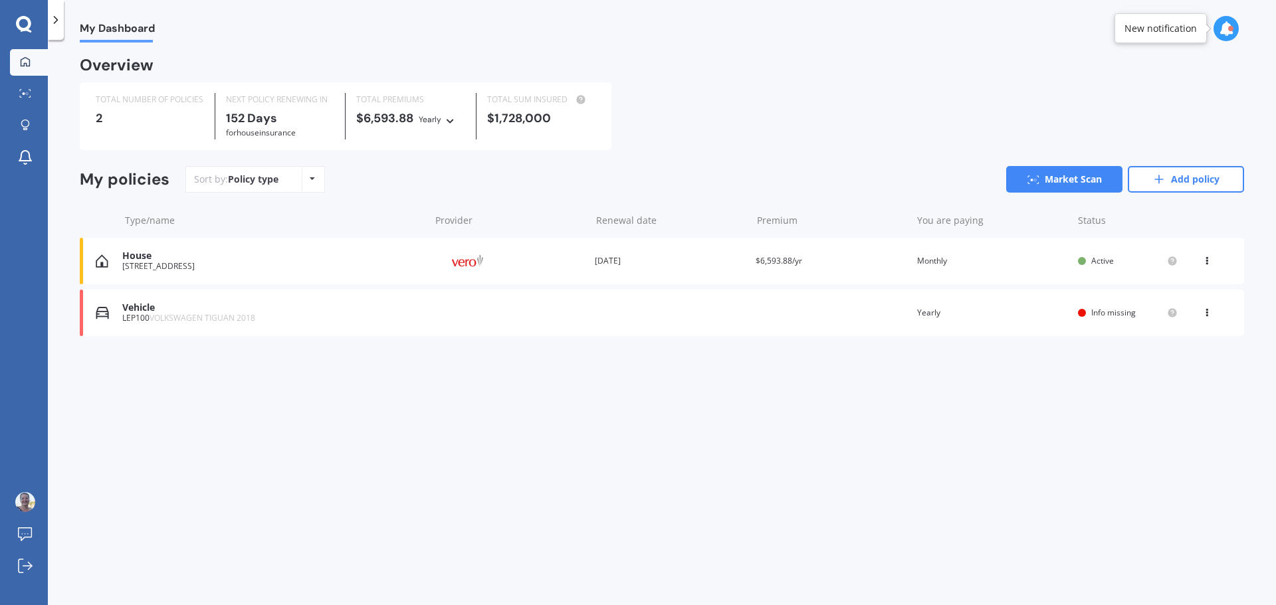
click at [13, 21] on div at bounding box center [24, 24] width 48 height 17
click at [19, 58] on div at bounding box center [25, 62] width 20 height 12
click at [24, 93] on circle at bounding box center [24, 93] width 3 height 3
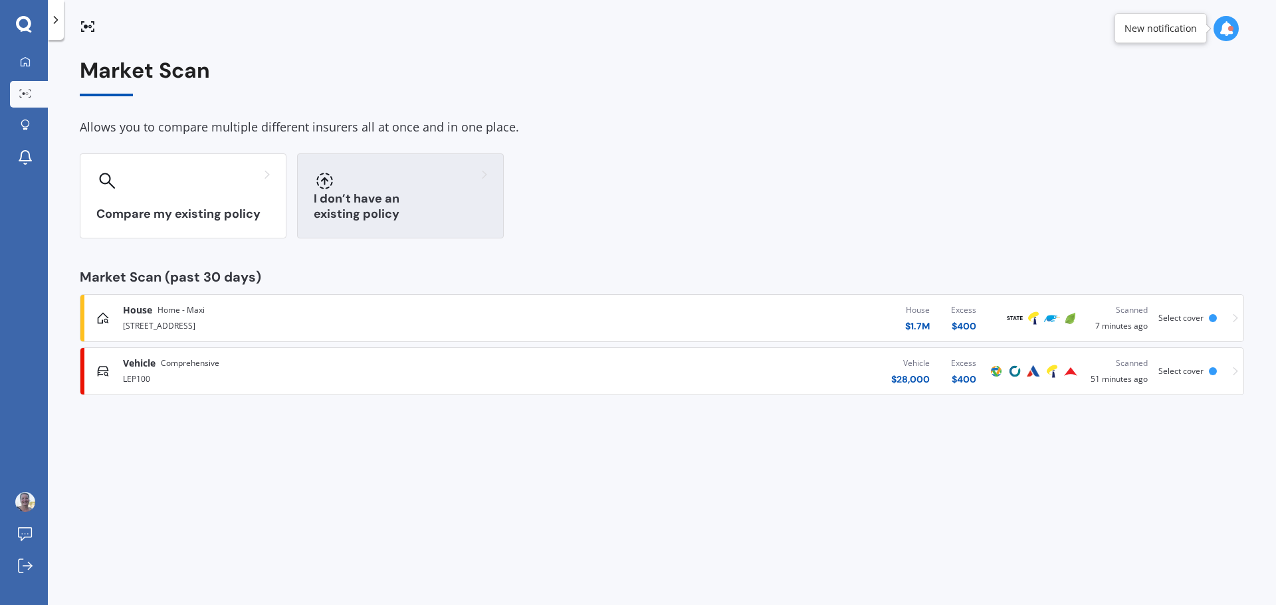
click at [389, 203] on div "I don’t have an existing policy" at bounding box center [400, 195] width 207 height 85
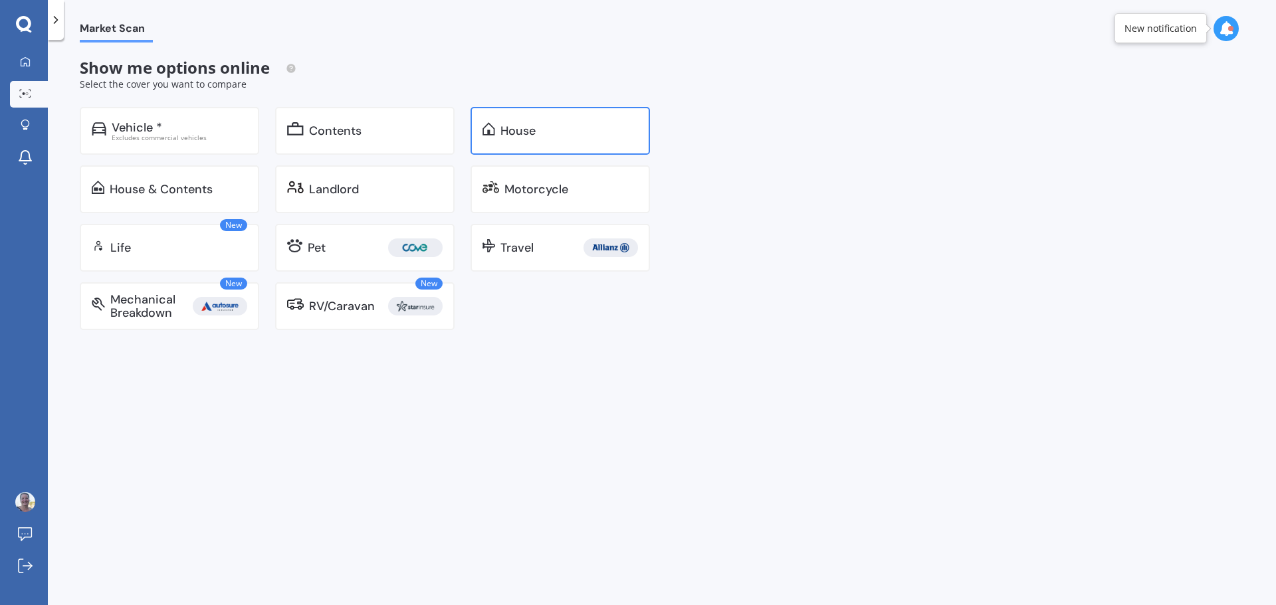
click at [569, 129] on div "House" at bounding box center [569, 130] width 138 height 13
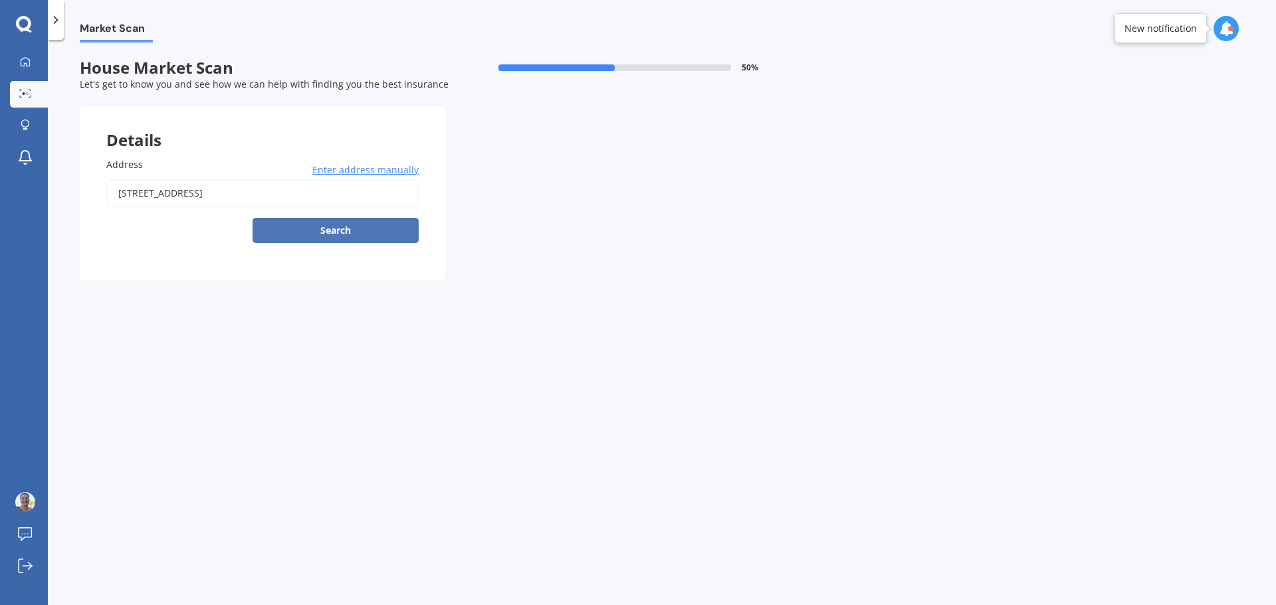
click at [350, 231] on button "Search" at bounding box center [335, 230] width 166 height 25
type input "[STREET_ADDRESS]"
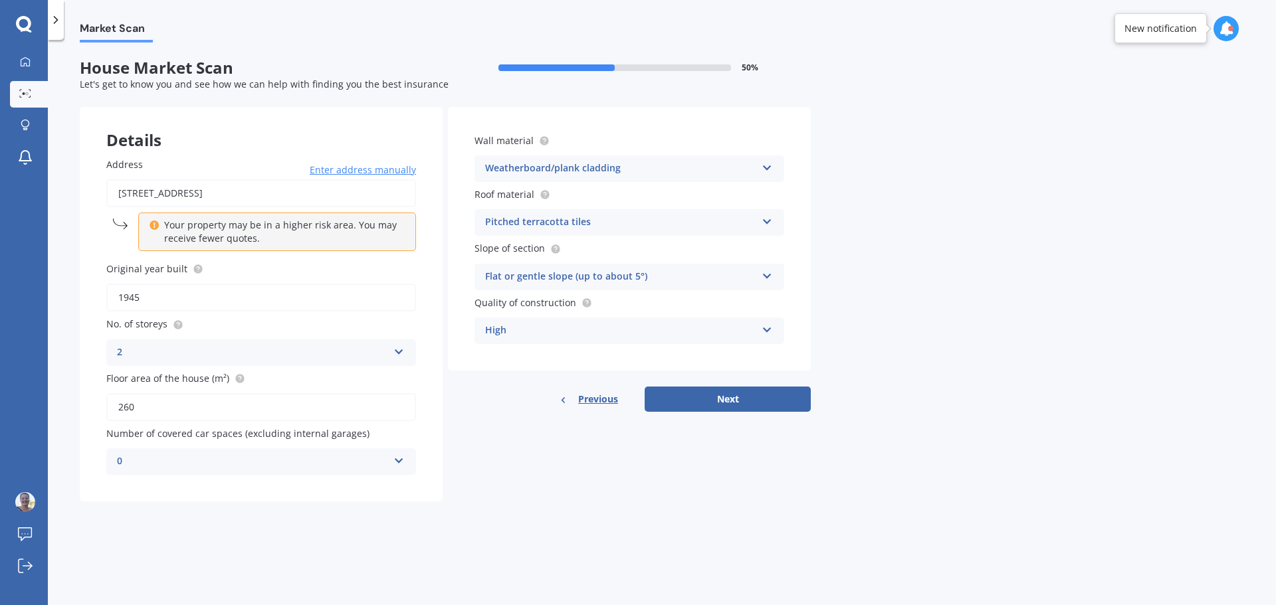
click at [292, 355] on div "2" at bounding box center [252, 353] width 271 height 16
click at [209, 425] on div "3" at bounding box center [261, 427] width 308 height 24
click at [686, 224] on div "Pitched terracotta tiles" at bounding box center [620, 223] width 271 height 16
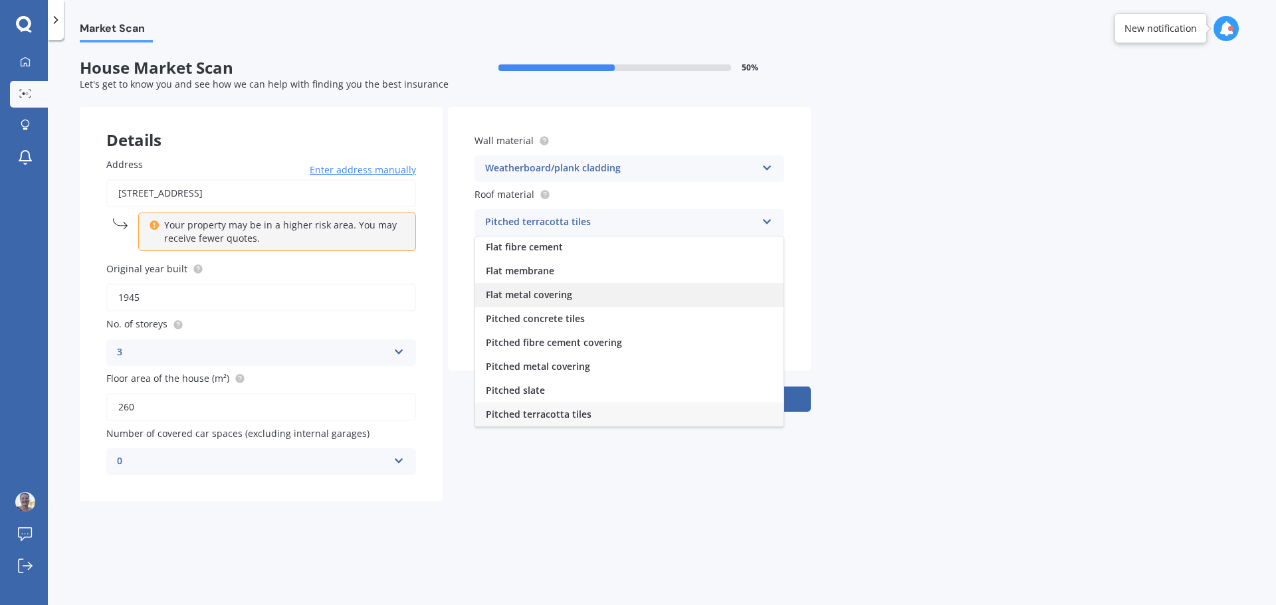
click at [579, 292] on div "Flat metal covering" at bounding box center [629, 295] width 308 height 24
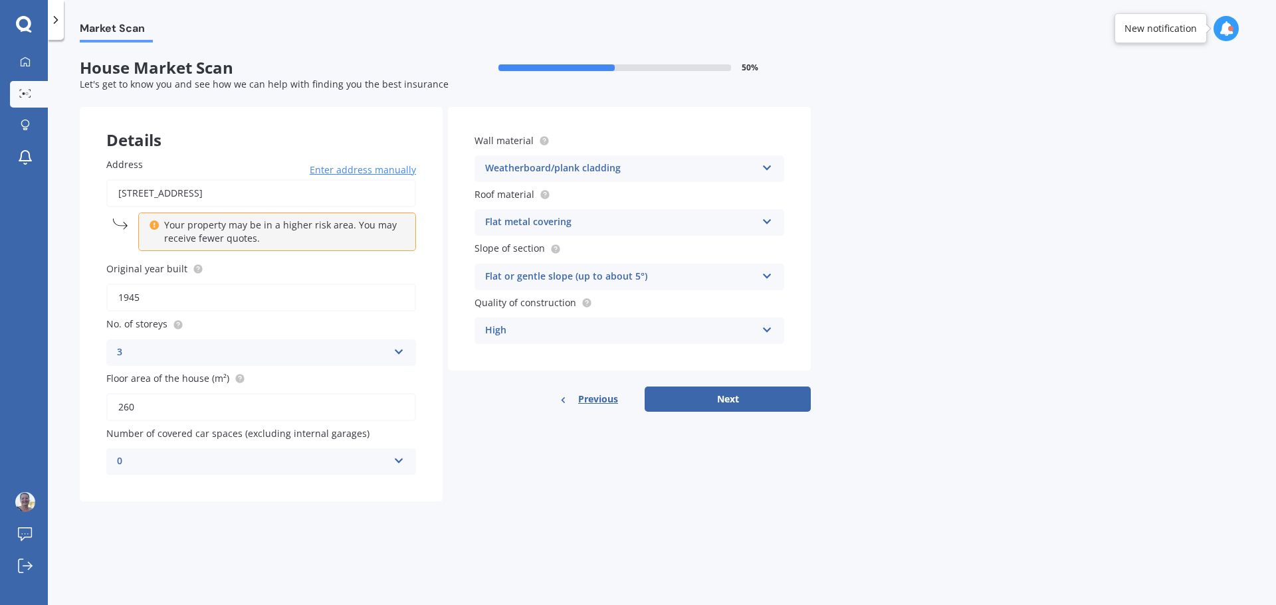
click at [686, 278] on div "Flat or gentle slope (up to about 5°)" at bounding box center [620, 277] width 271 height 16
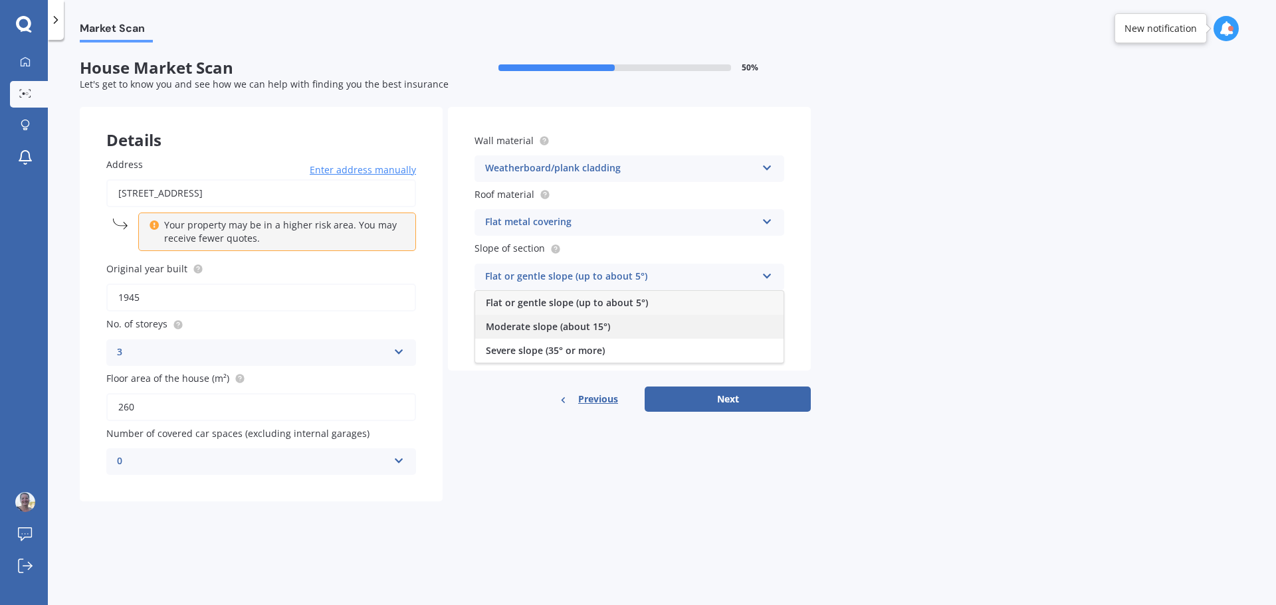
click at [627, 319] on div "Moderate slope (about 15°)" at bounding box center [629, 327] width 308 height 24
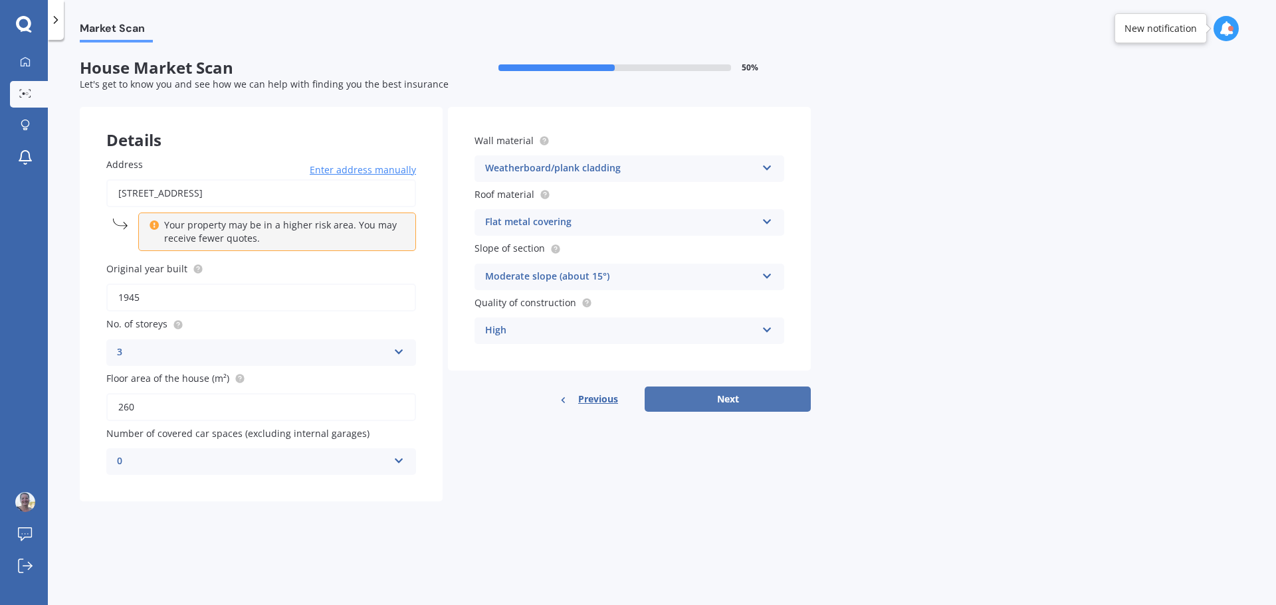
click at [745, 395] on button "Next" at bounding box center [728, 399] width 166 height 25
select select "21"
select select "03"
select select "1971"
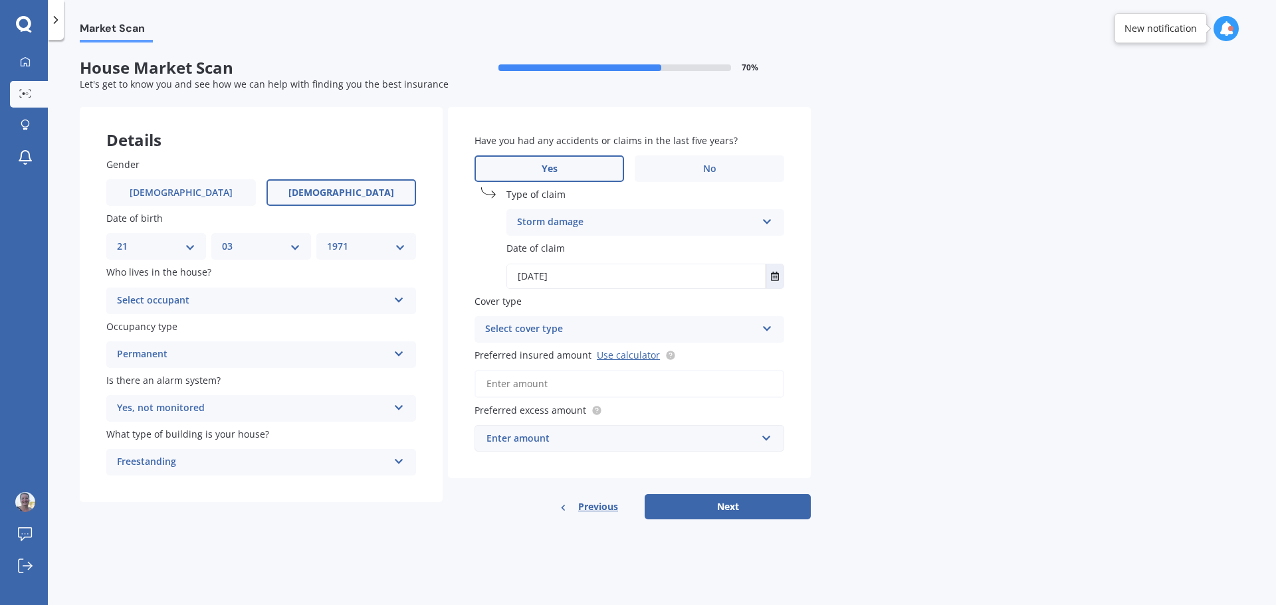
click at [698, 332] on div "Select cover type" at bounding box center [620, 330] width 271 height 16
click at [603, 353] on div "High" at bounding box center [629, 356] width 308 height 24
click at [579, 330] on div "High" at bounding box center [620, 330] width 271 height 16
click at [629, 385] on input "Preferred insured amount Use calculator" at bounding box center [629, 384] width 310 height 28
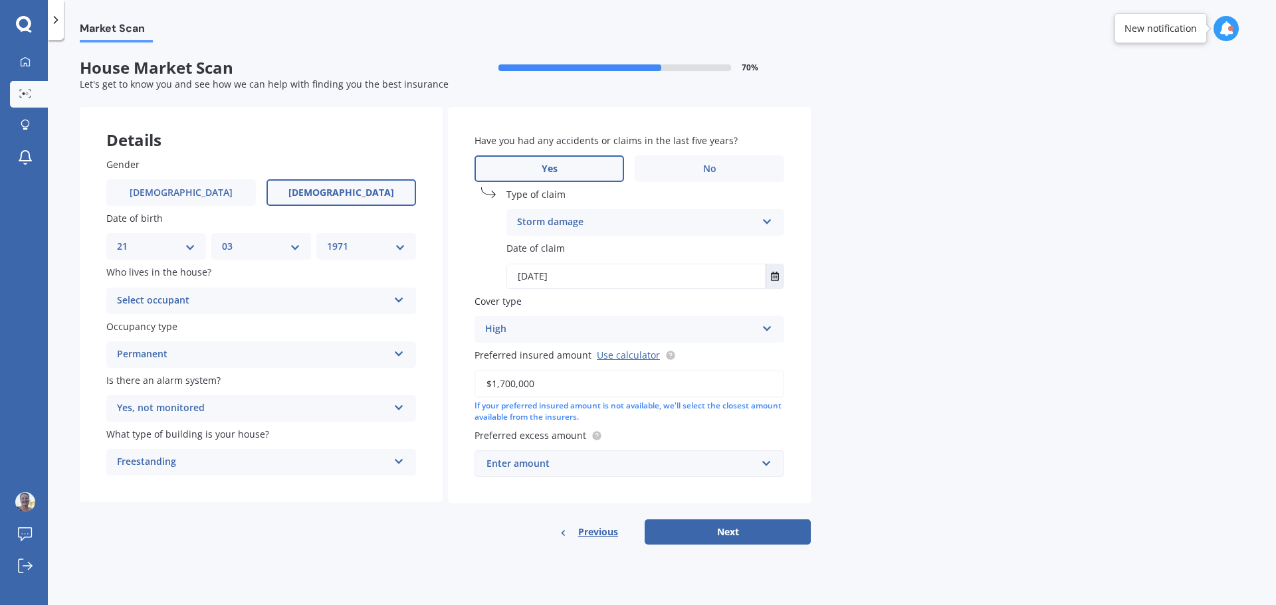
type input "$1,700,000"
click at [724, 464] on div "Enter amount" at bounding box center [621, 463] width 270 height 15
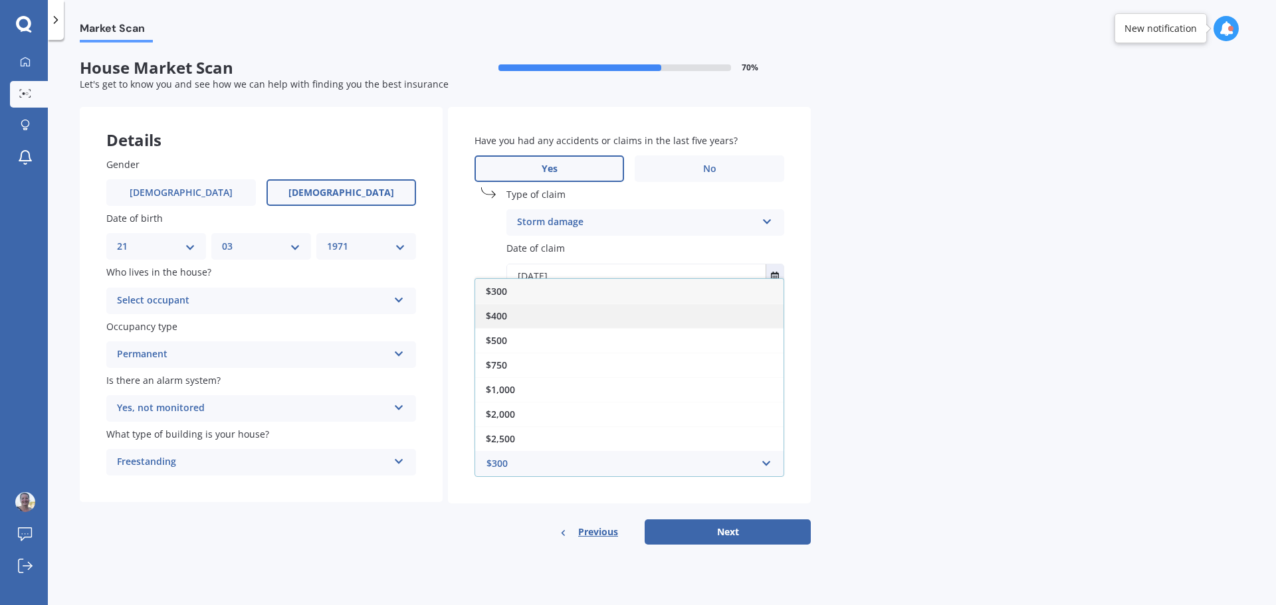
click at [560, 307] on div "$400" at bounding box center [629, 316] width 308 height 25
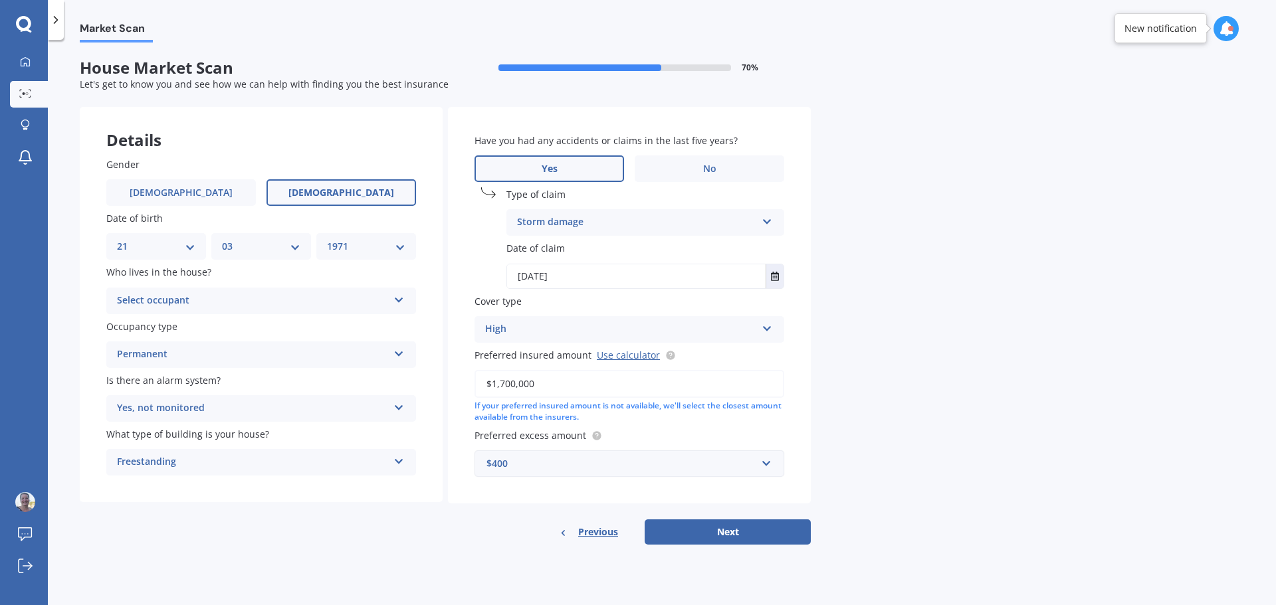
click at [741, 460] on div "$400" at bounding box center [621, 463] width 270 height 15
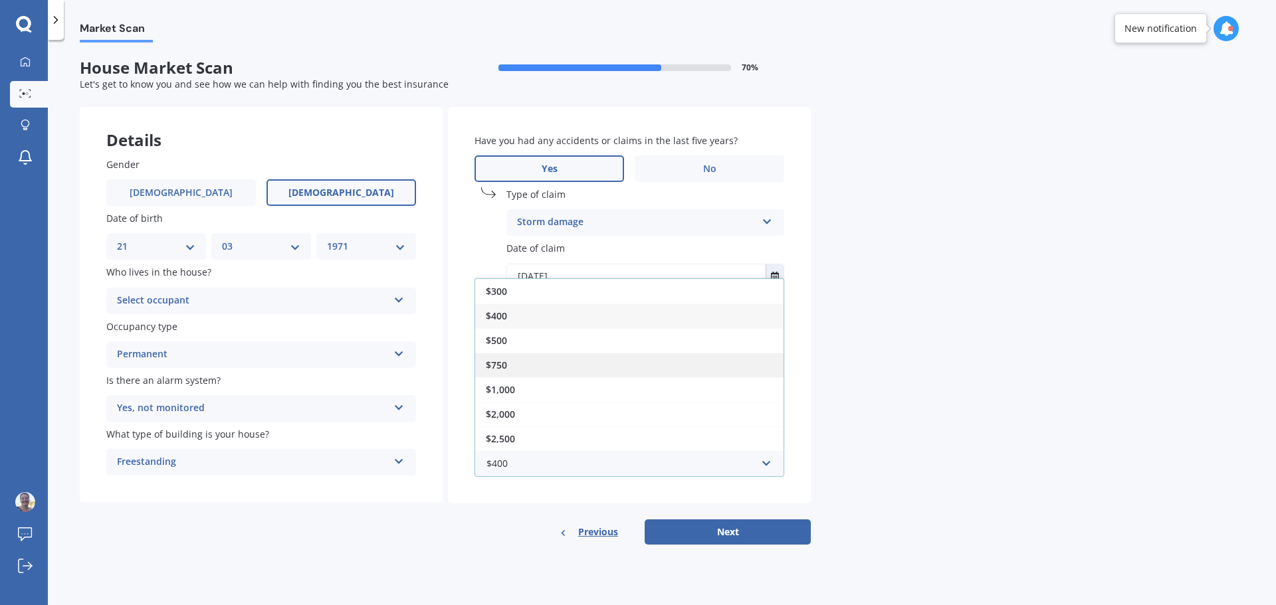
click at [497, 362] on span "$750" at bounding box center [496, 365] width 21 height 13
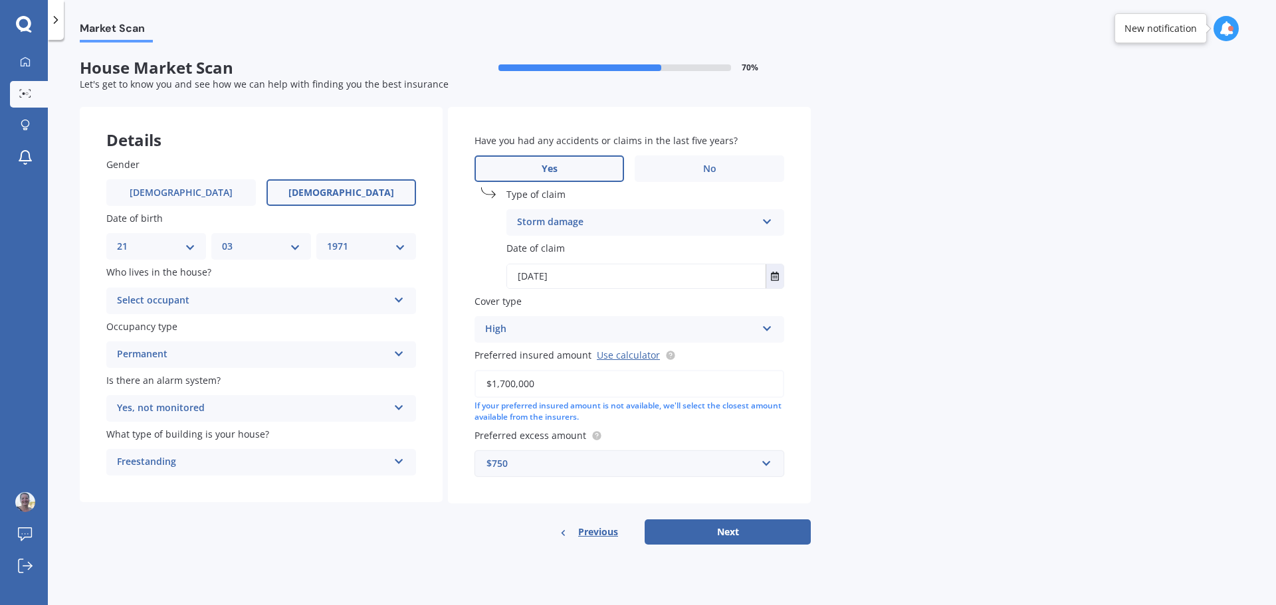
click at [717, 465] on div "$750" at bounding box center [621, 463] width 270 height 15
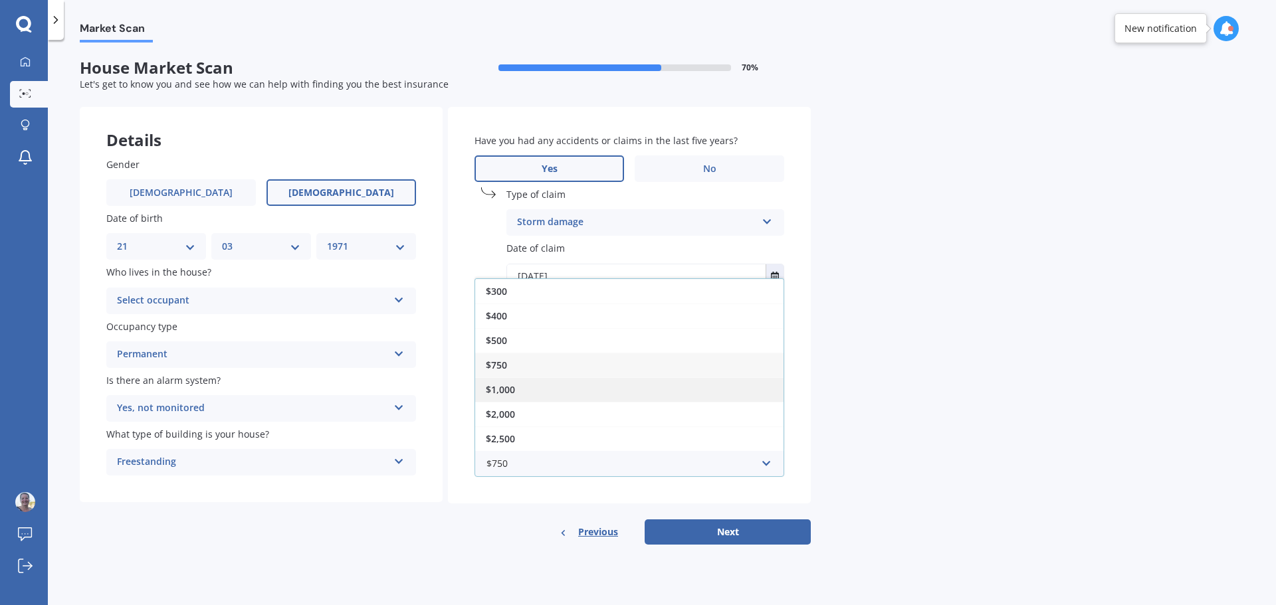
click at [516, 381] on div "$1,000" at bounding box center [629, 389] width 308 height 25
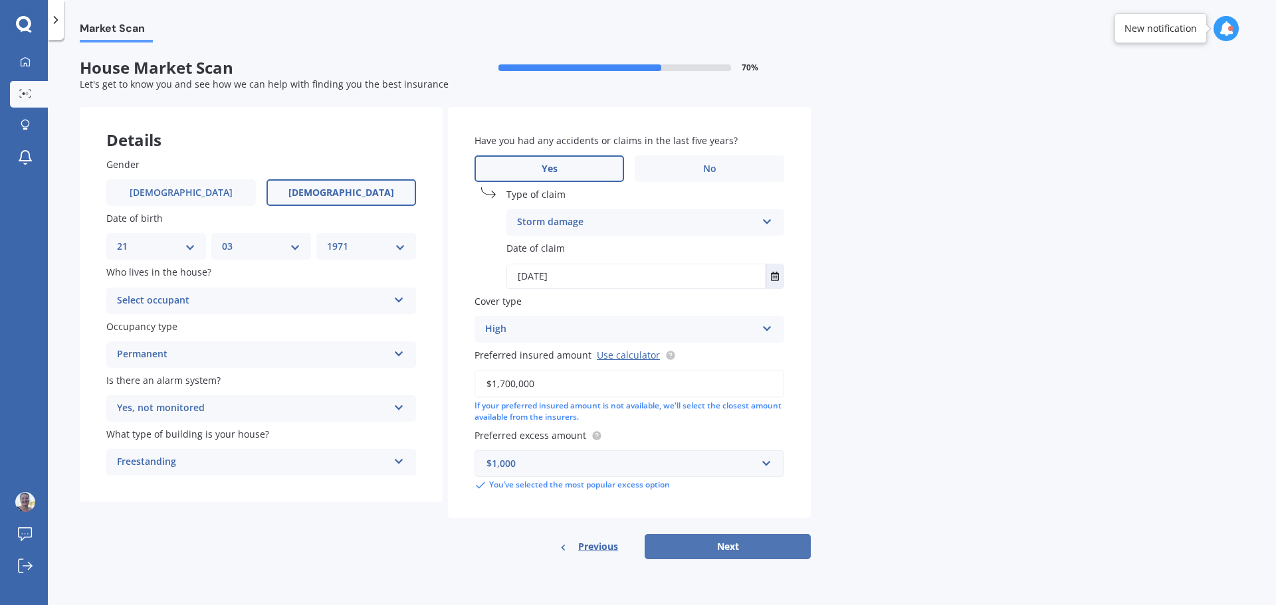
click at [728, 545] on button "Next" at bounding box center [728, 546] width 166 height 25
click at [336, 297] on div "Select occupant" at bounding box center [255, 301] width 264 height 15
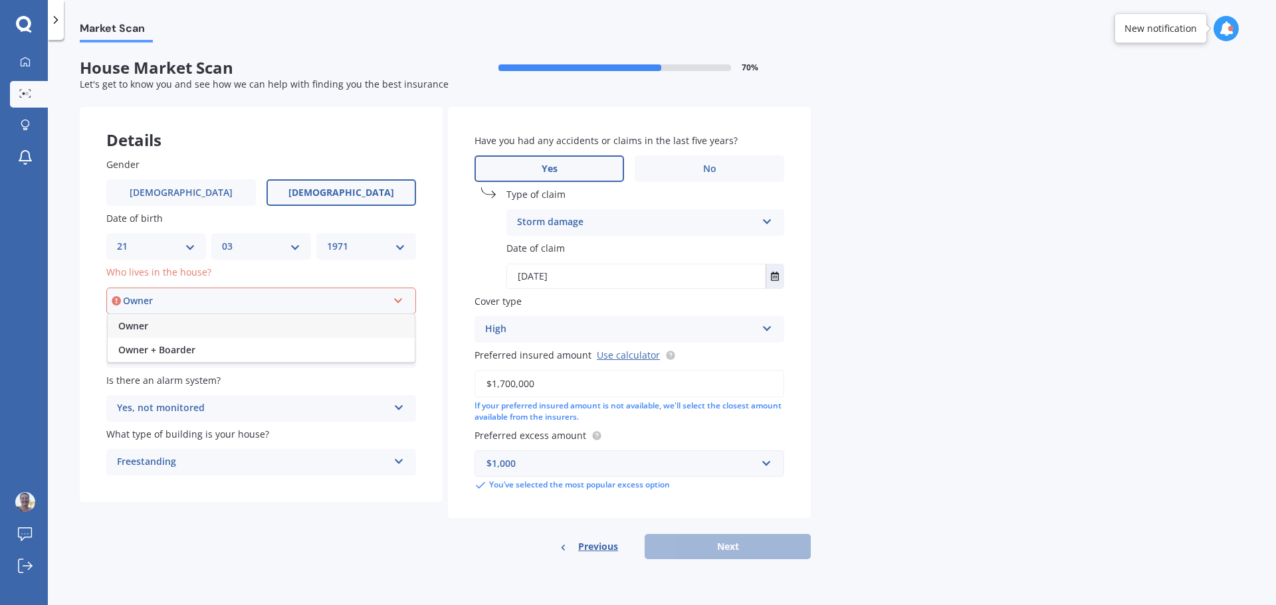
click at [248, 321] on div "Owner" at bounding box center [261, 326] width 307 height 24
click at [779, 544] on button "Next" at bounding box center [728, 546] width 166 height 25
select select "21"
select select "03"
select select "1971"
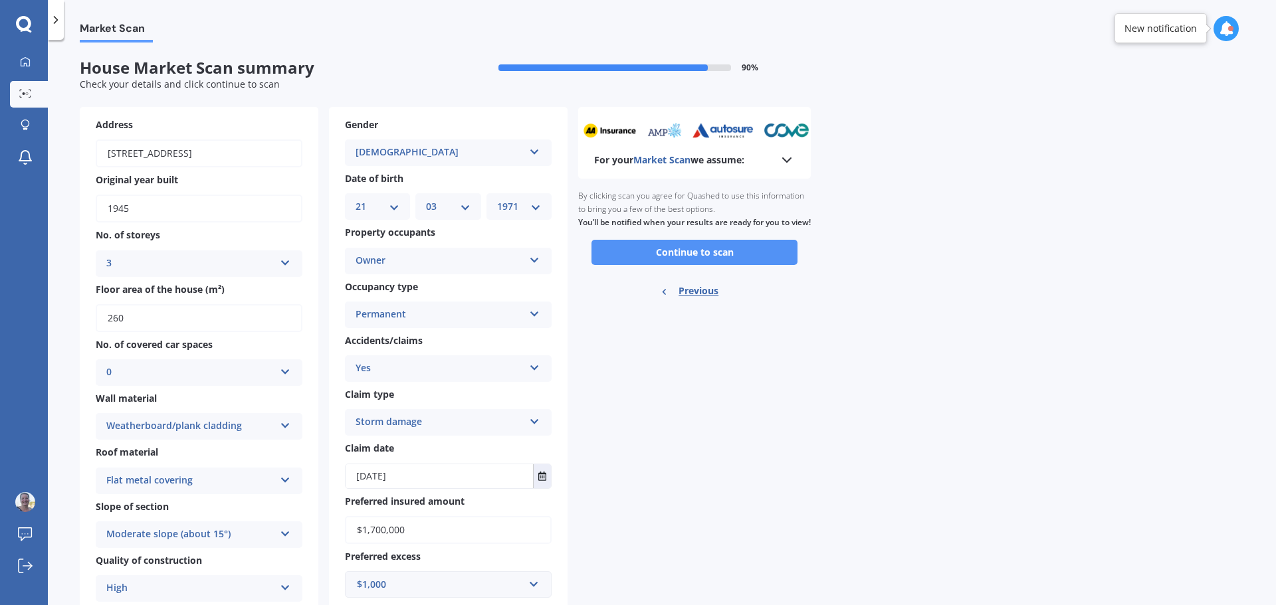
click at [722, 263] on button "Continue to scan" at bounding box center [694, 252] width 206 height 25
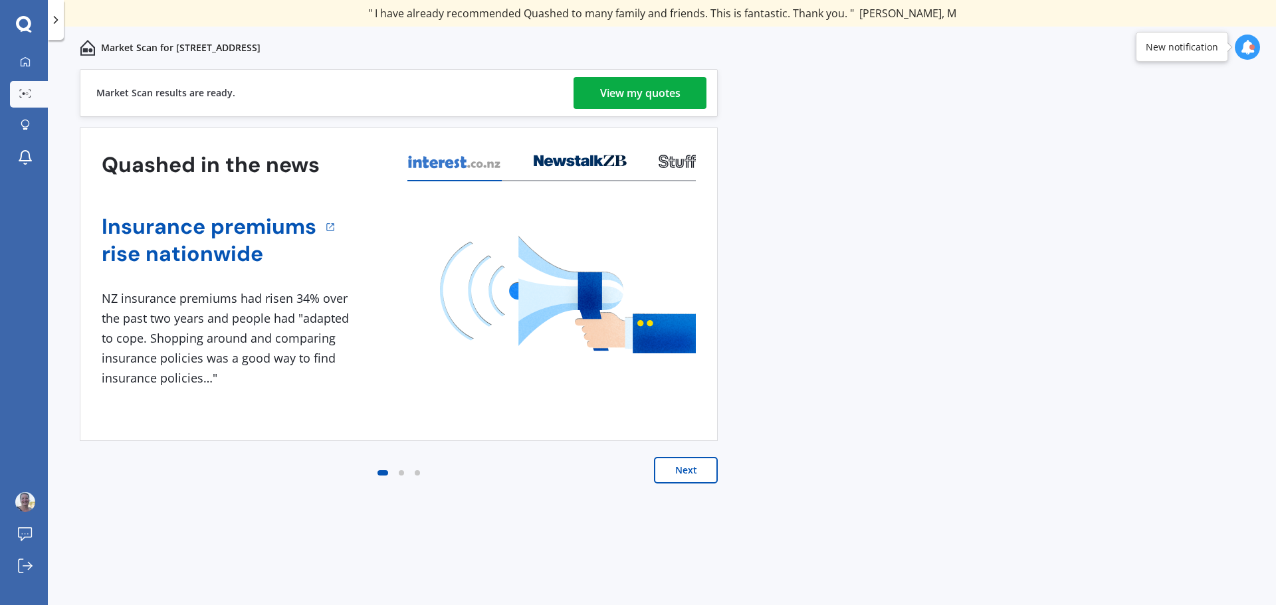
click at [686, 92] on link "View my quotes" at bounding box center [639, 93] width 133 height 32
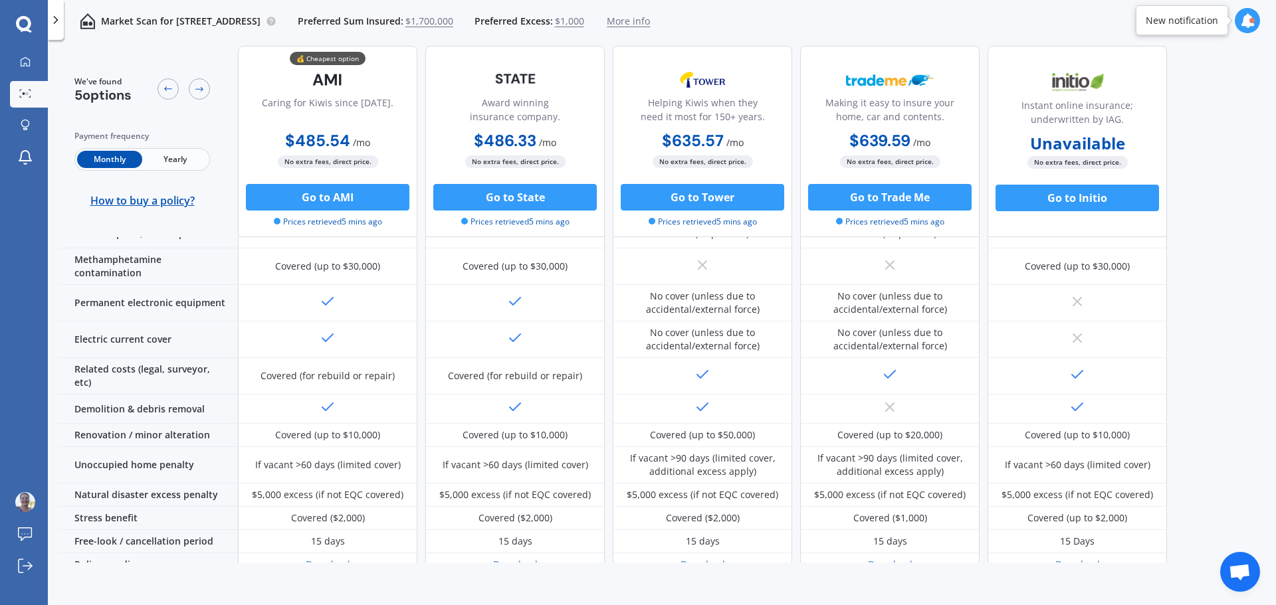
scroll to position [479, 0]
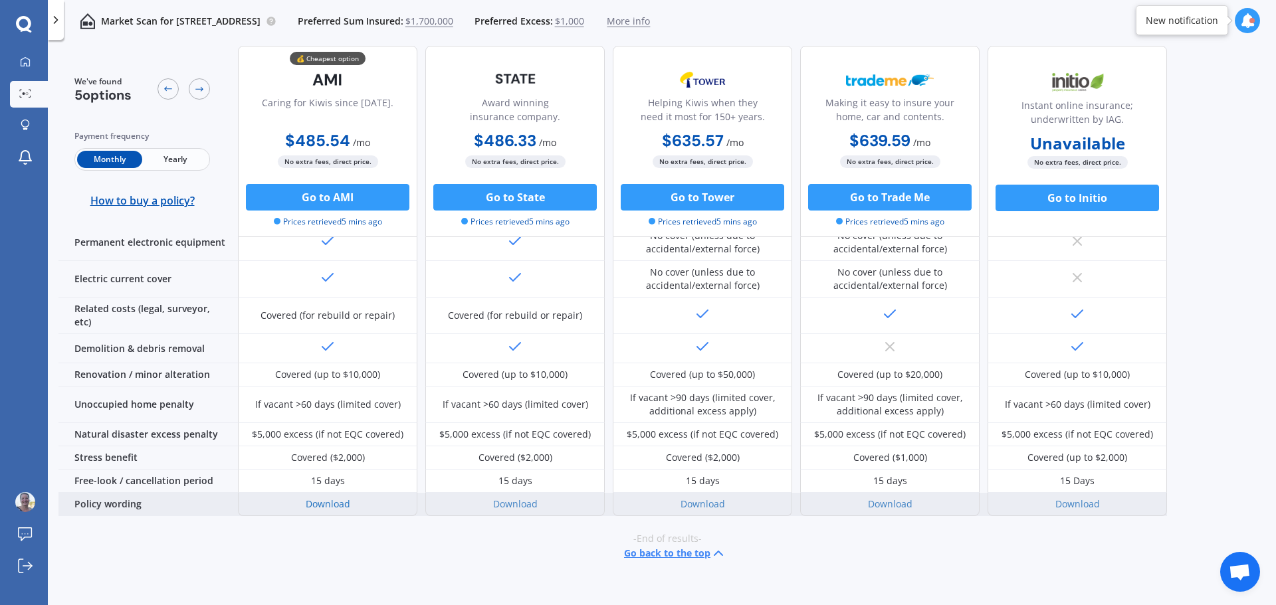
click at [345, 498] on link "Download" at bounding box center [328, 504] width 45 height 13
click at [337, 498] on link "Download" at bounding box center [328, 504] width 45 height 13
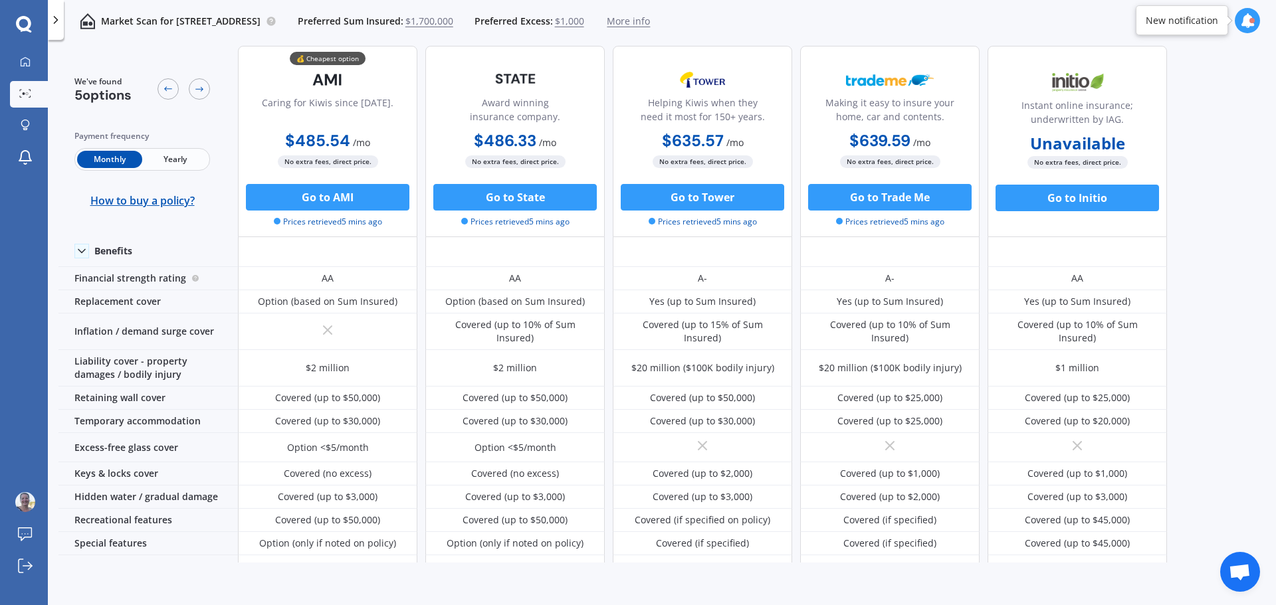
scroll to position [0, 0]
